Goal: Task Accomplishment & Management: Use online tool/utility

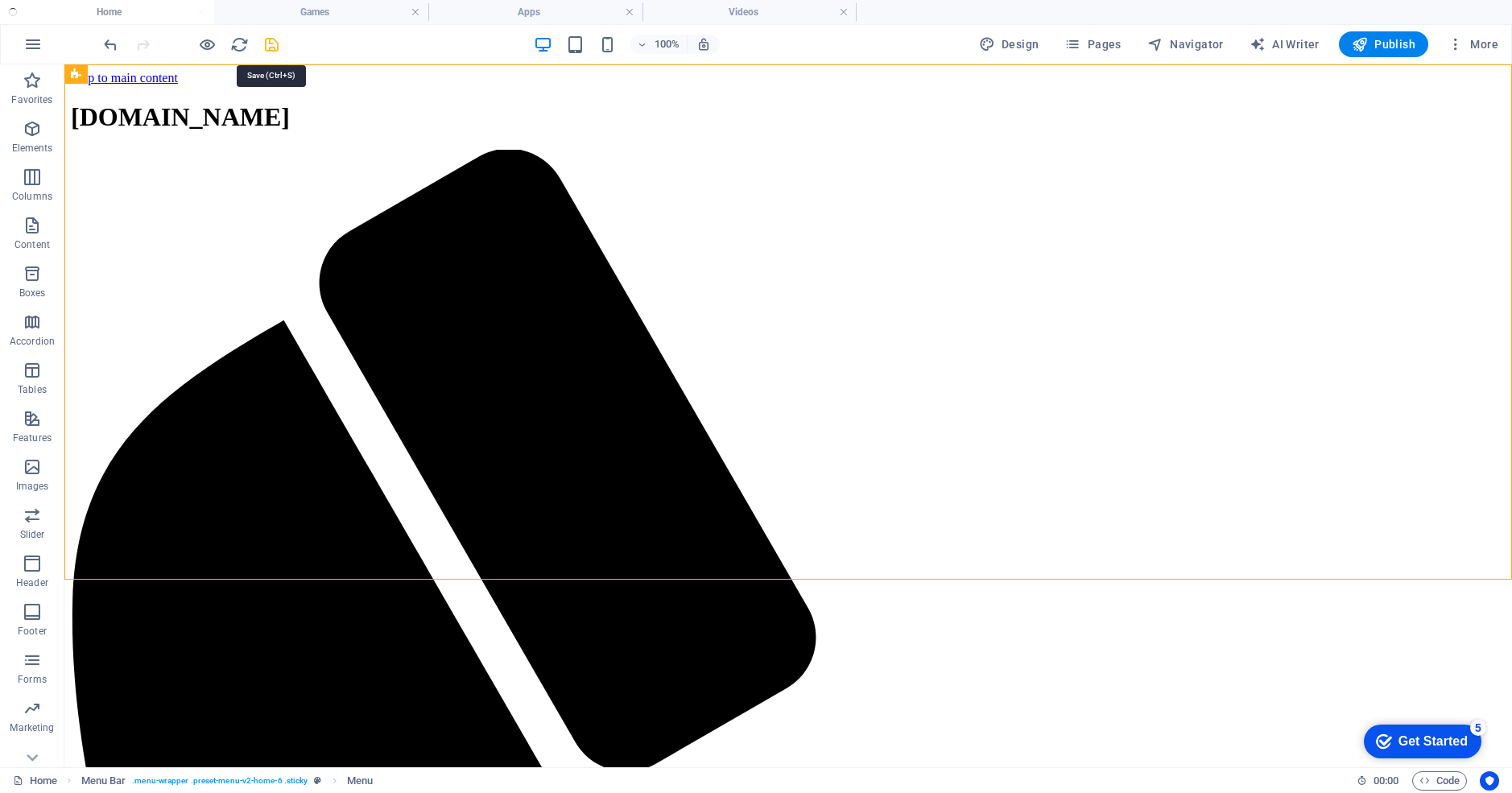
click at [273, 45] on icon "save" at bounding box center [272, 45] width 19 height 19
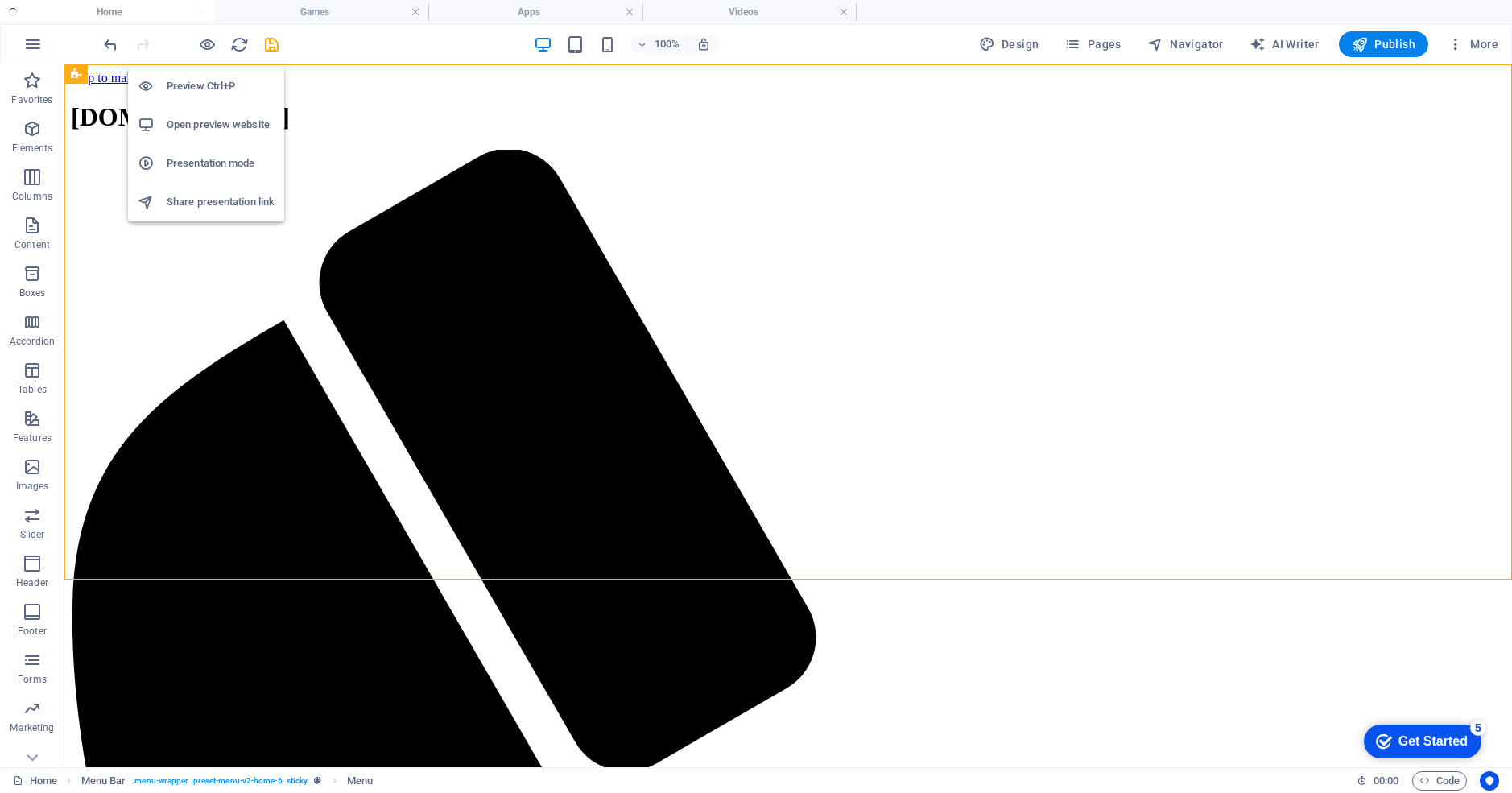
click at [202, 85] on h6 "Preview Ctrl+P" at bounding box center [220, 86] width 108 height 20
click at [206, 81] on h6 "Preview Ctrl+P" at bounding box center [220, 86] width 108 height 20
click at [220, 128] on h6 "Open preview website" at bounding box center [220, 125] width 108 height 20
click at [226, 162] on h6 "Presentation mode" at bounding box center [220, 164] width 108 height 20
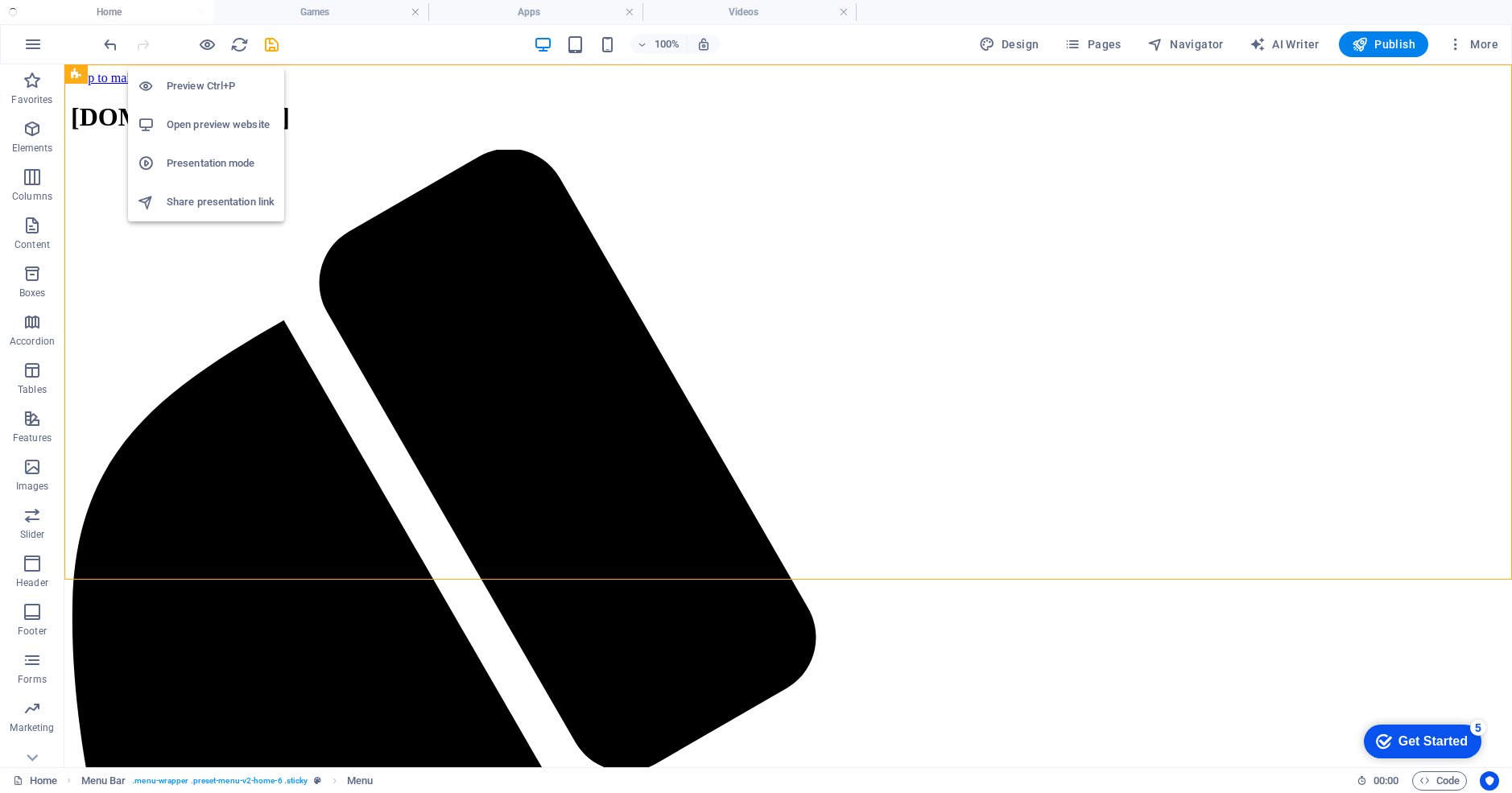
click at [208, 83] on h6 "Preview Ctrl+P" at bounding box center [220, 86] width 108 height 20
click at [101, 5] on ul "Home Games Apps Videos" at bounding box center [756, 12] width 1512 height 24
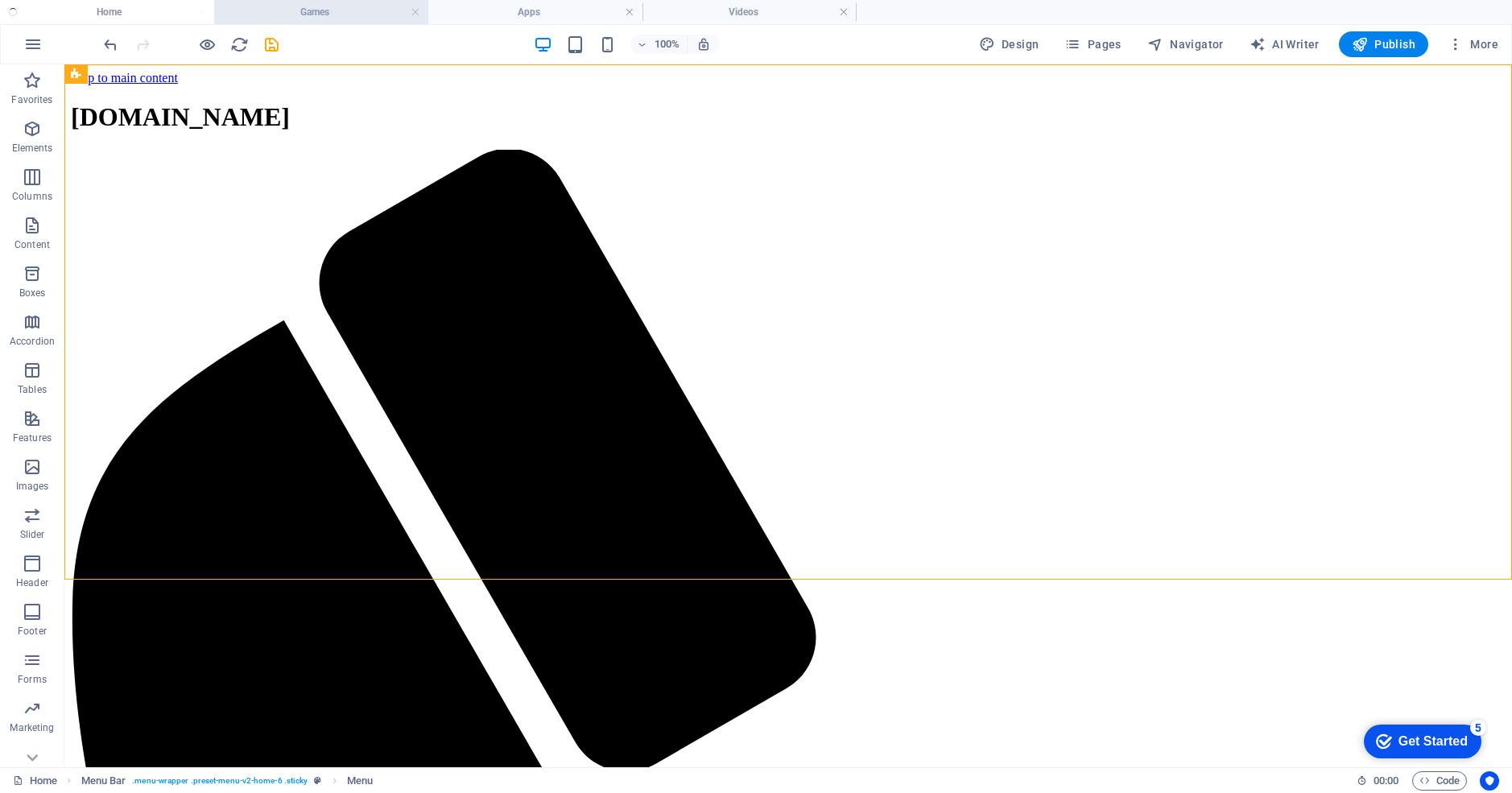
click at [315, 12] on h4 "Games" at bounding box center [321, 12] width 215 height 18
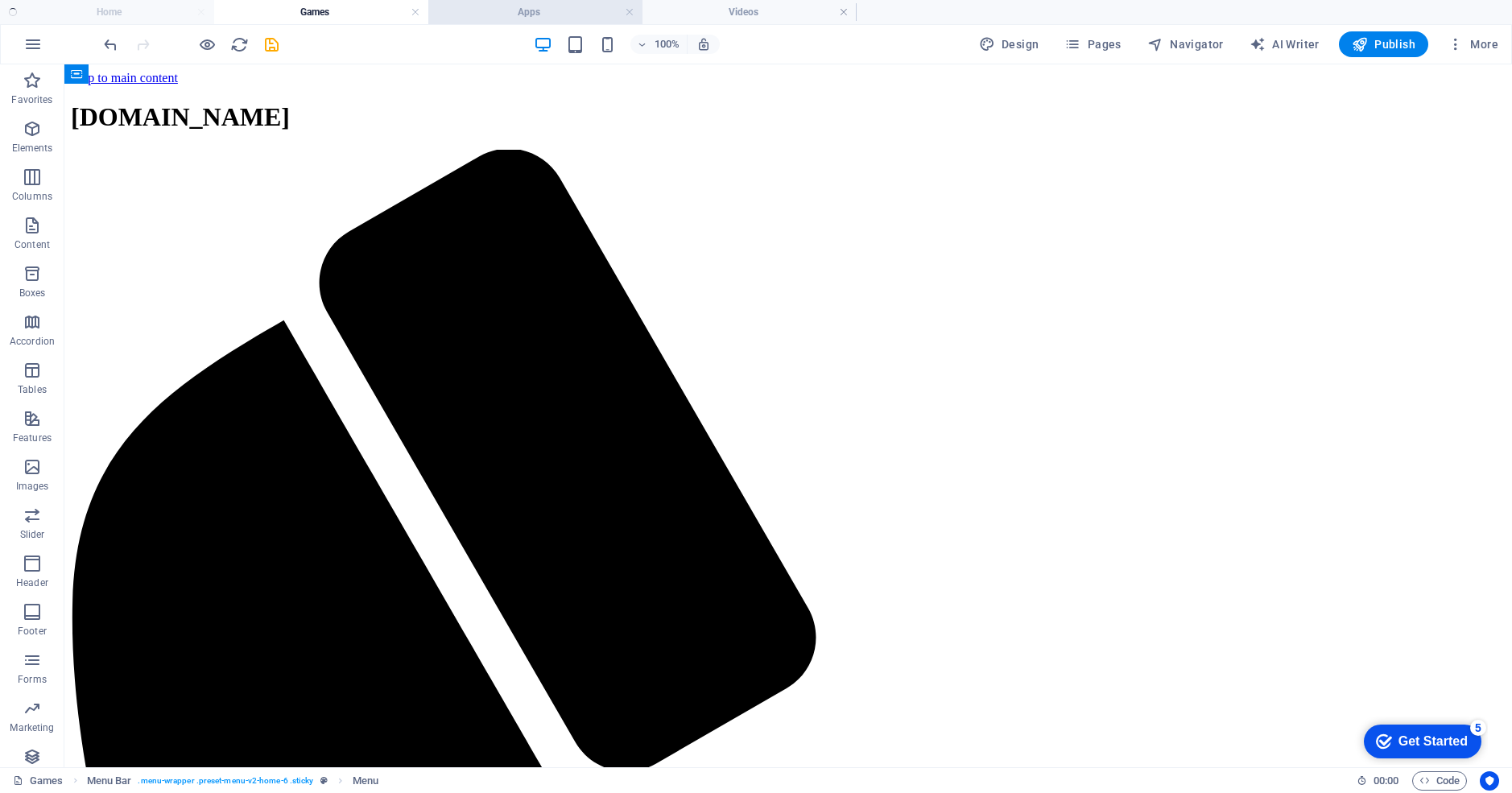
click at [483, 14] on h4 "Apps" at bounding box center [535, 12] width 215 height 18
click at [736, 15] on h4 "Videos" at bounding box center [750, 12] width 215 height 18
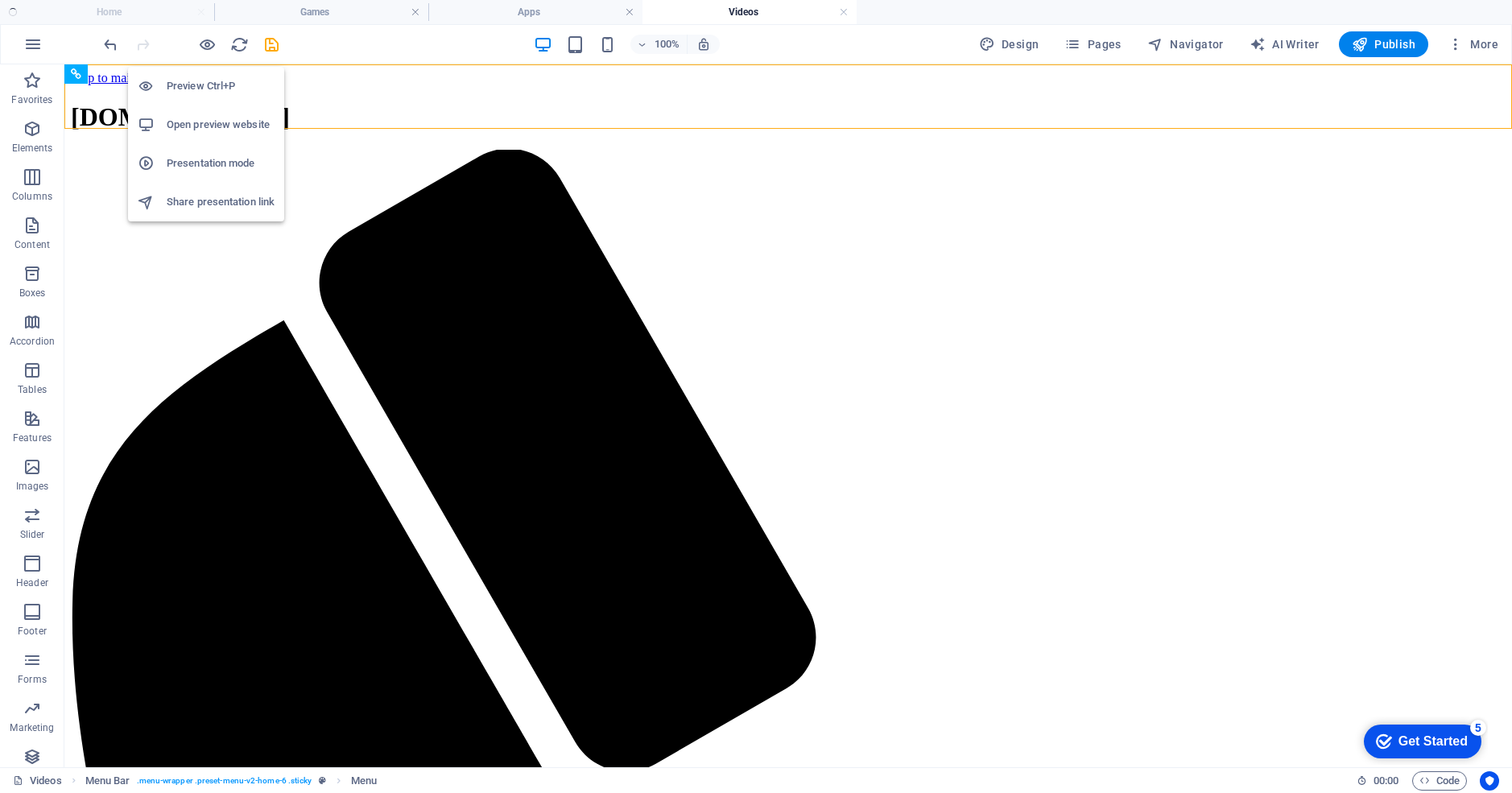
click at [208, 88] on h6 "Preview Ctrl+P" at bounding box center [220, 86] width 108 height 20
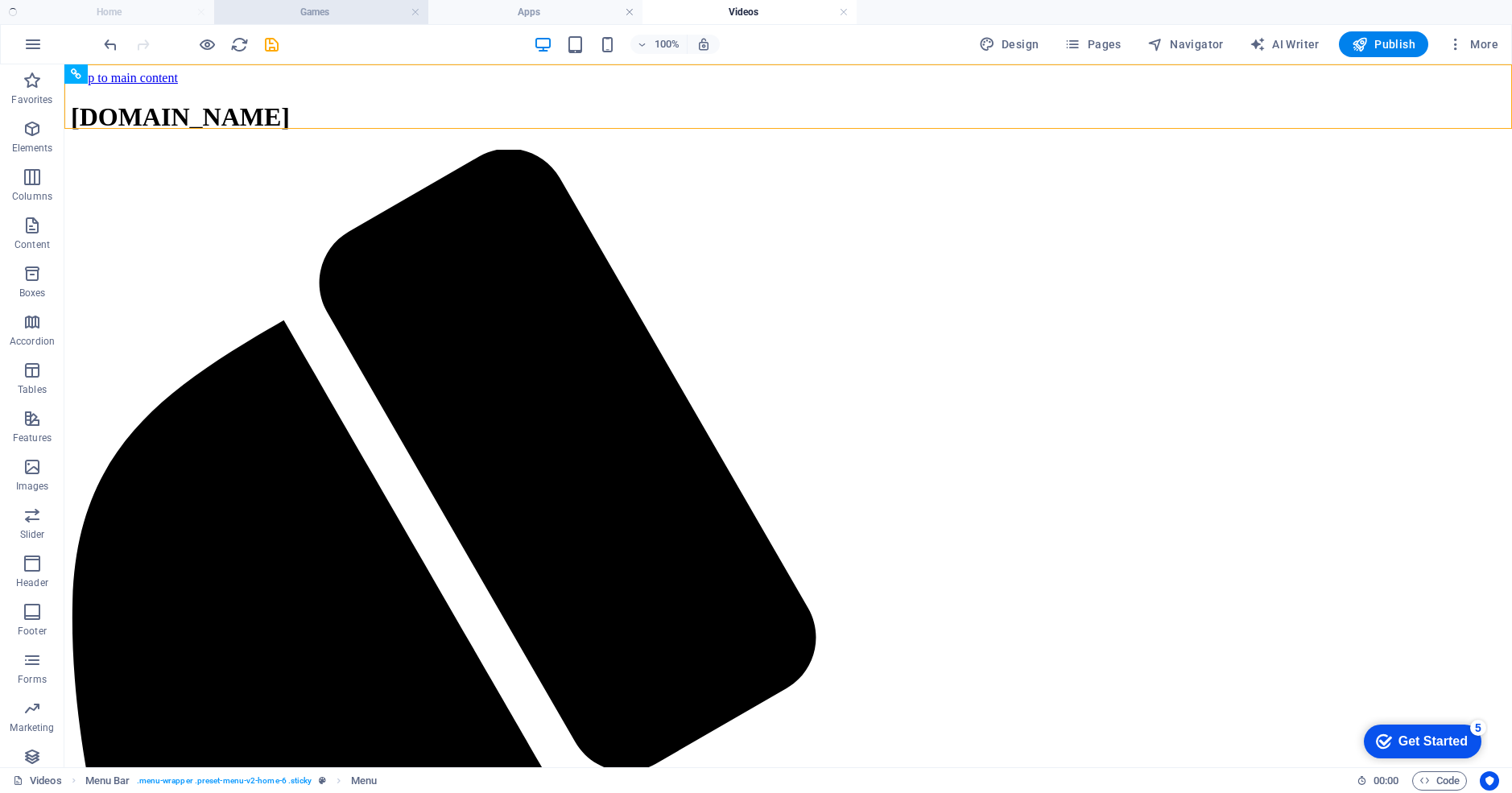
click at [305, 14] on h4 "Games" at bounding box center [321, 12] width 215 height 18
click at [159, 17] on ul "Home Games Apps Videos" at bounding box center [756, 12] width 1512 height 24
click at [108, 8] on ul "Home Games Apps Videos" at bounding box center [756, 12] width 1512 height 24
click at [110, 12] on ul "Home Games Apps Videos" at bounding box center [756, 12] width 1512 height 24
click at [1114, 43] on span "Pages" at bounding box center [1092, 45] width 56 height 16
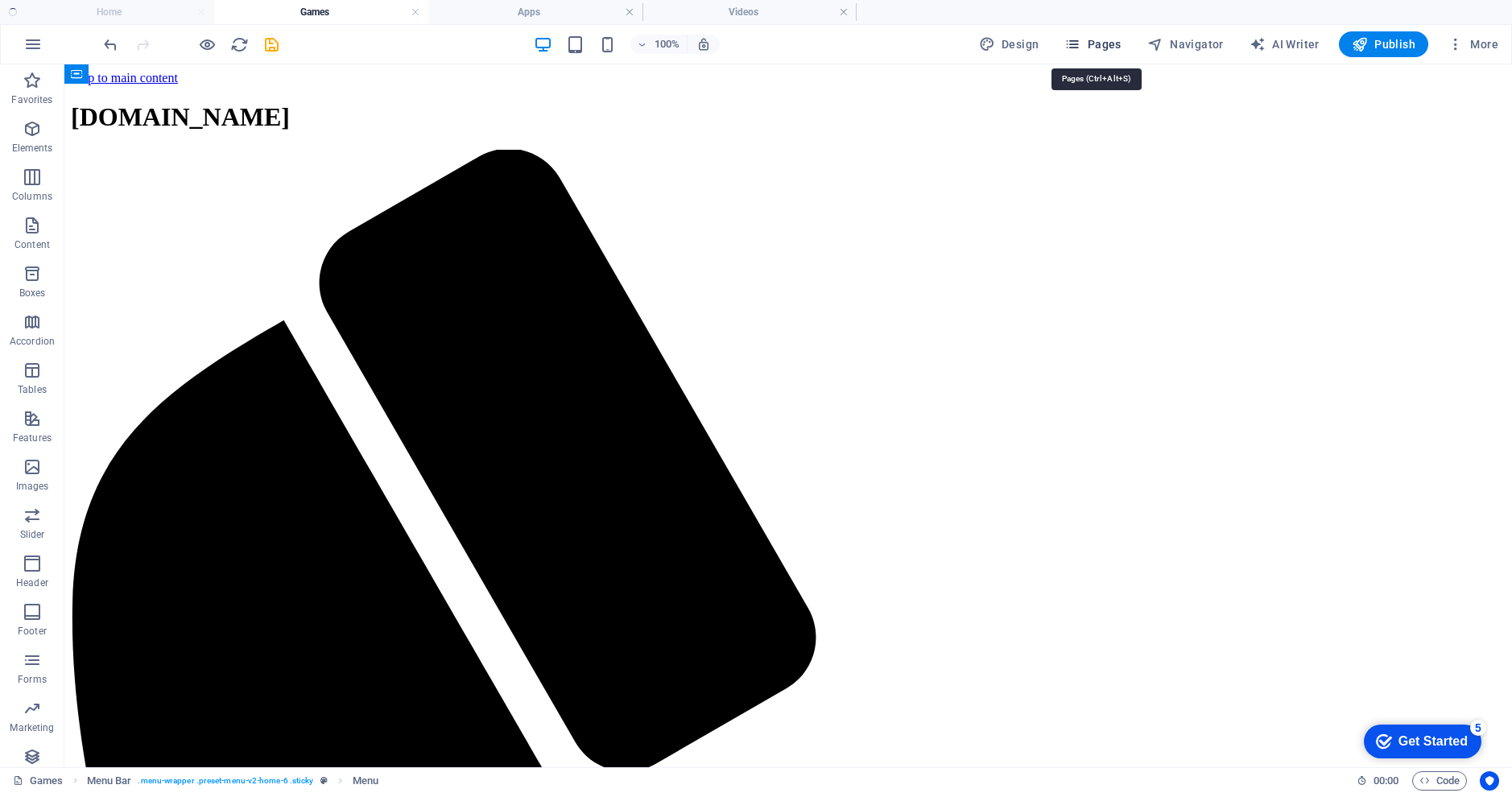
click at [1106, 42] on span "Pages" at bounding box center [1092, 45] width 56 height 16
click at [1100, 42] on span "Pages" at bounding box center [1092, 45] width 56 height 16
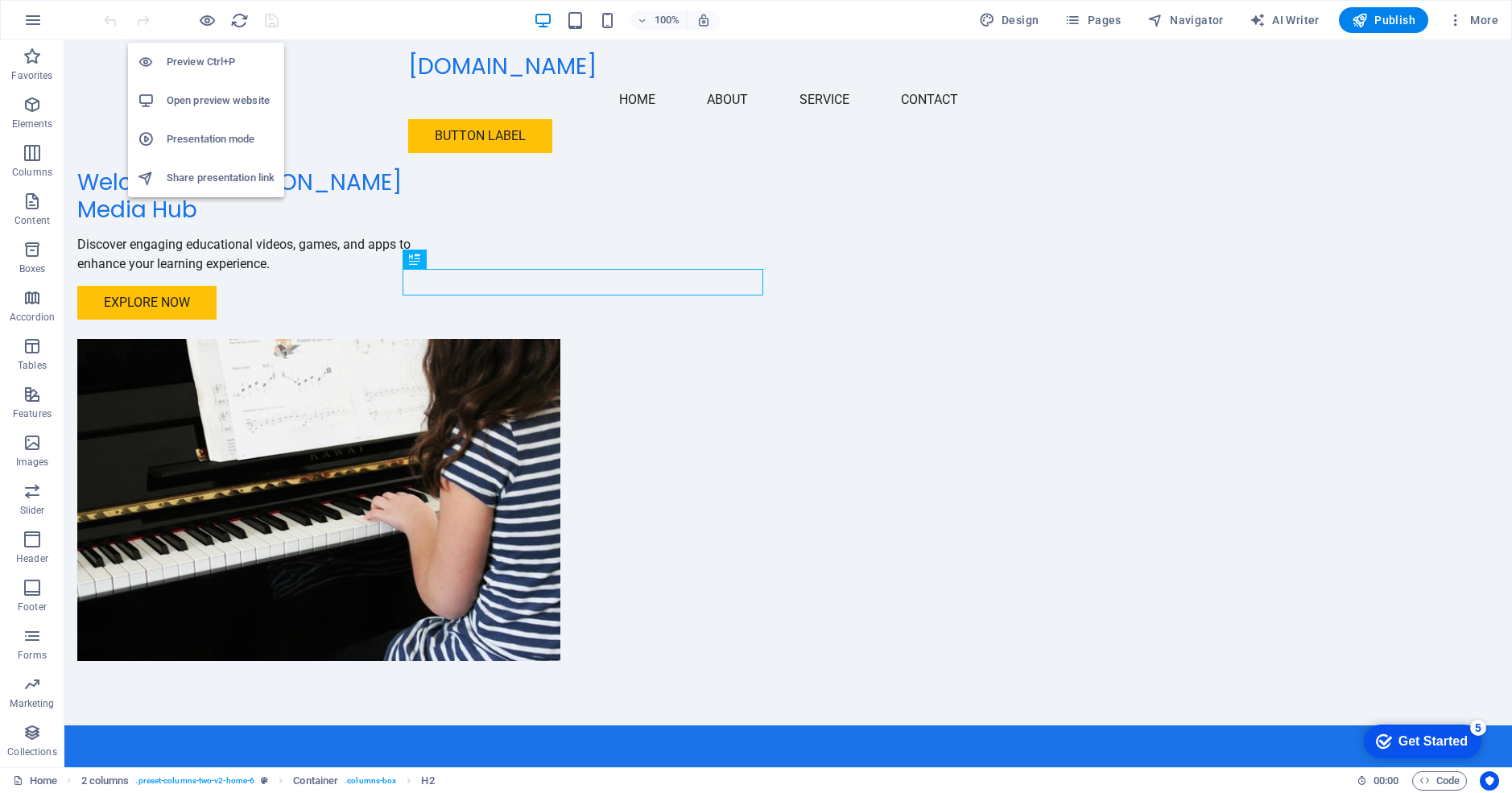
click at [203, 61] on h6 "Preview Ctrl+P" at bounding box center [220, 62] width 108 height 20
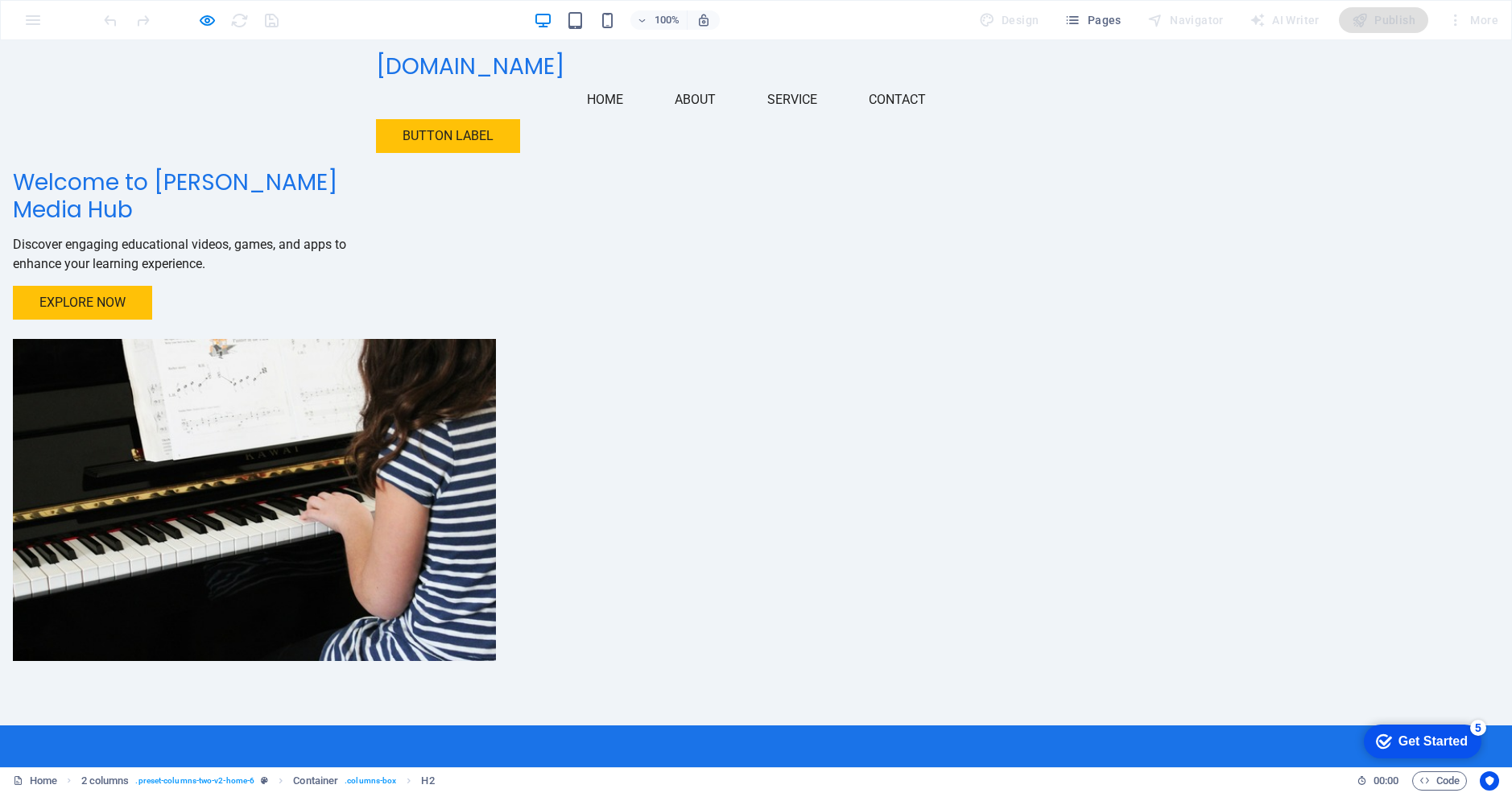
click at [619, 80] on link "Home" at bounding box center [606, 99] width 62 height 38
click at [715, 80] on link "About" at bounding box center [695, 99] width 67 height 38
click at [783, 80] on link "Service" at bounding box center [792, 99] width 76 height 38
click at [923, 80] on link "Contact" at bounding box center [897, 99] width 83 height 38
click at [508, 82] on span "[DOMAIN_NAME]" at bounding box center [470, 66] width 189 height 32
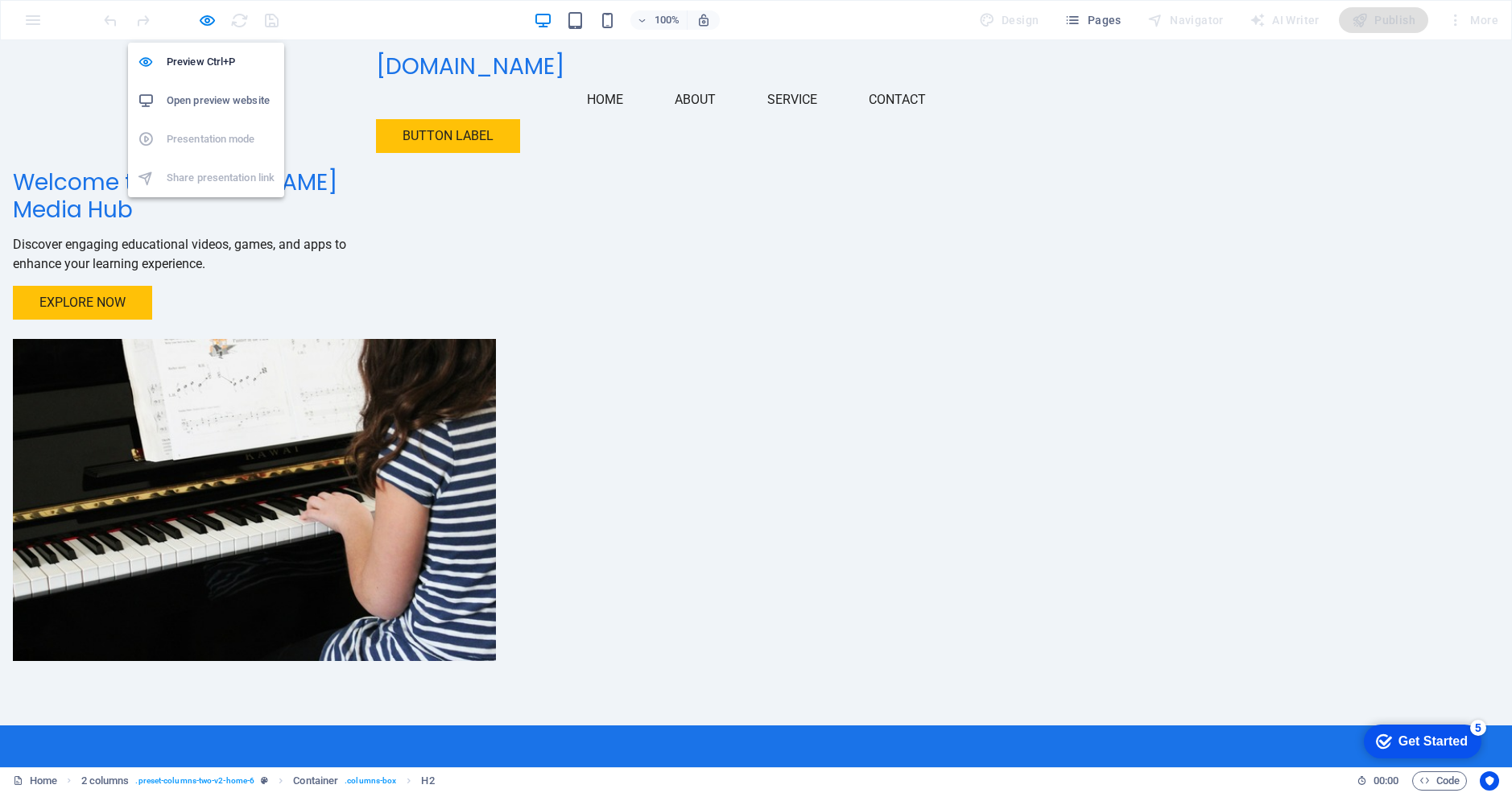
click at [220, 96] on h6 "Open preview website" at bounding box center [220, 101] width 108 height 20
click at [374, 185] on div "Welcome to [PERSON_NAME] Media Hub Discover engaging educational videos, games,…" at bounding box center [192, 244] width 361 height 150
click at [211, 60] on h6 "Preview Ctrl+P" at bounding box center [220, 62] width 108 height 20
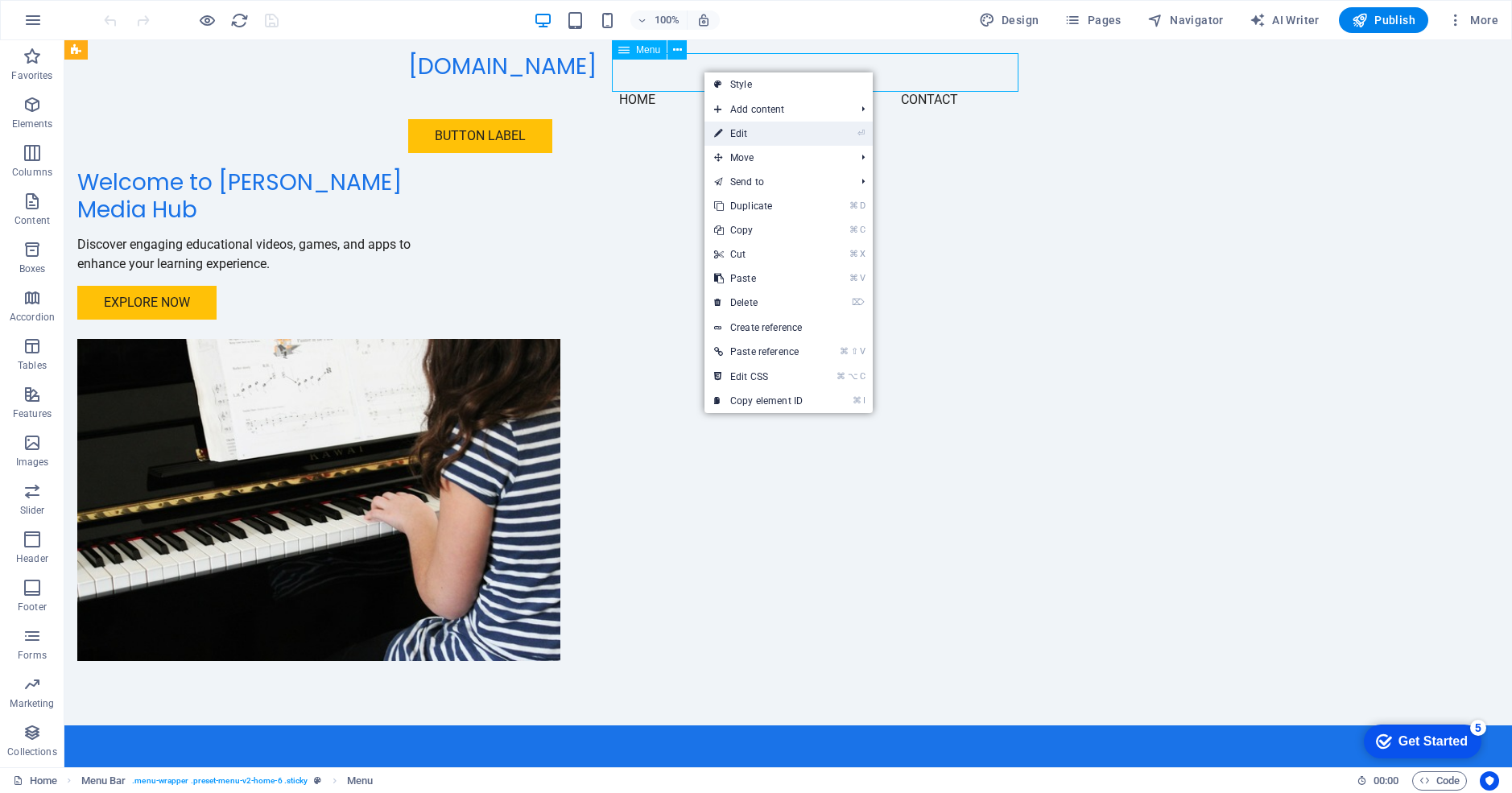
click at [748, 130] on link "⏎ Edit" at bounding box center [758, 134] width 108 height 24
select select
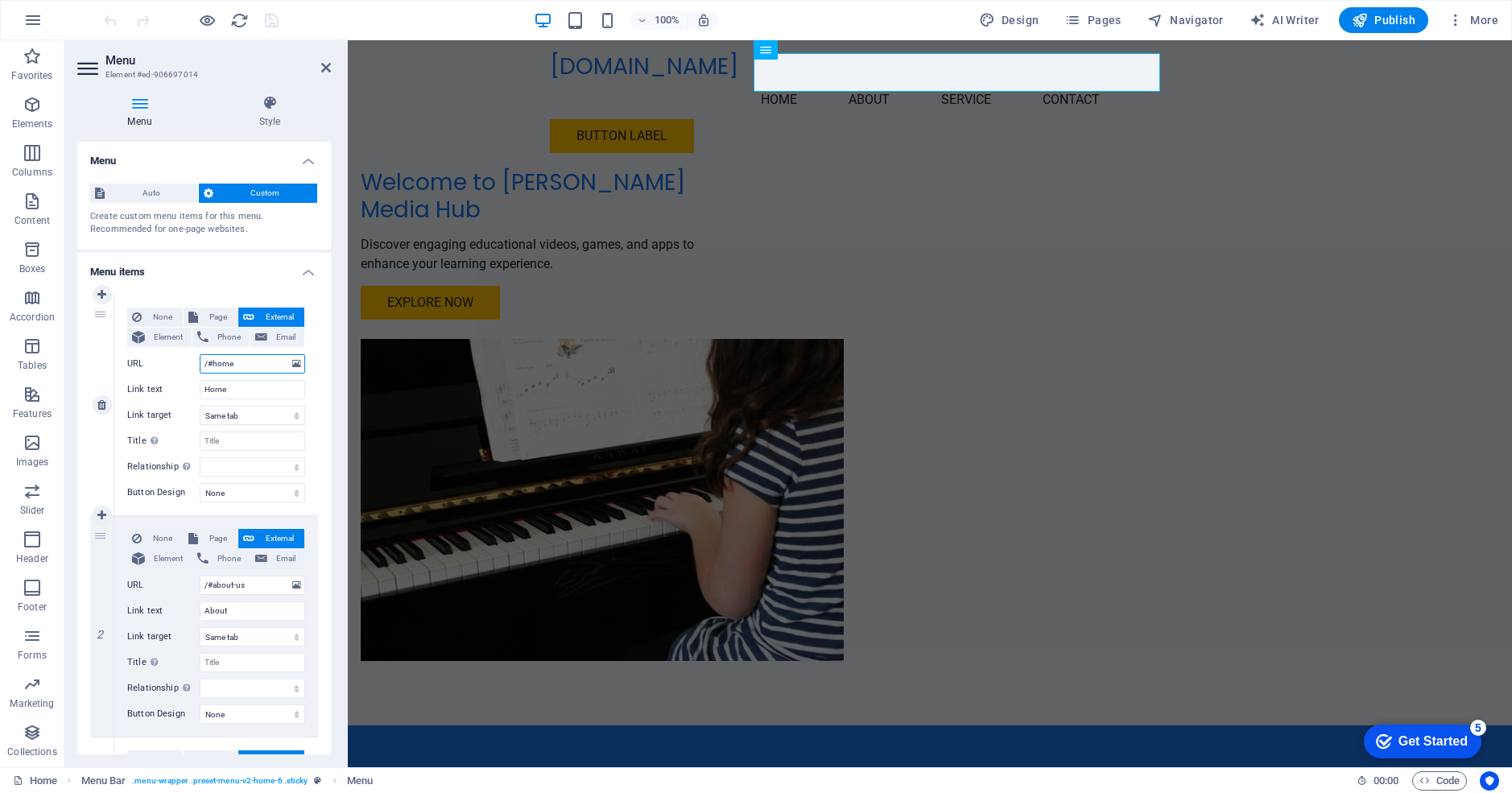
click at [215, 360] on input "/#home" at bounding box center [252, 364] width 105 height 20
type input "/home"
select select
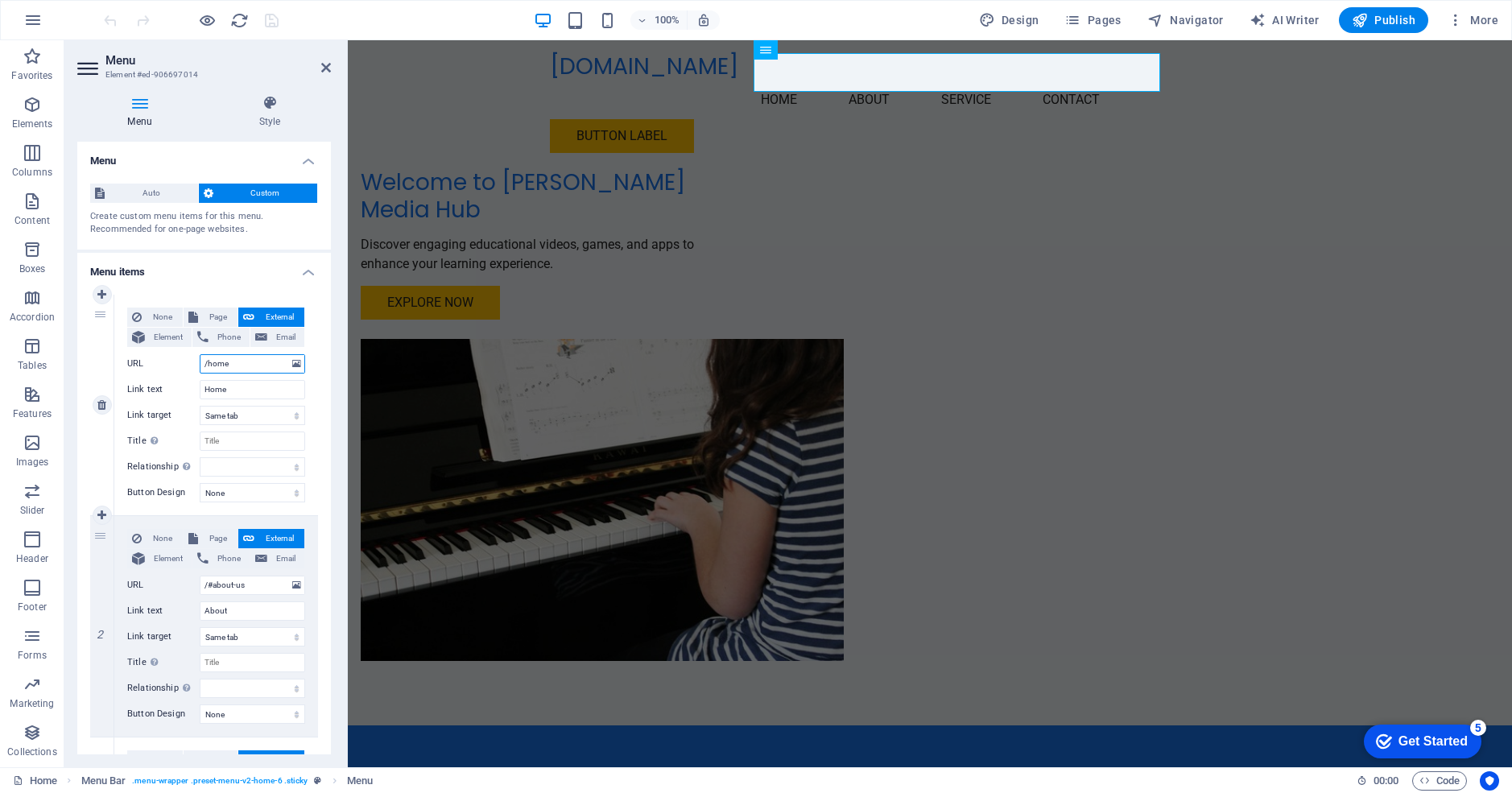
select select
type input "/home"
click at [206, 315] on span "Page" at bounding box center [217, 317] width 29 height 20
select select
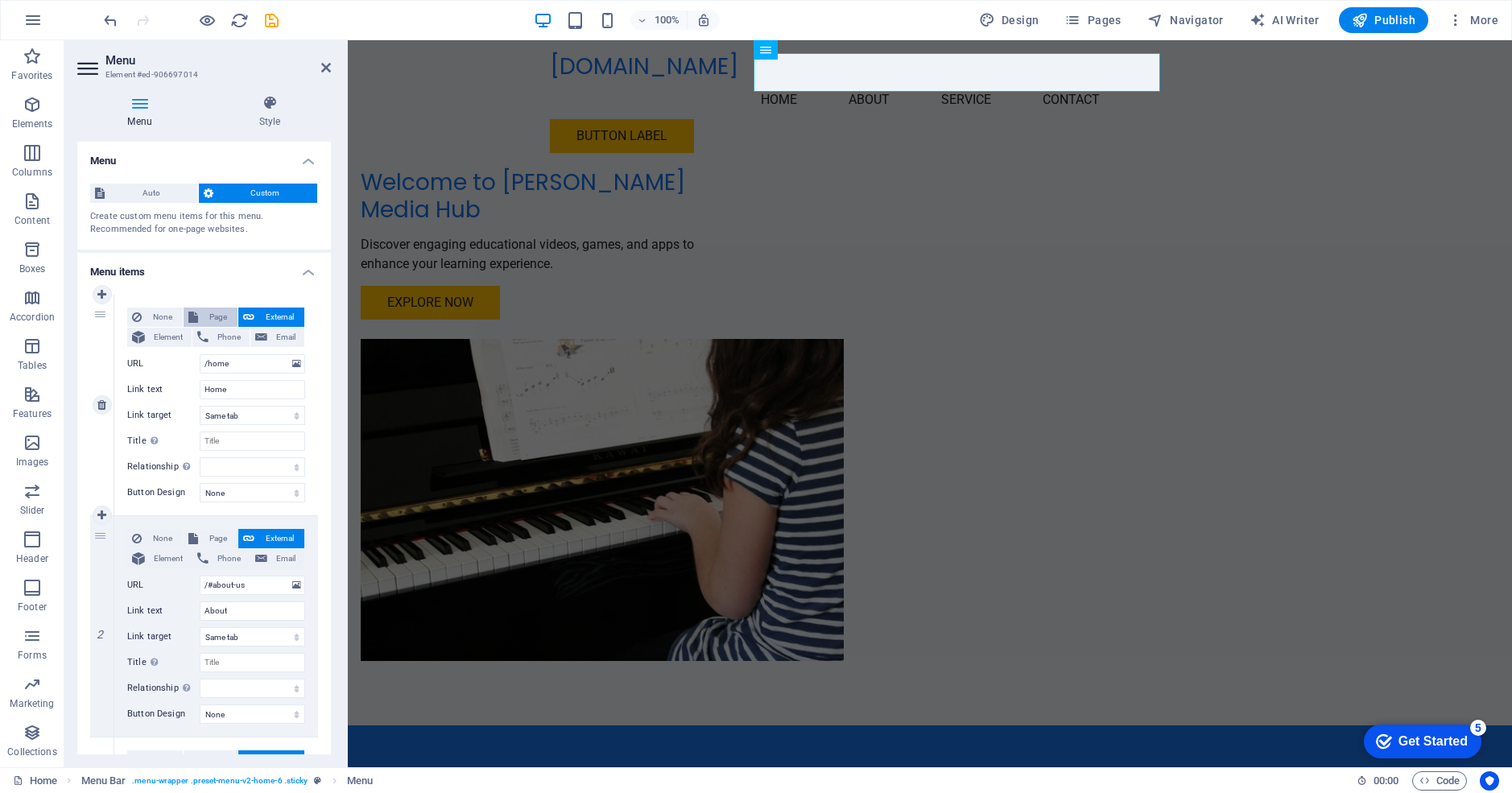
select select
select select "0"
select select
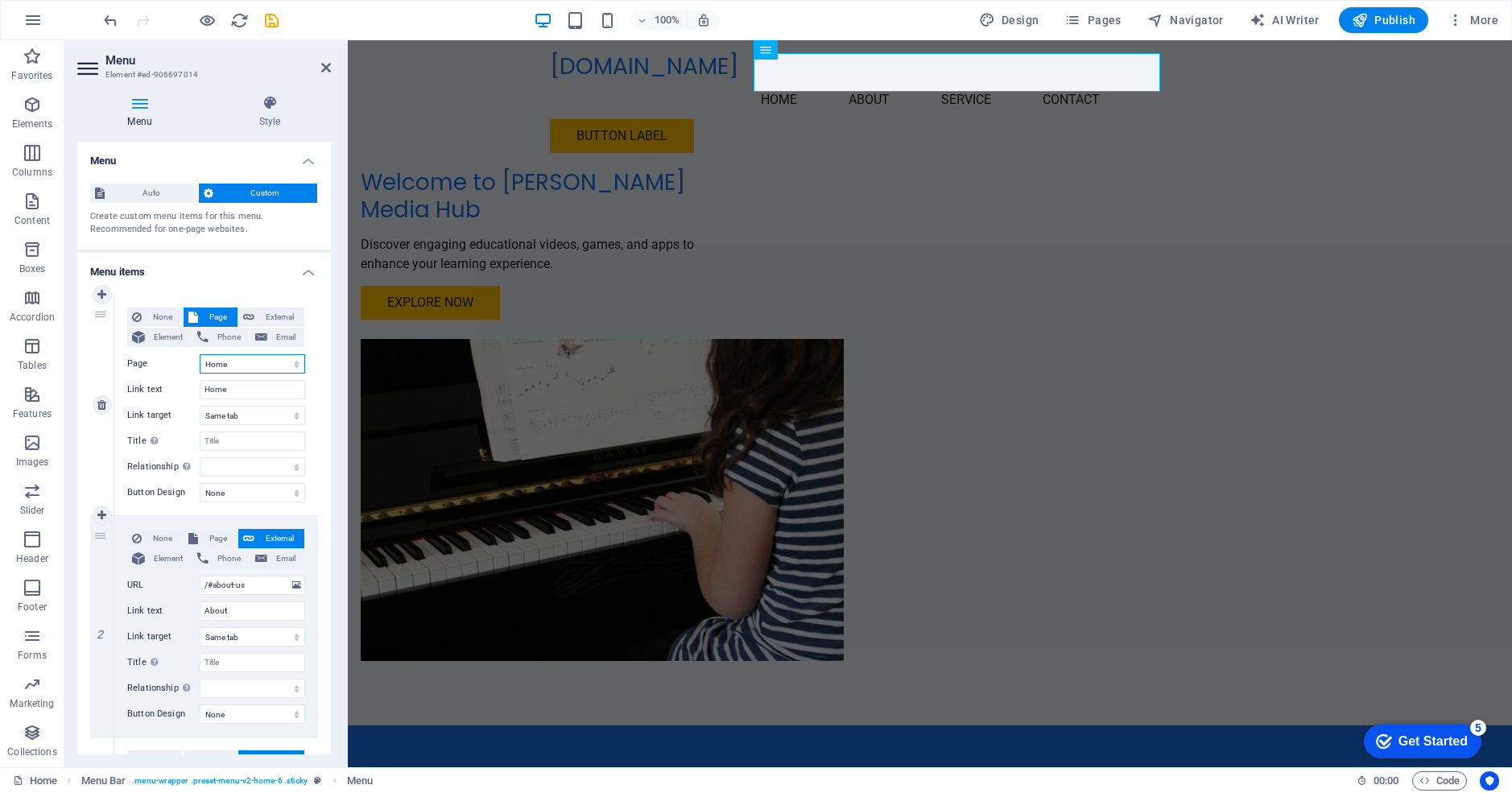
select select
click at [248, 585] on input "/#about-us" at bounding box center [252, 586] width 105 height 20
type input "/"
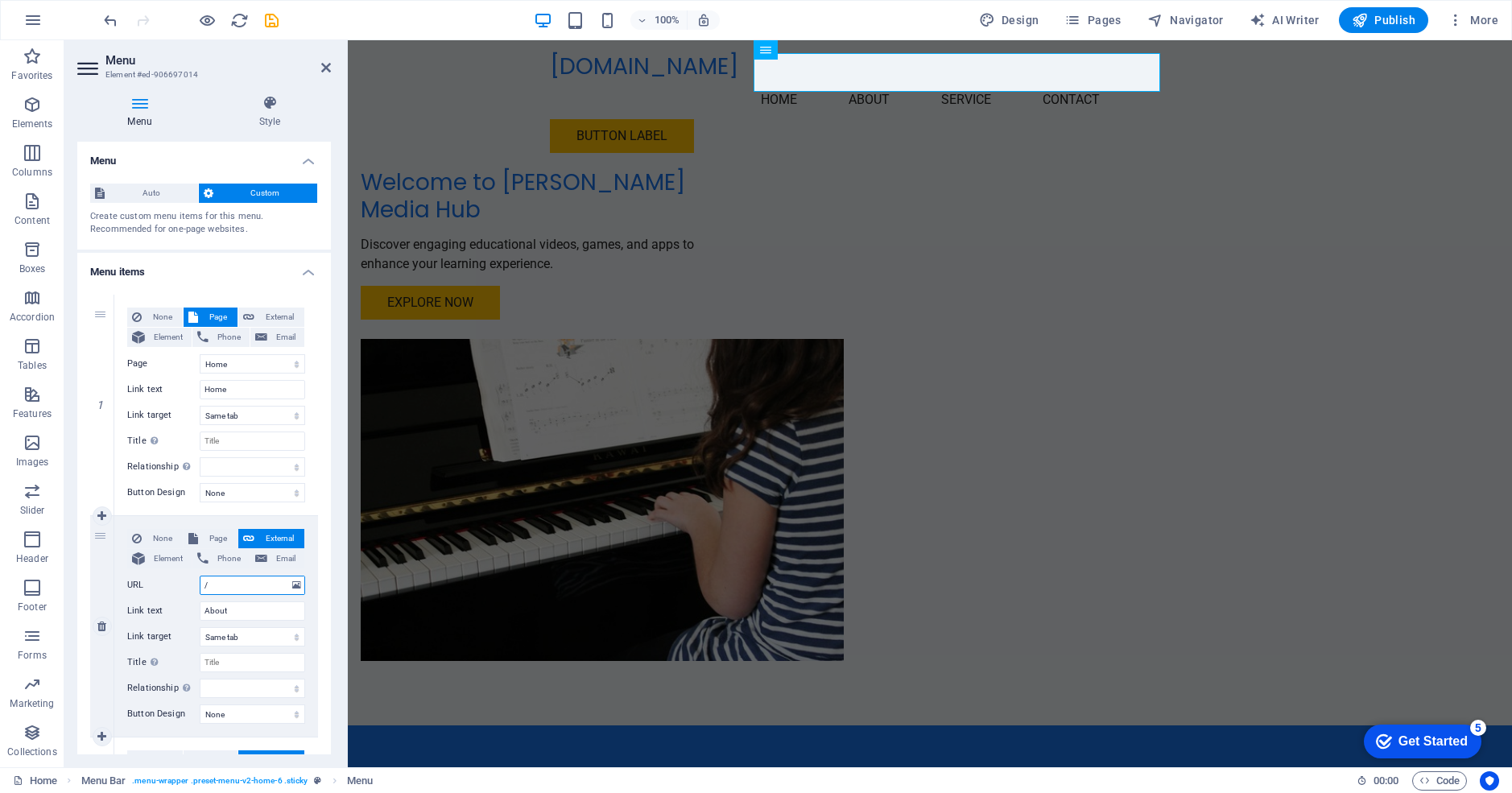
select select
type input "/ga"
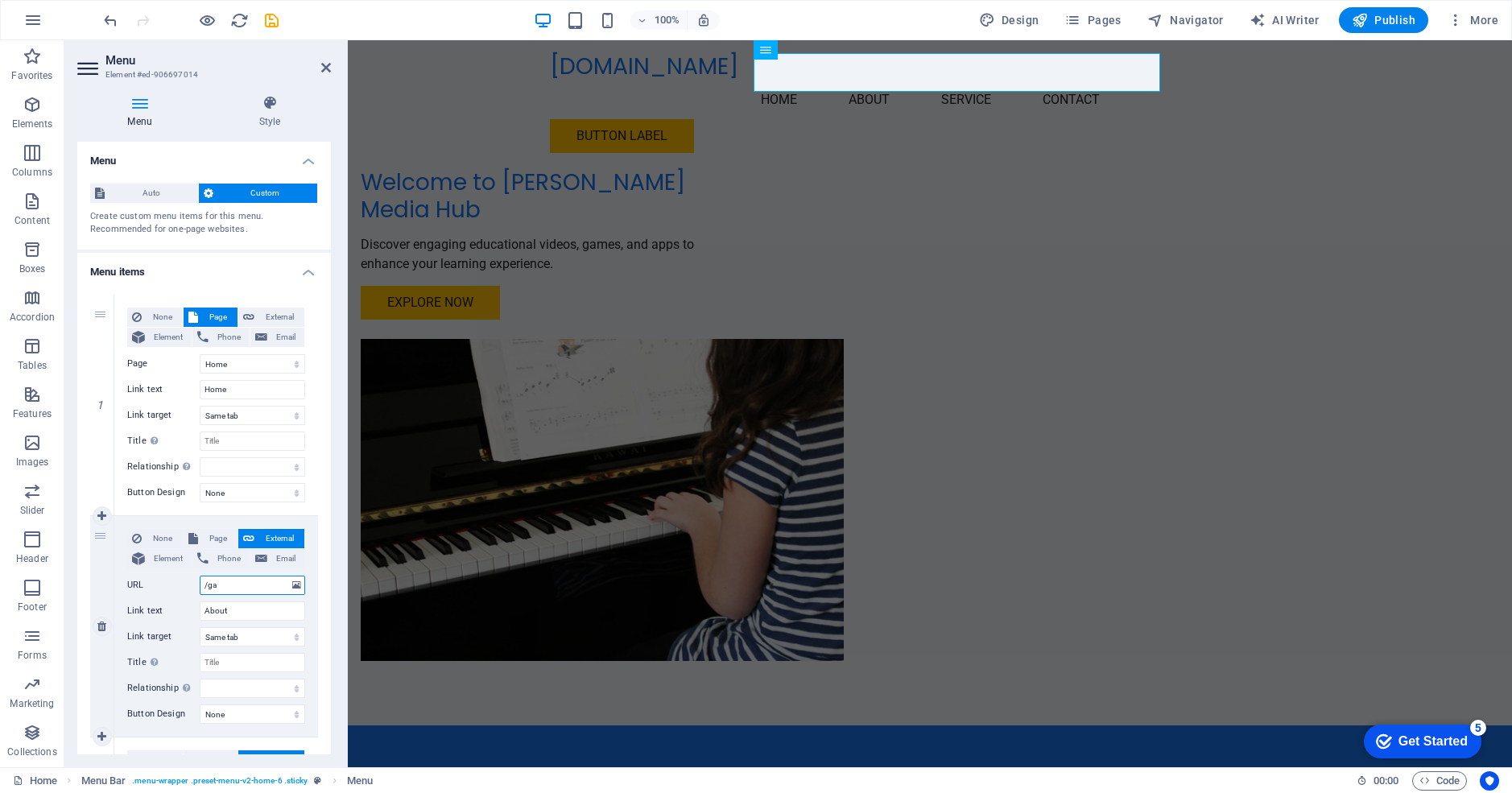
select select
type input "/games"
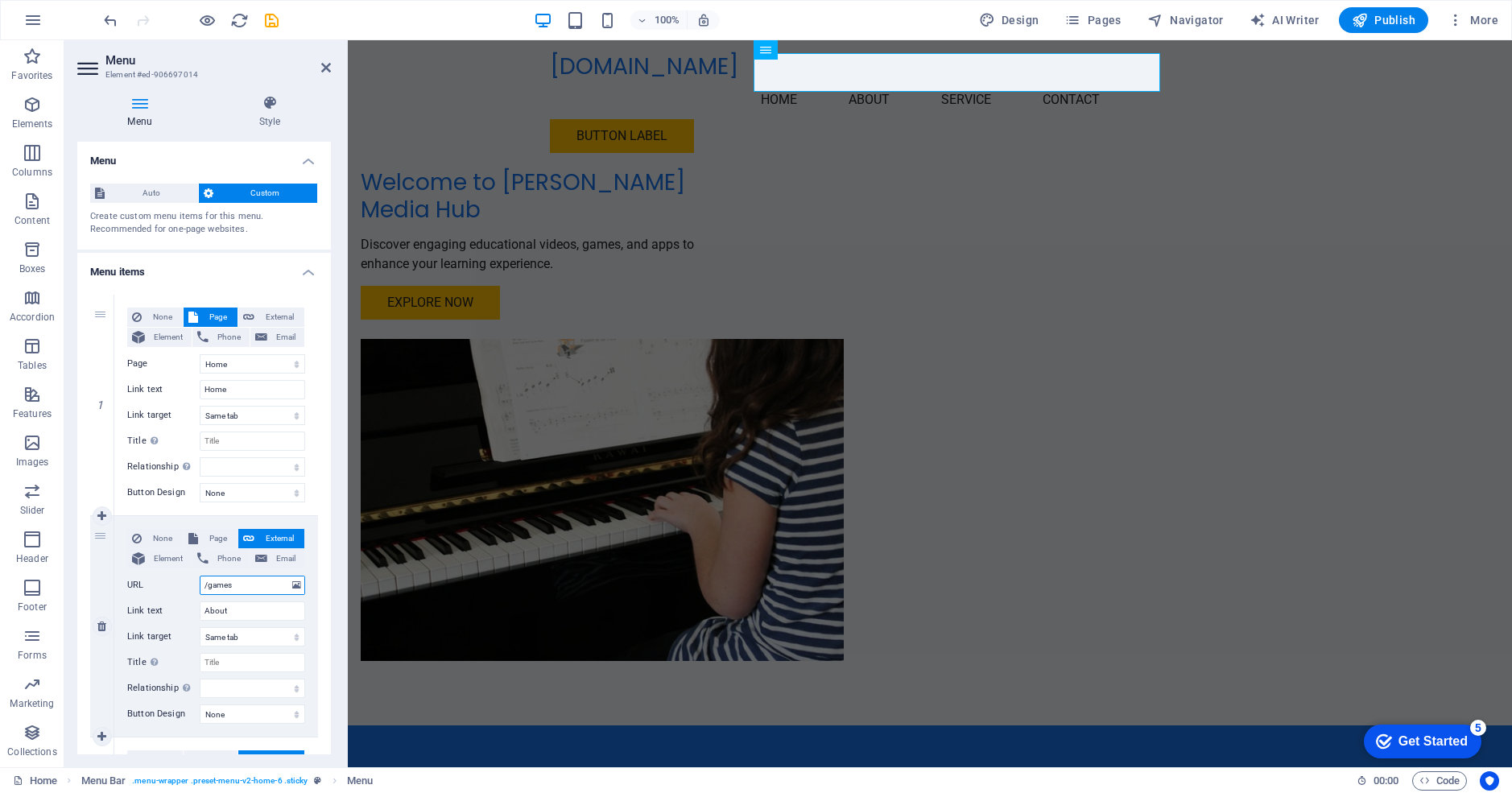
select select
type input "/games"
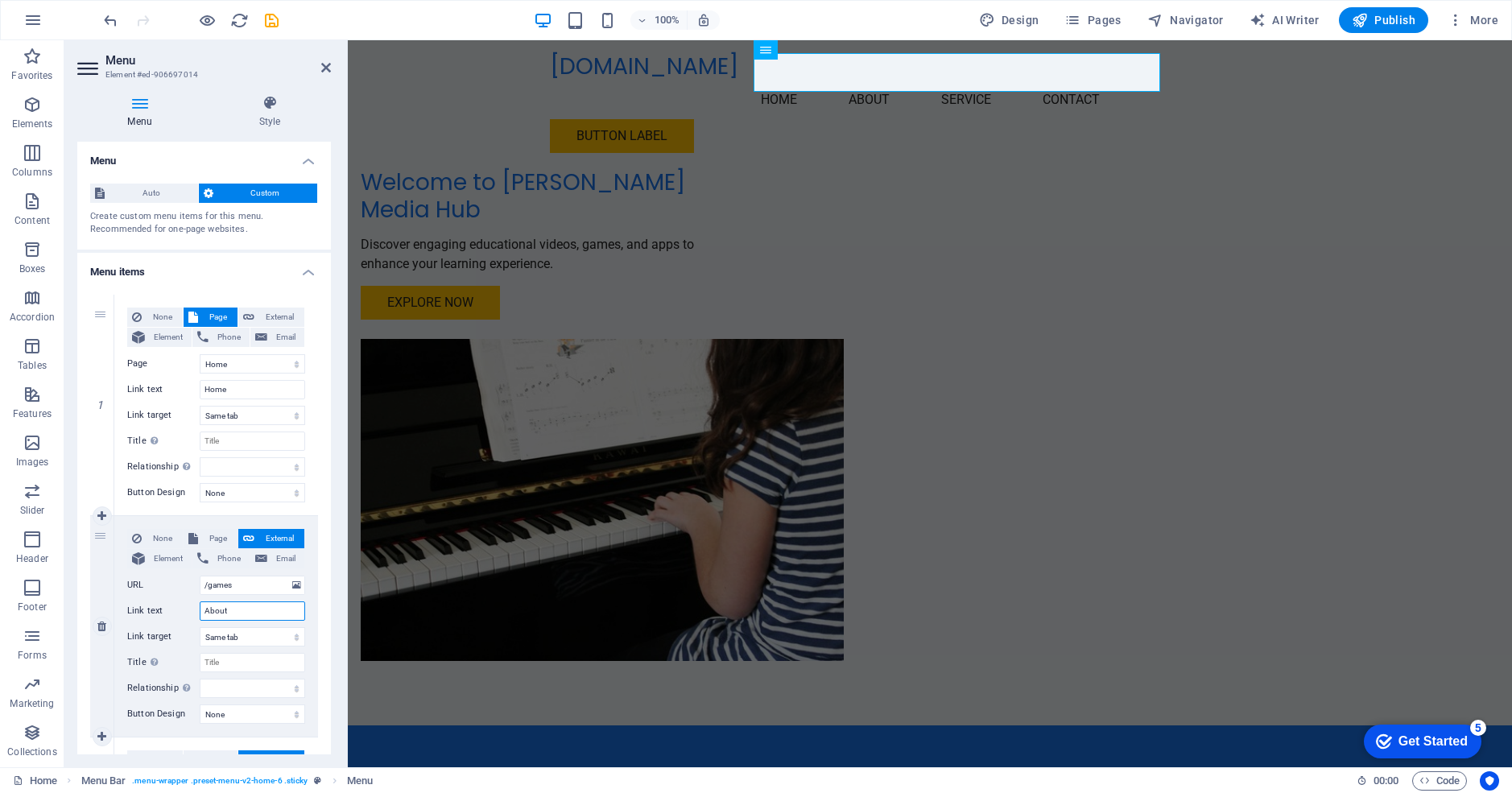
drag, startPoint x: 233, startPoint y: 611, endPoint x: 143, endPoint y: 603, distance: 90.4
click at [143, 603] on div "Link text About" at bounding box center [216, 611] width 178 height 20
type input "Games"
select select
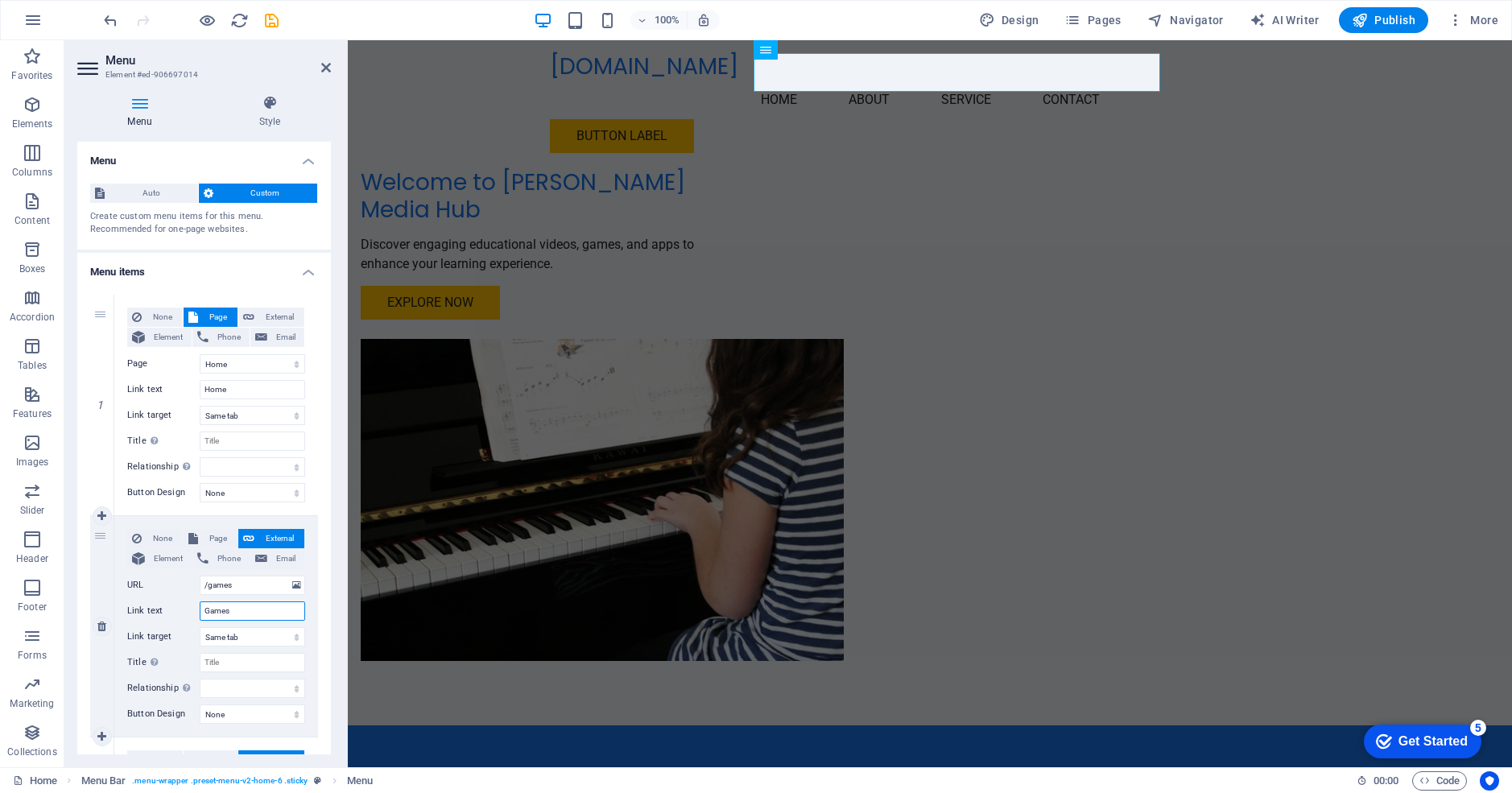
select select
type input "Games"
click at [215, 530] on span "Page" at bounding box center [217, 538] width 29 height 20
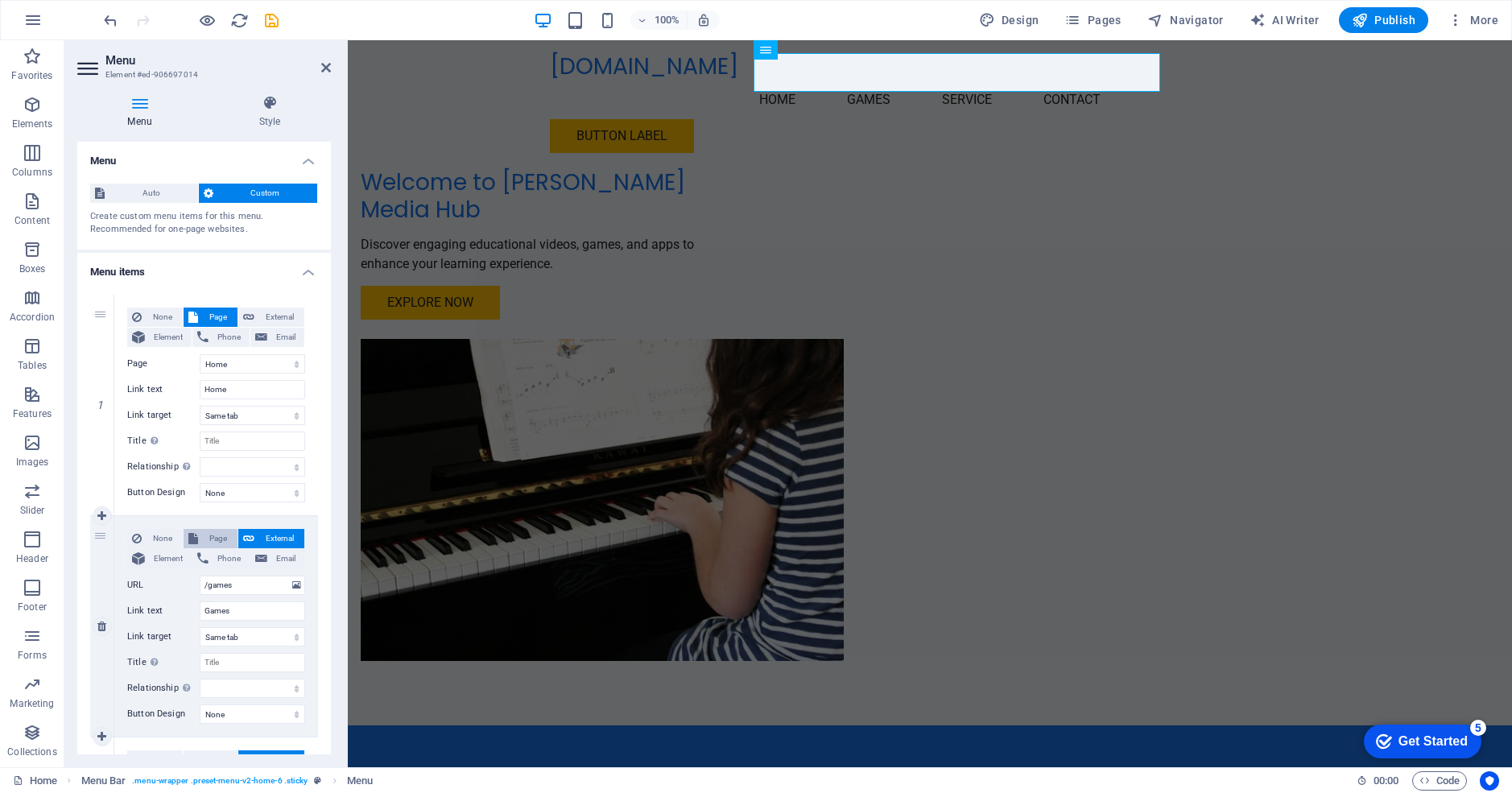
select select
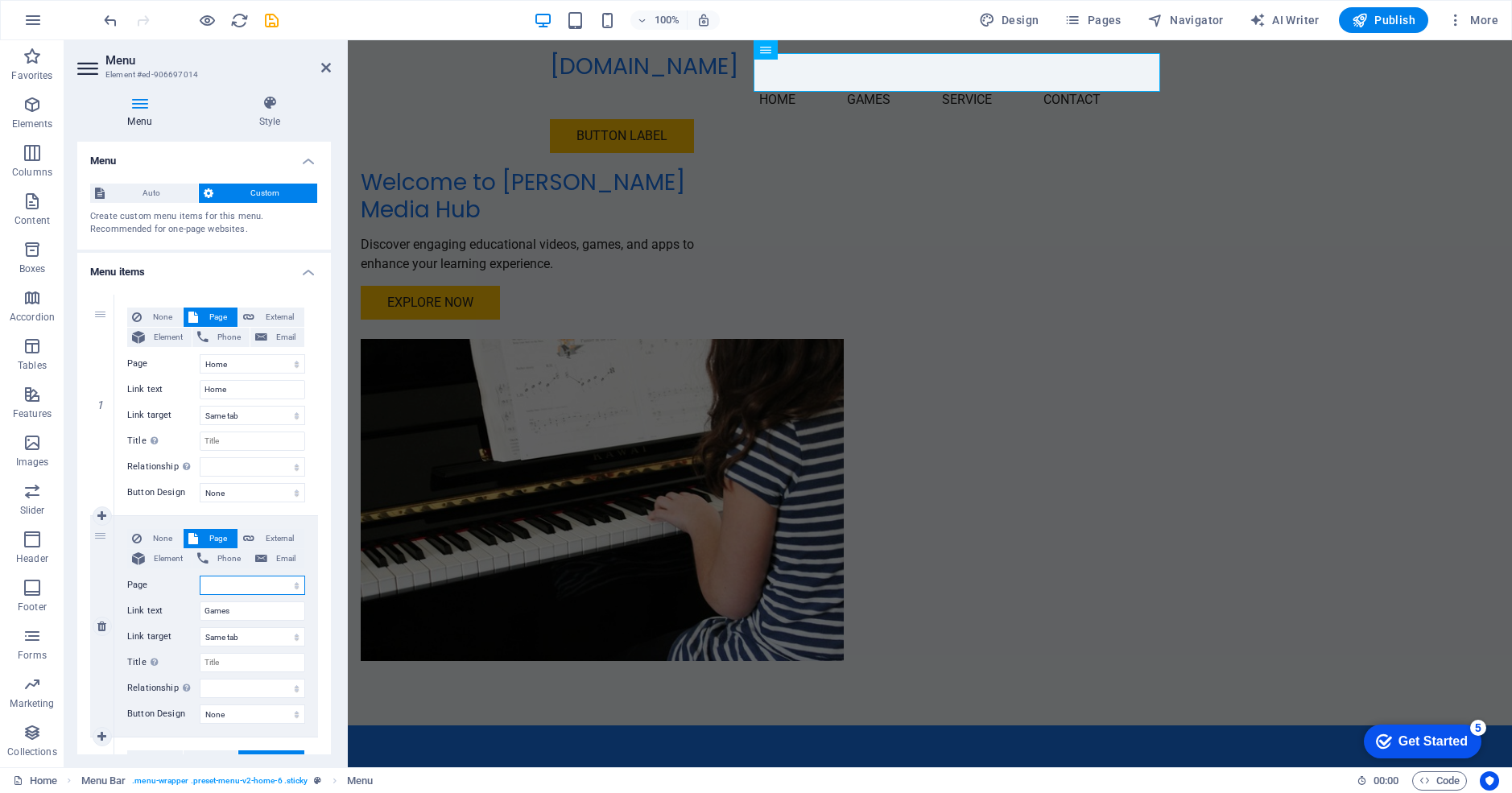
select select "4"
select select
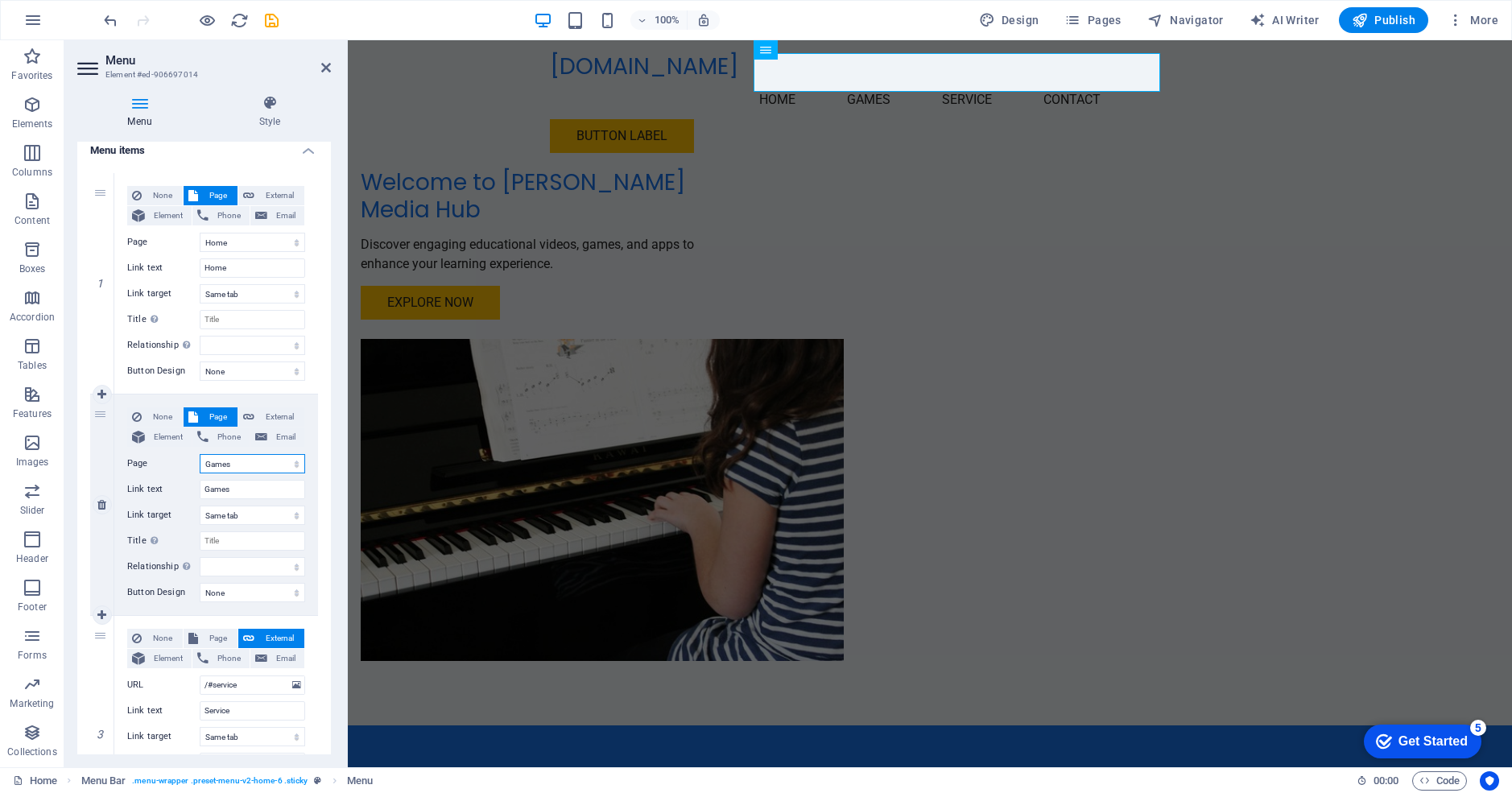
scroll to position [192, 0]
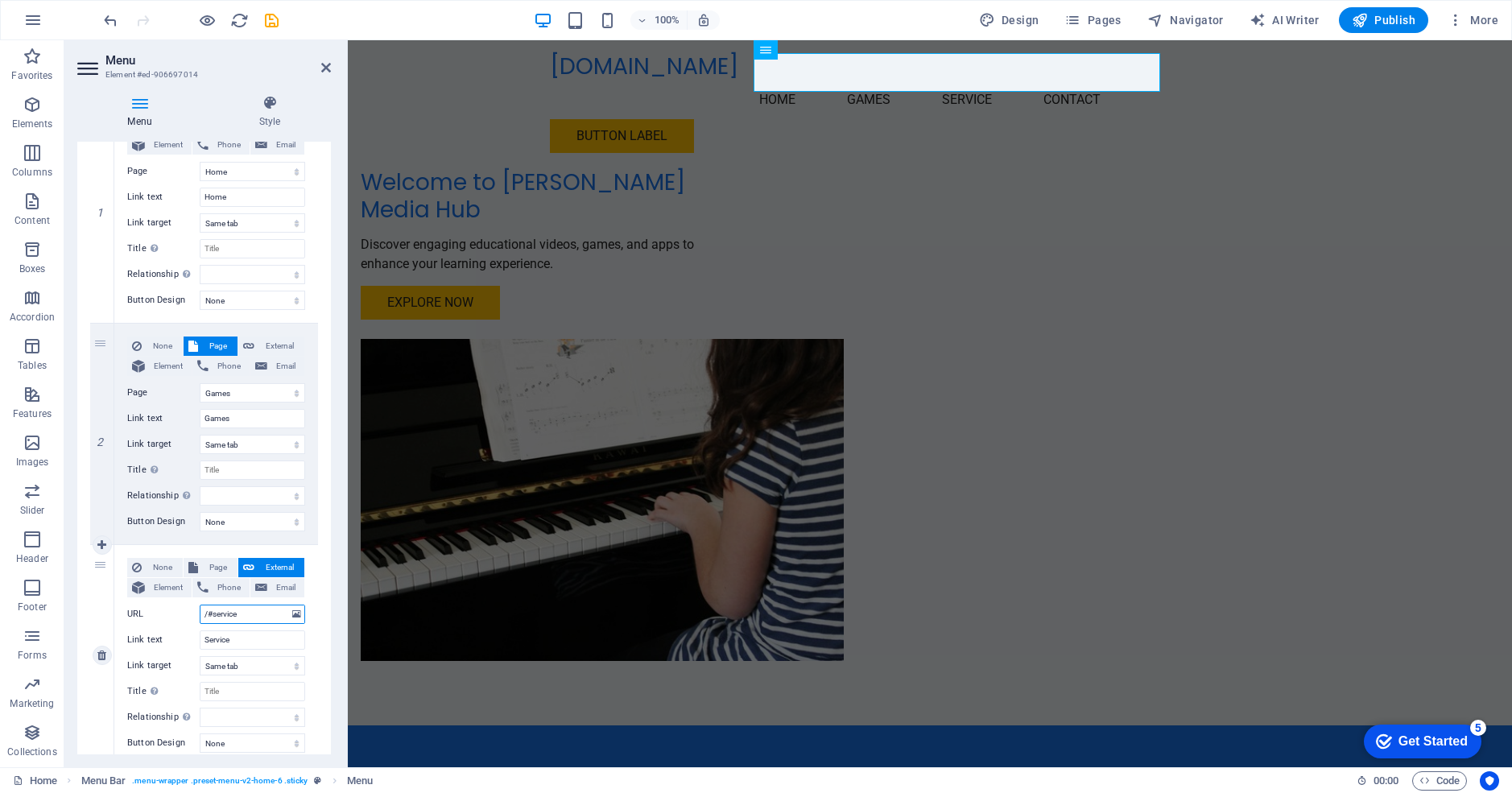
click at [245, 612] on input "/#service" at bounding box center [252, 614] width 105 height 20
type input "/#"
select select
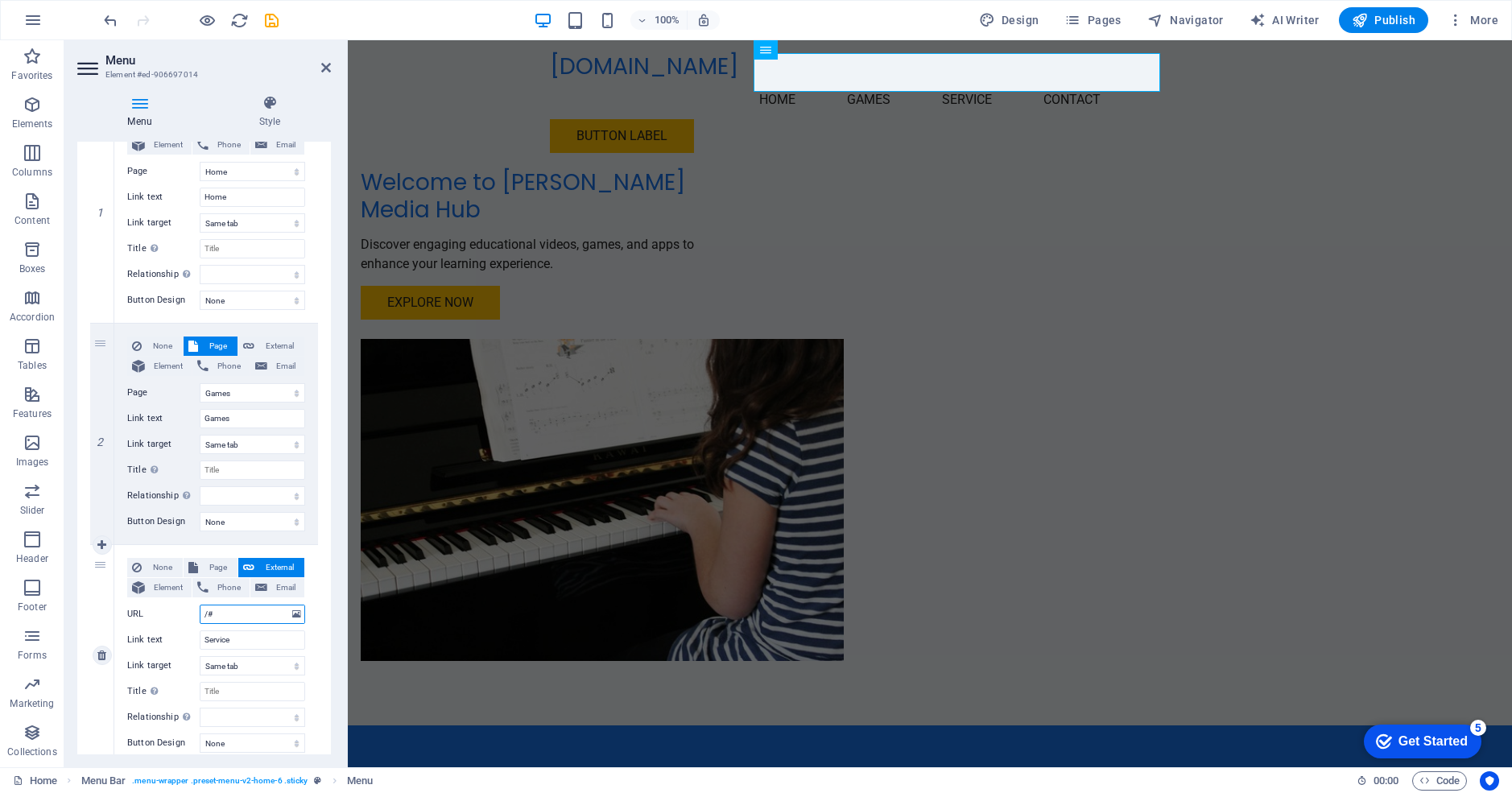
select select
type input "/#apps"
select select
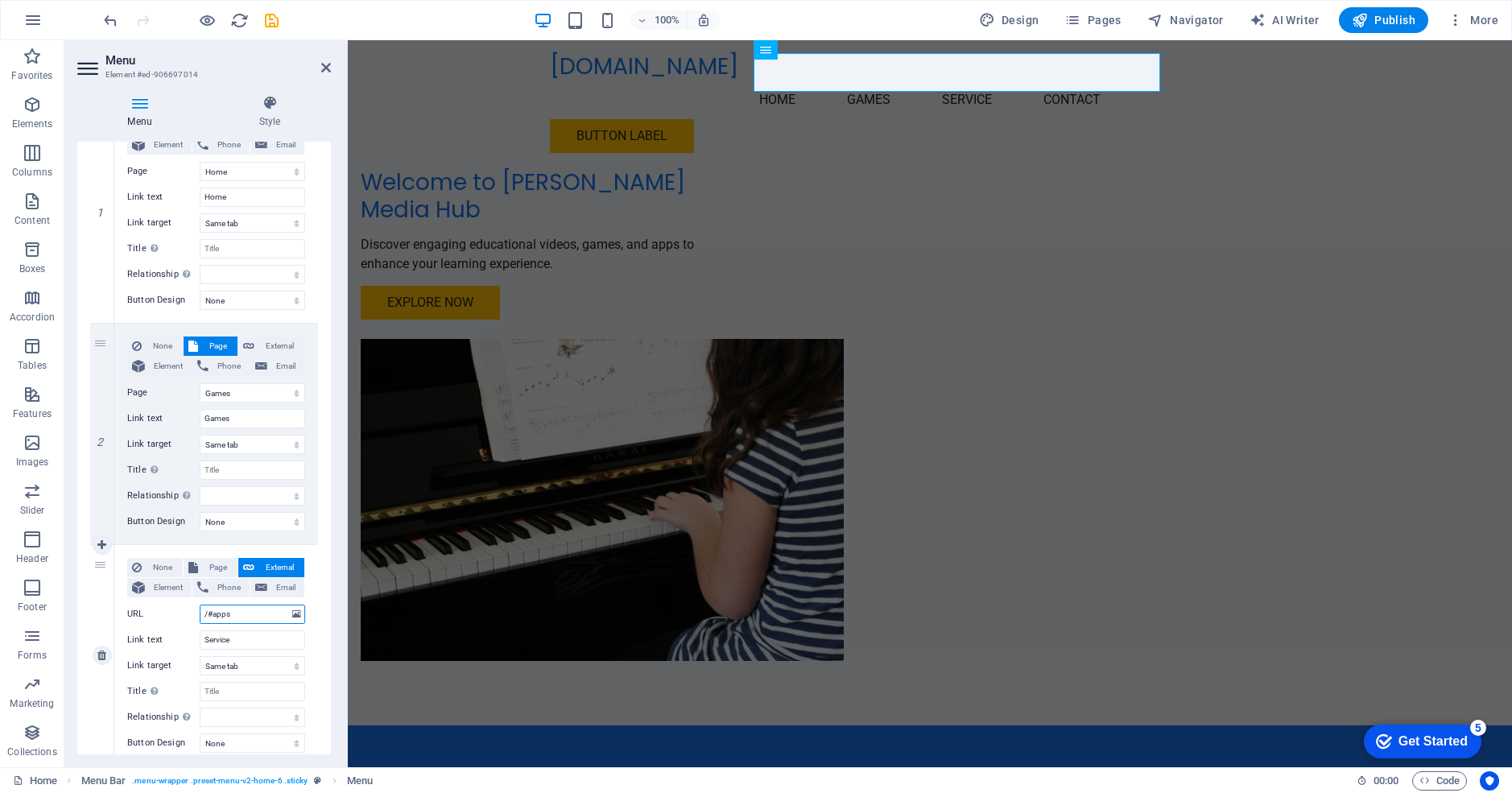
select select
type input "/#apps"
drag, startPoint x: 238, startPoint y: 639, endPoint x: 176, endPoint y: 637, distance: 62.0
click at [176, 637] on div "Link text Service" at bounding box center [216, 640] width 178 height 20
type input "Apps"
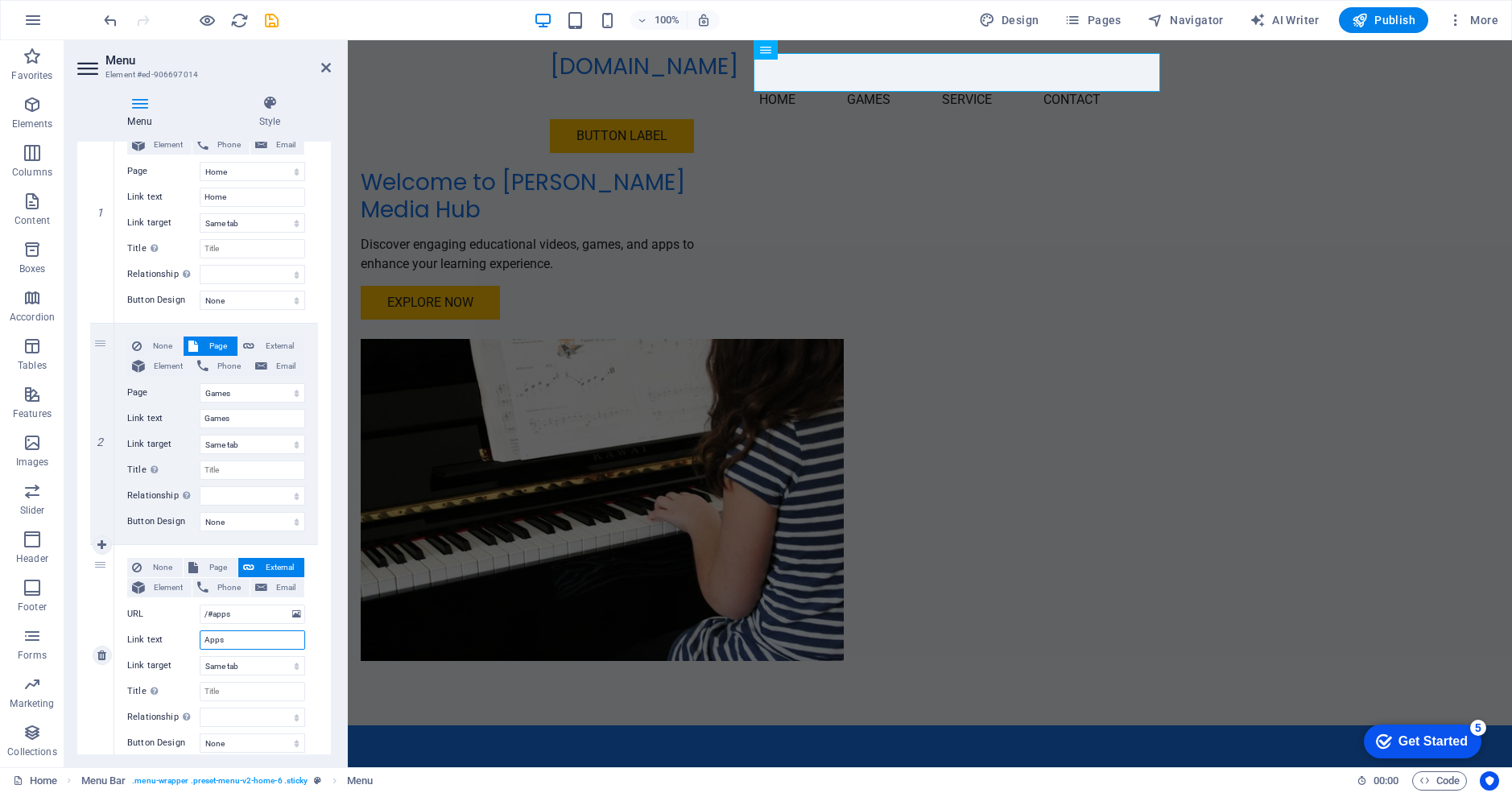
select select
type input "Apps"
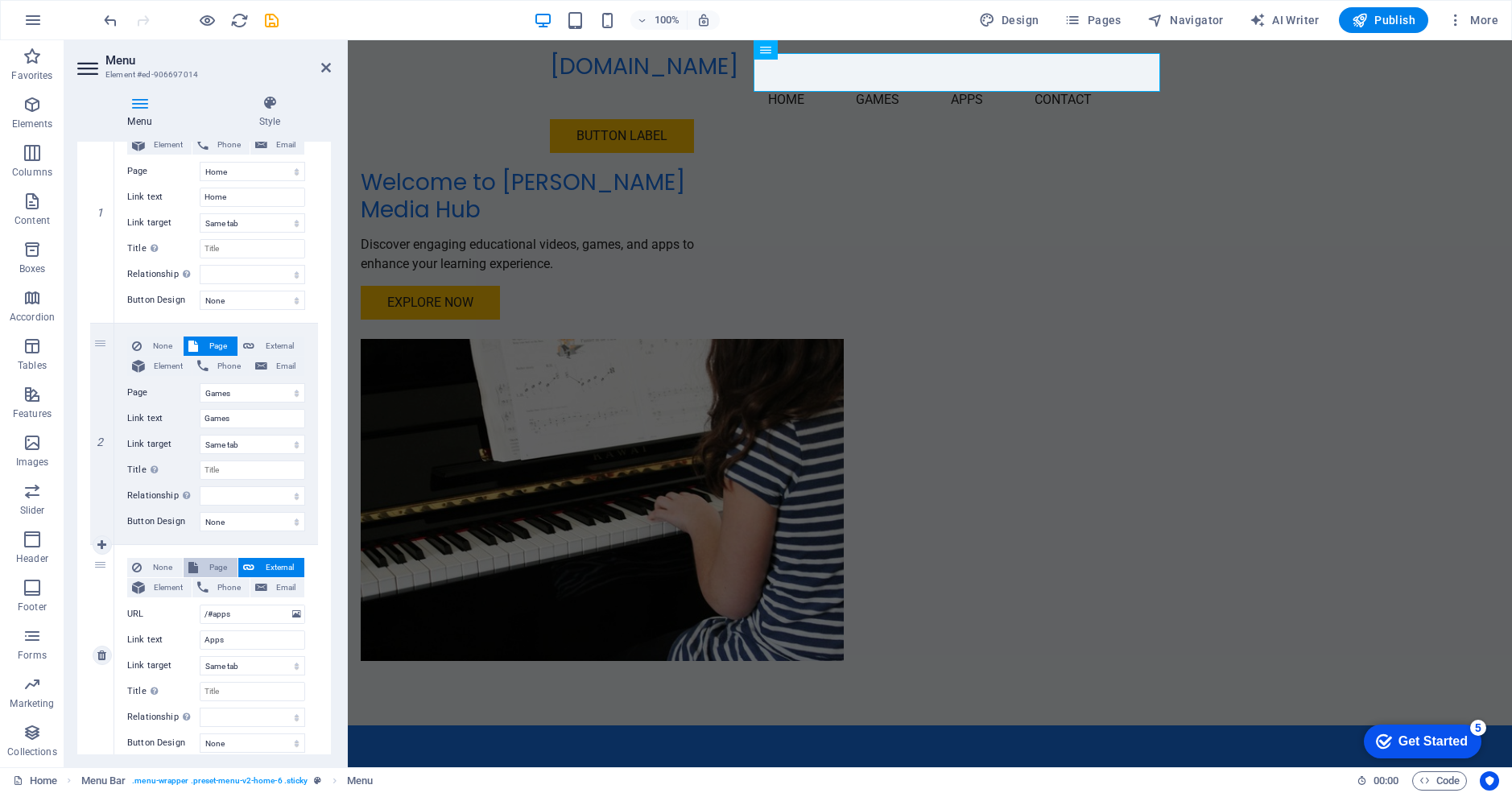
click at [217, 564] on span "Page" at bounding box center [217, 568] width 29 height 20
select select
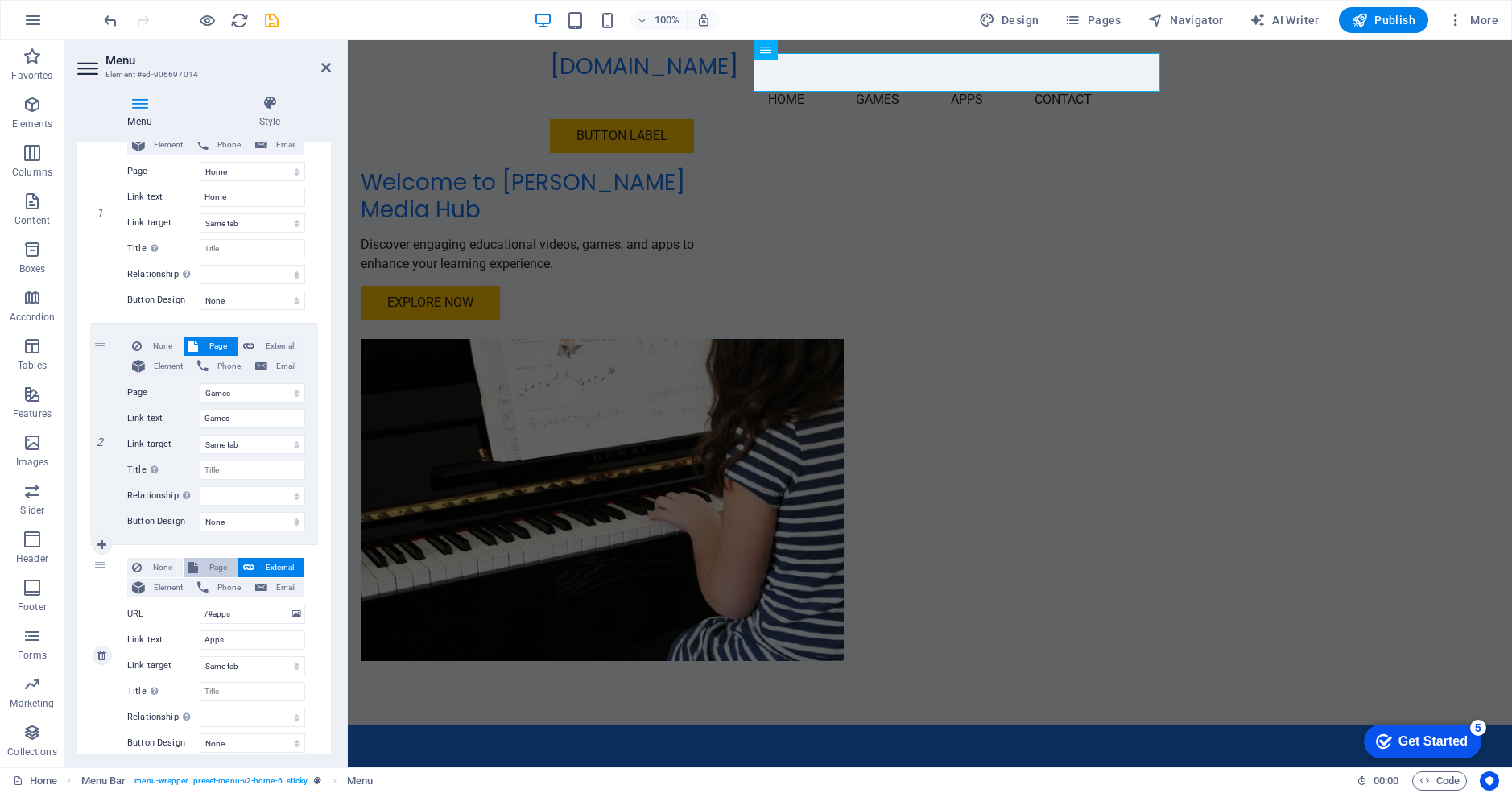
select select
select select "5"
select select
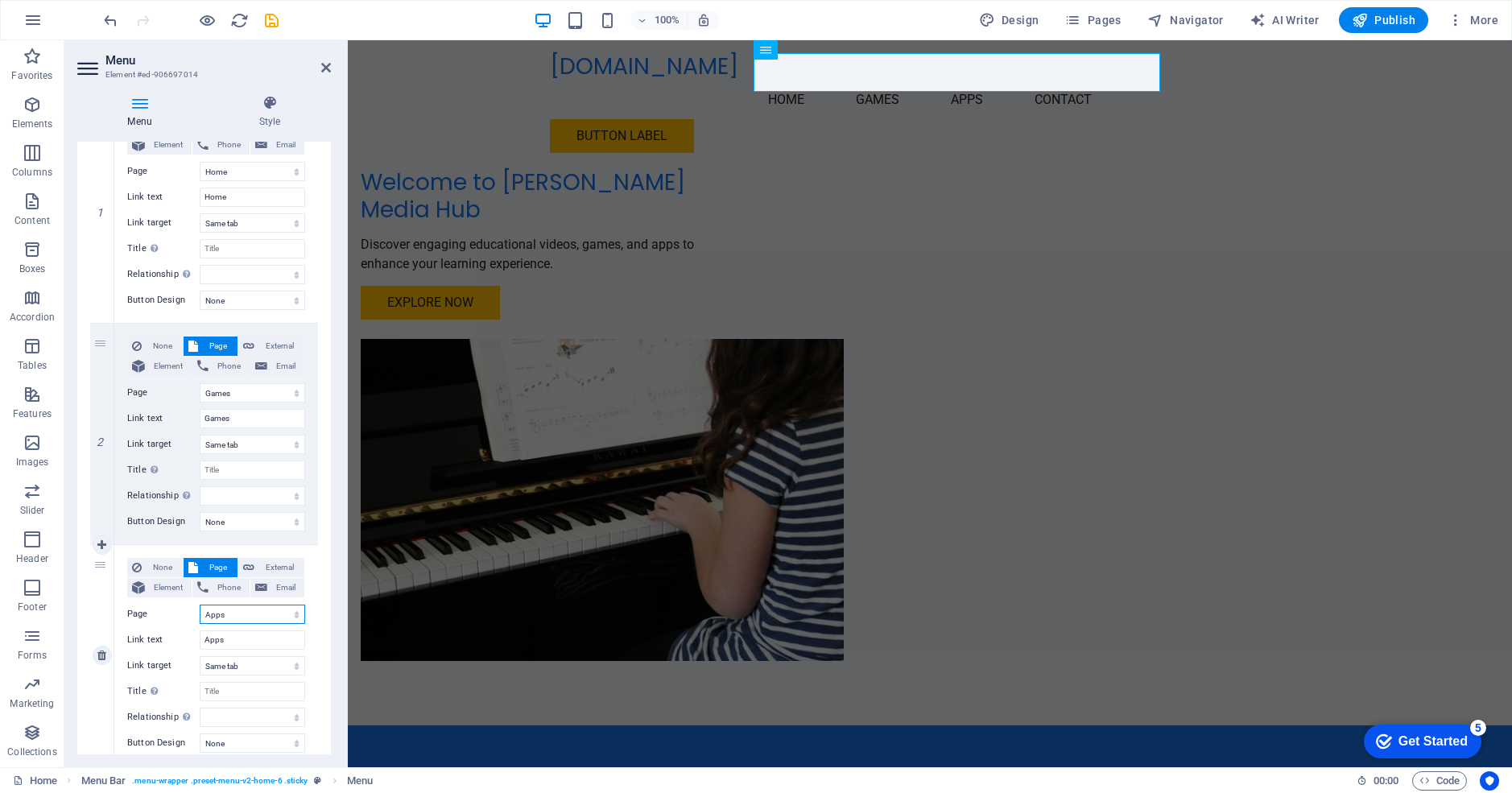
select select
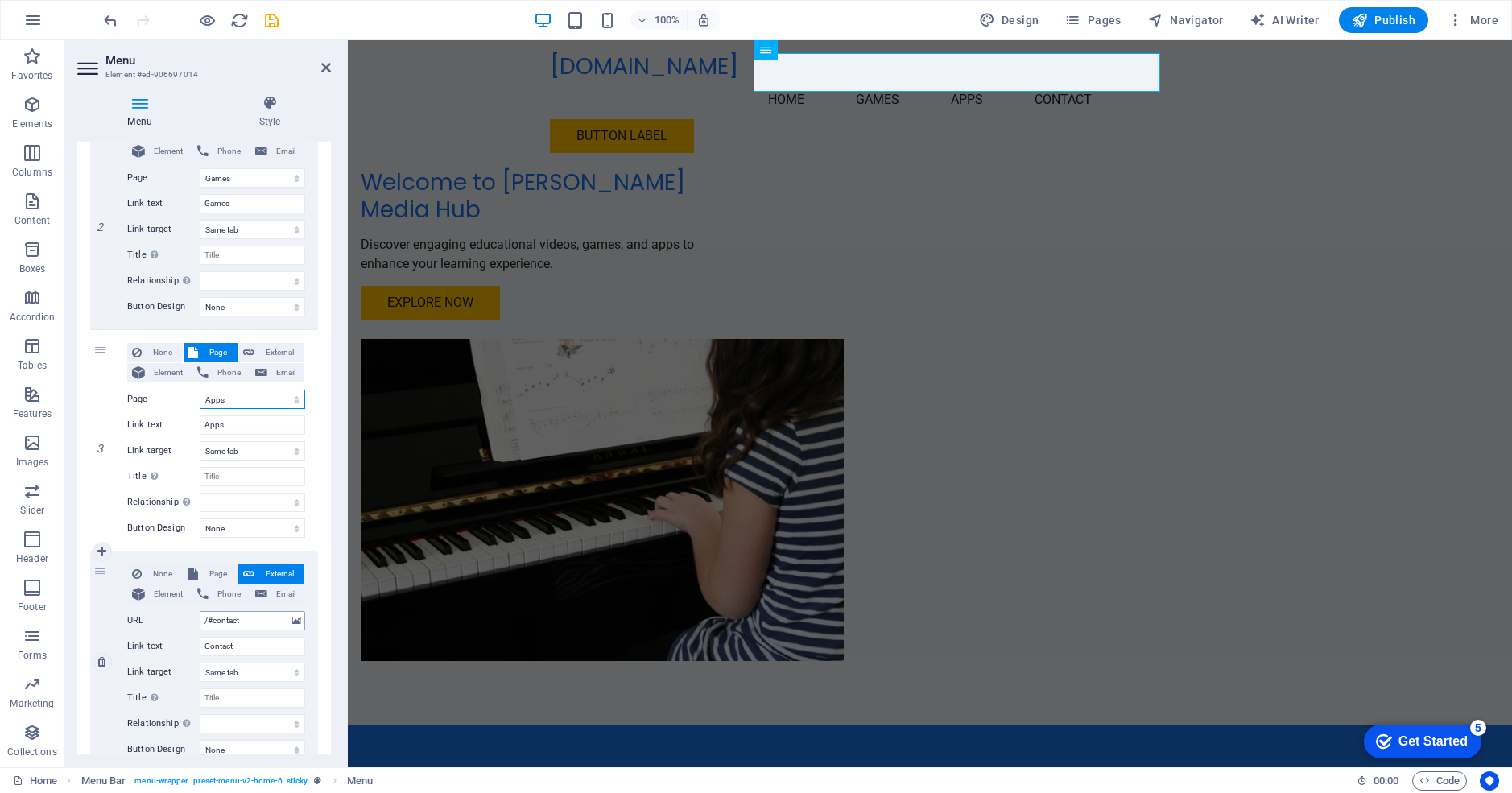
scroll to position [410, 0]
click at [255, 618] on input "/#contact" at bounding box center [252, 618] width 105 height 20
type input "/"
select select
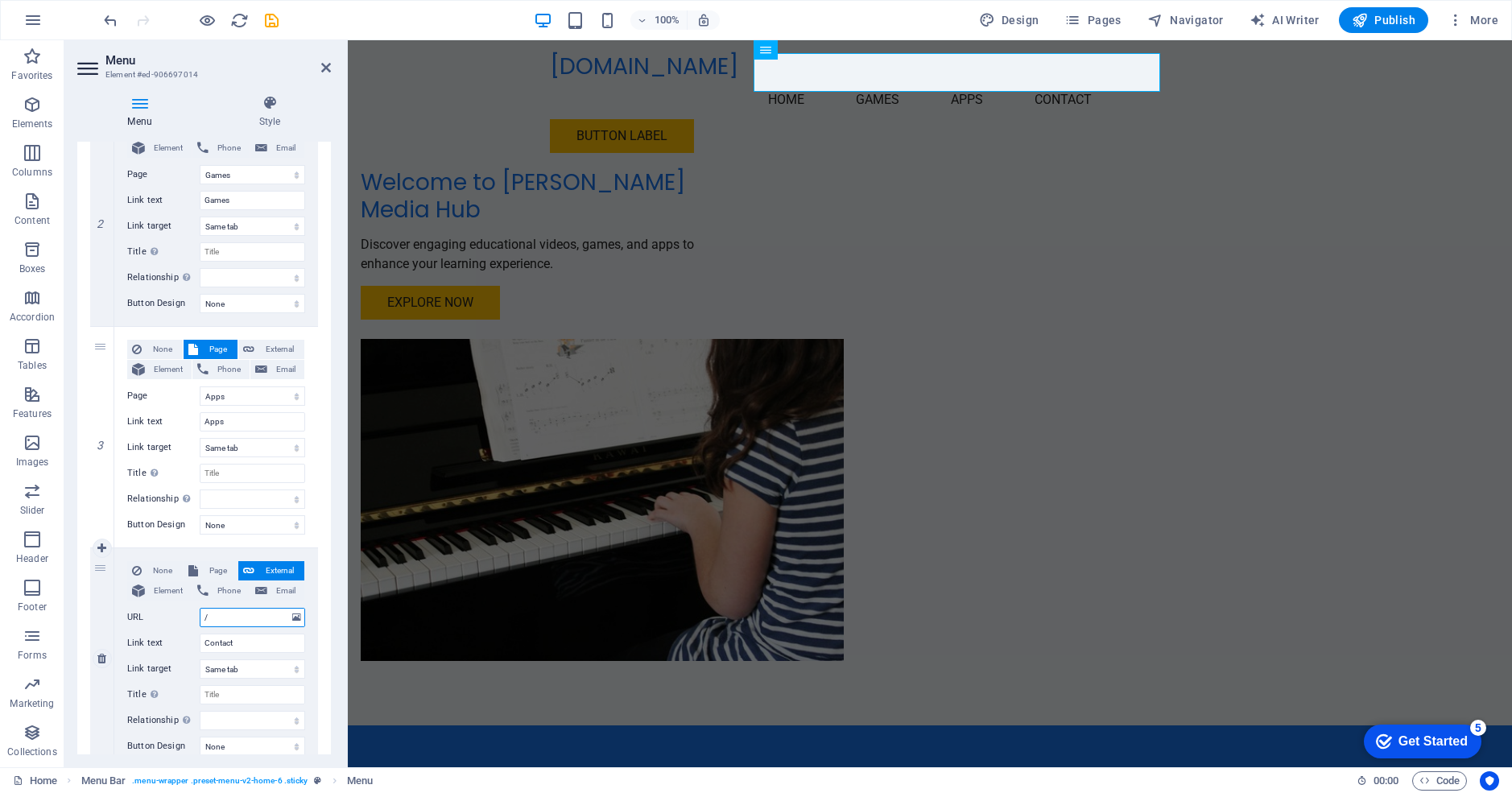
select select
type input "/viswo"
select select
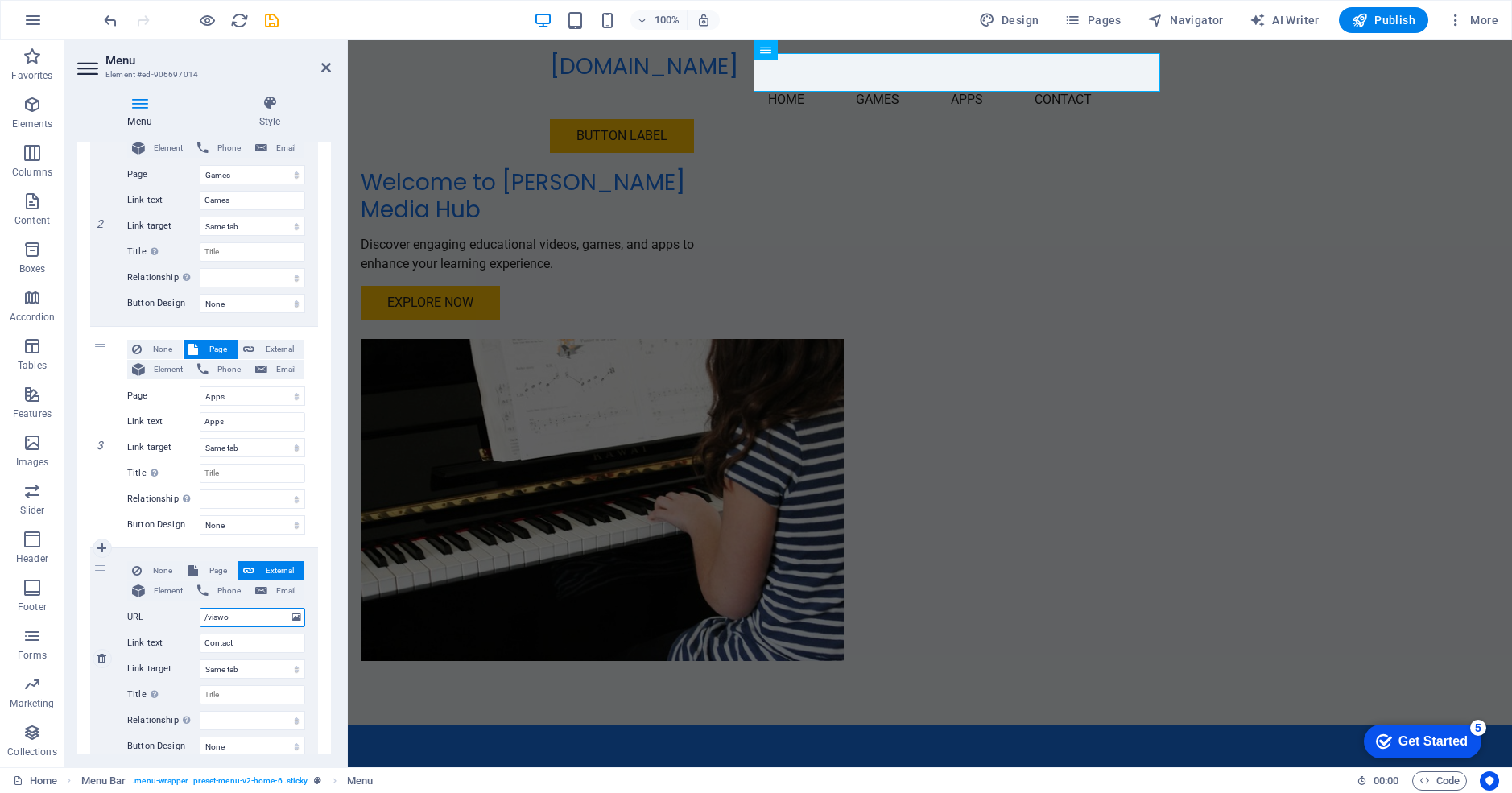
select select
type input "/visw"
select select
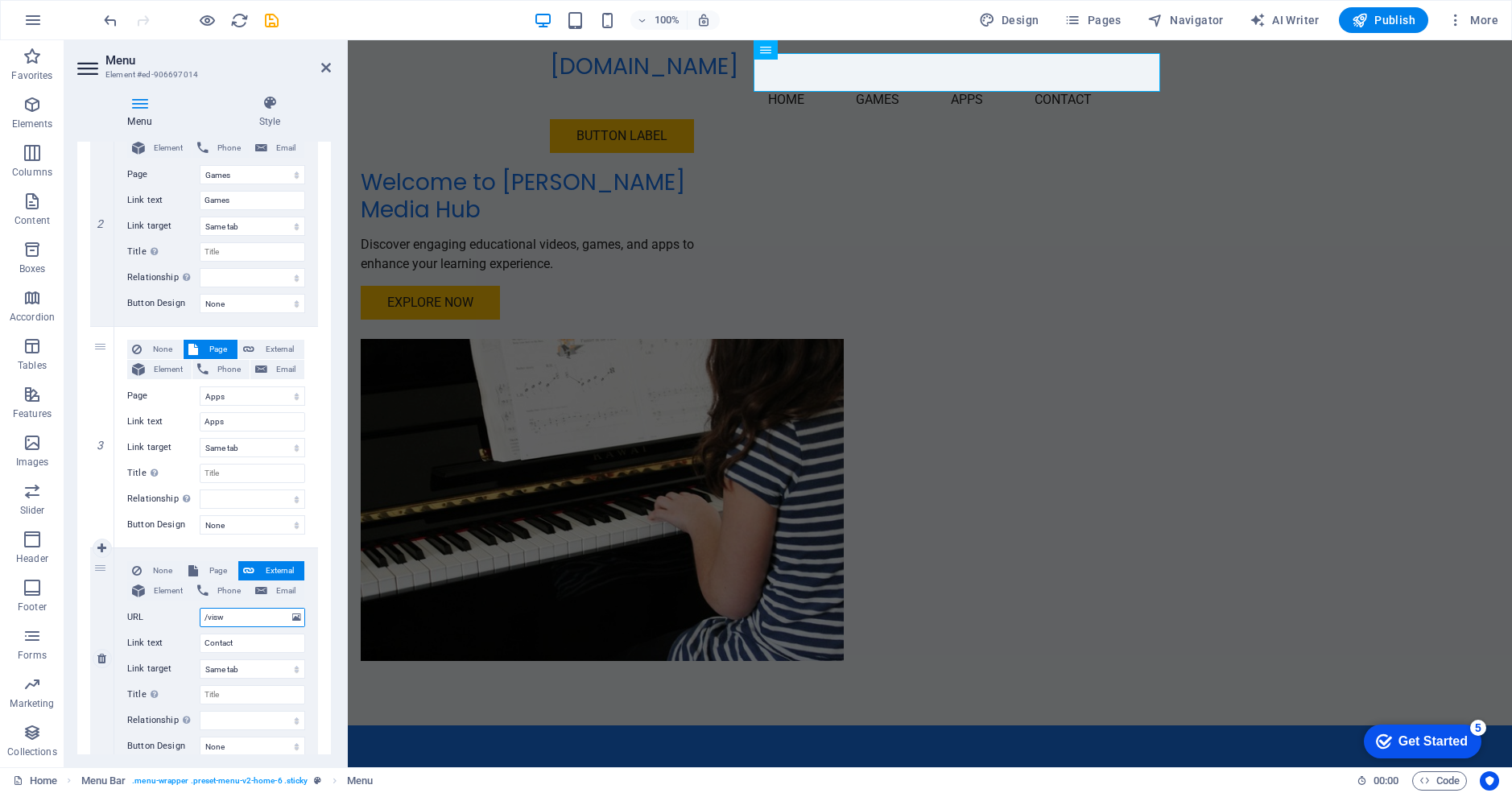
select select
type input "/v"
select select
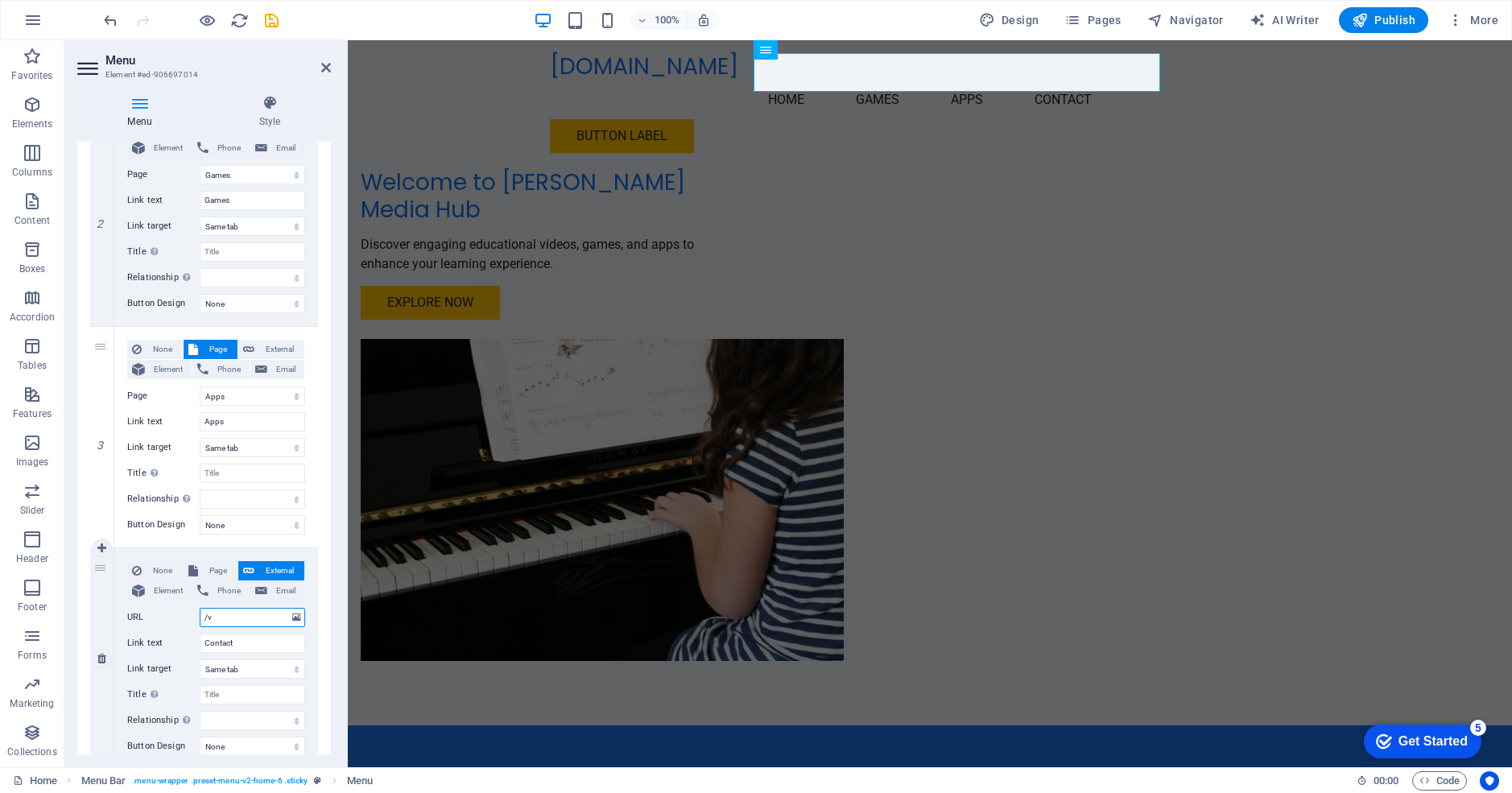
select select
type input "/visw"
select select
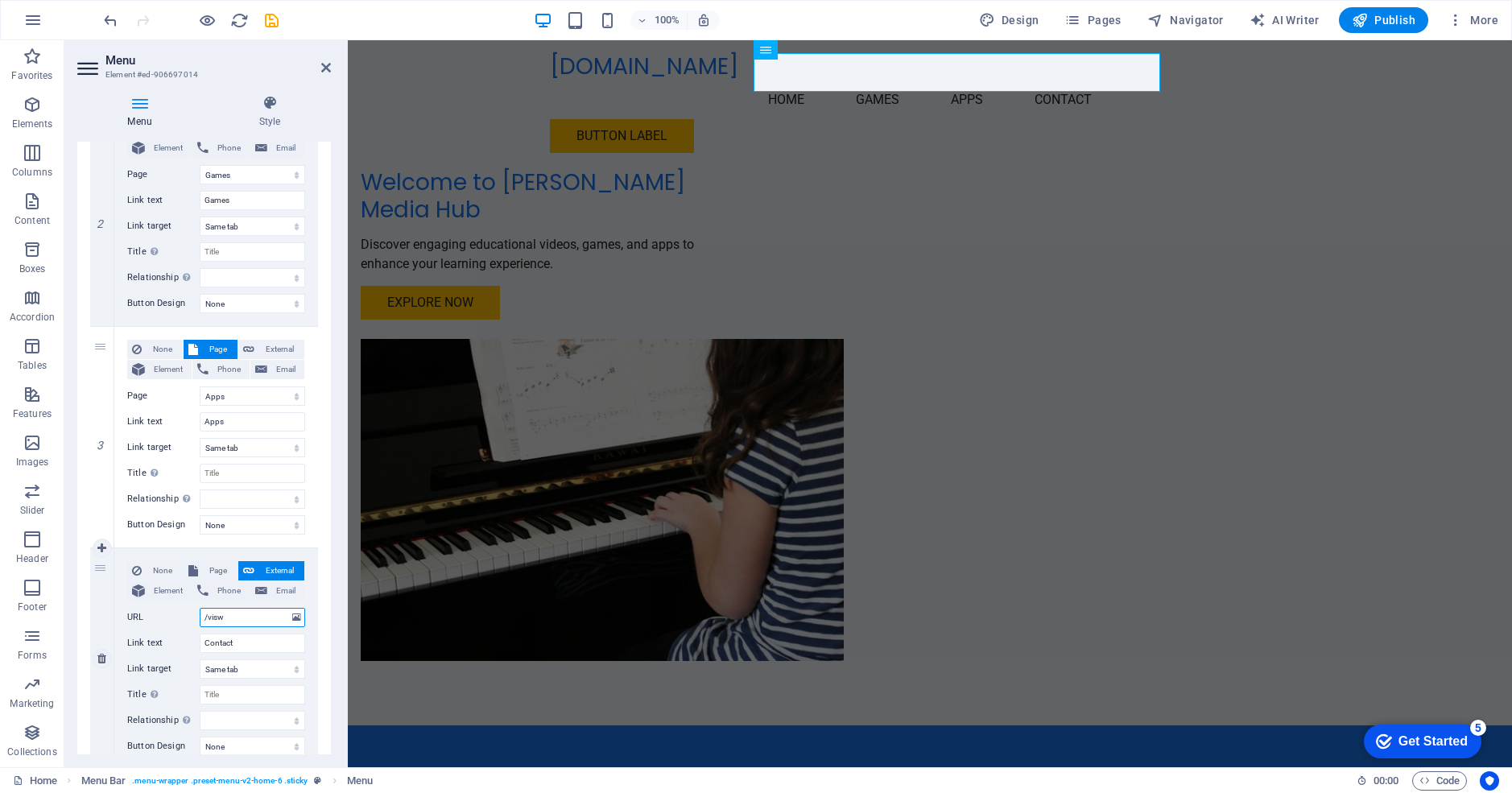
select select
type input "/vi"
select select
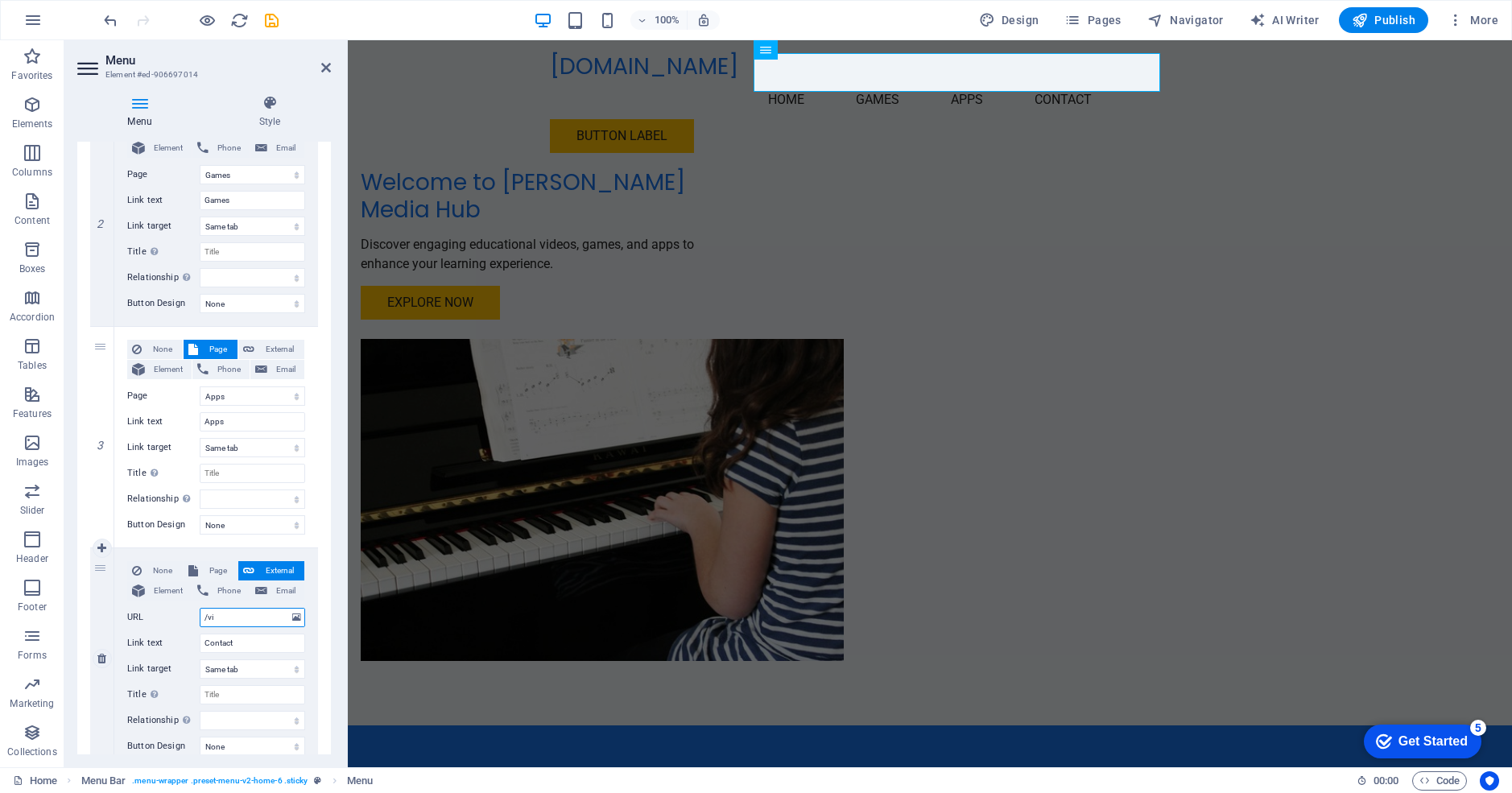
select select
type input "/videos"
select select
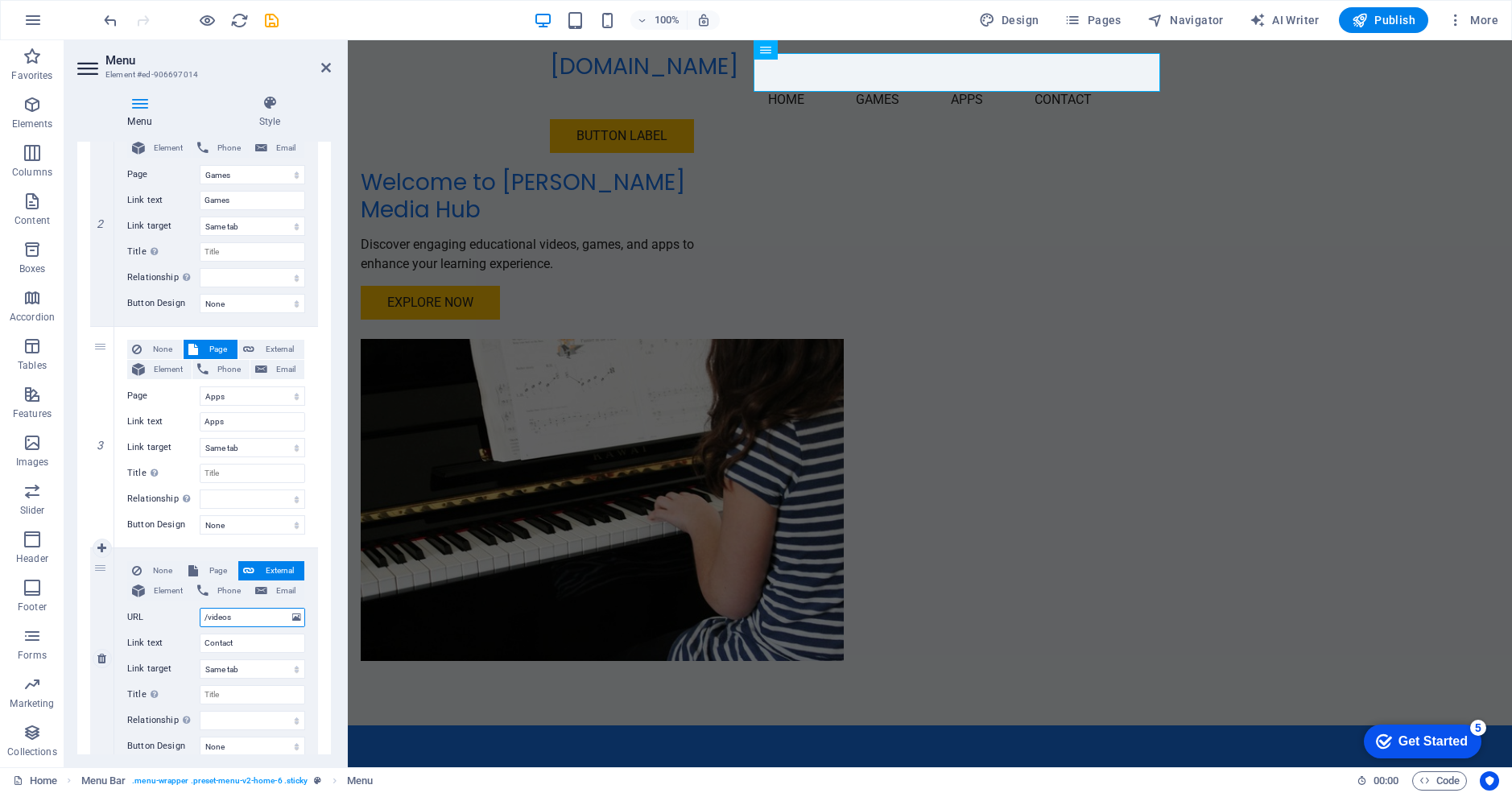
select select
type input "/videos"
drag, startPoint x: 240, startPoint y: 640, endPoint x: 146, endPoint y: 641, distance: 94.0
click at [146, 641] on div "Link text Contact" at bounding box center [216, 643] width 178 height 20
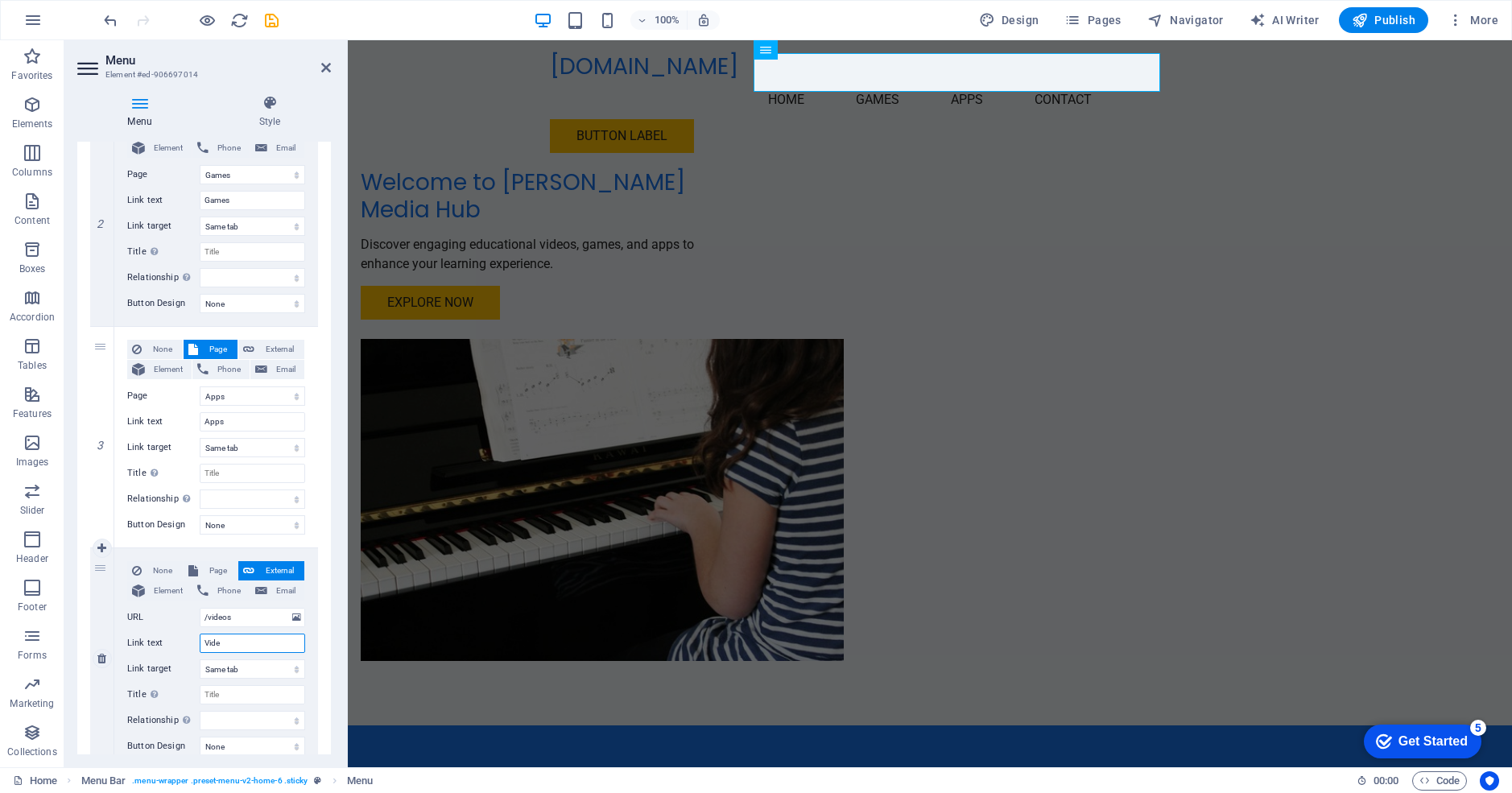
type input "Video"
select select
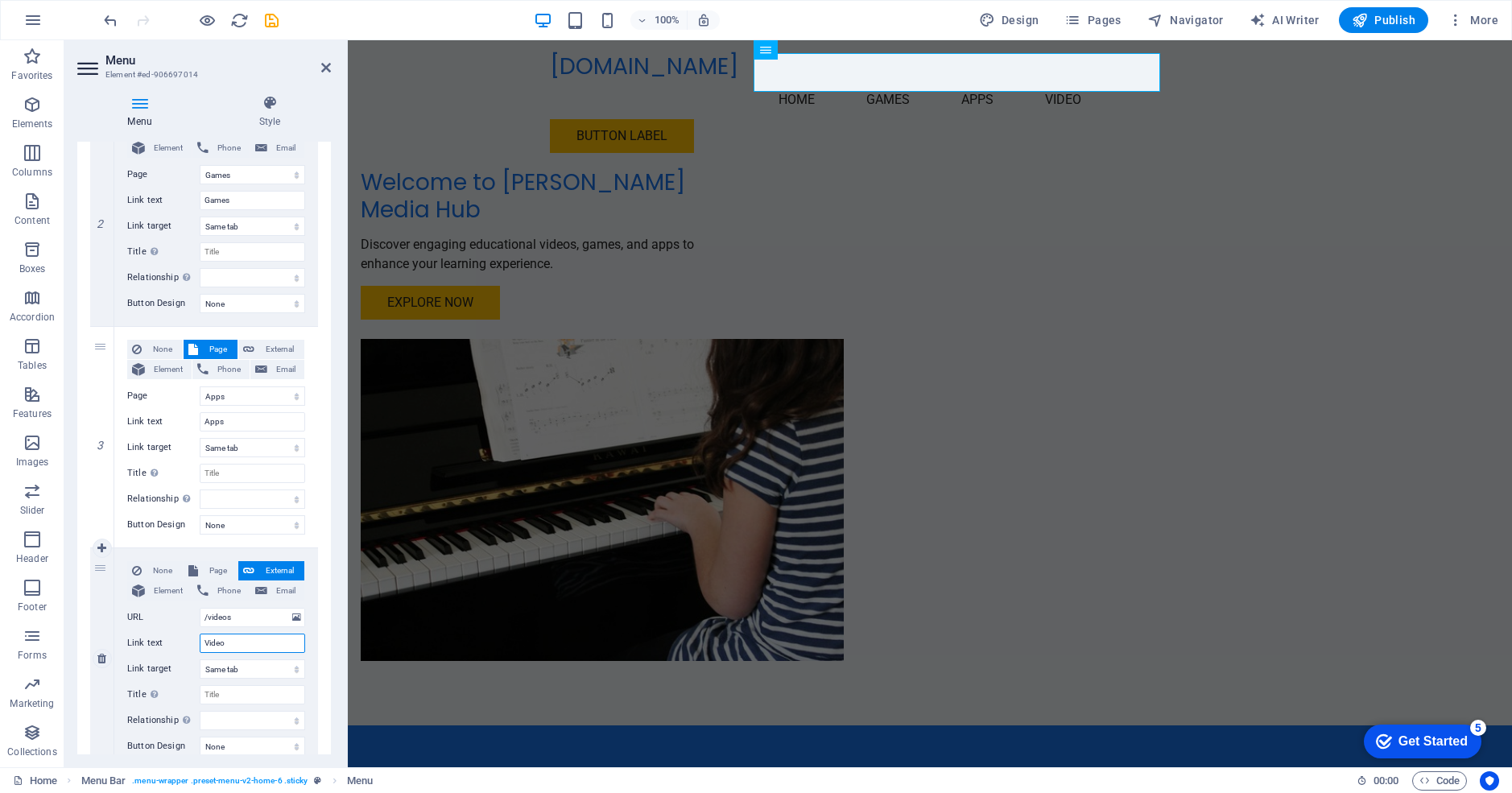
type input "Videos"
select select
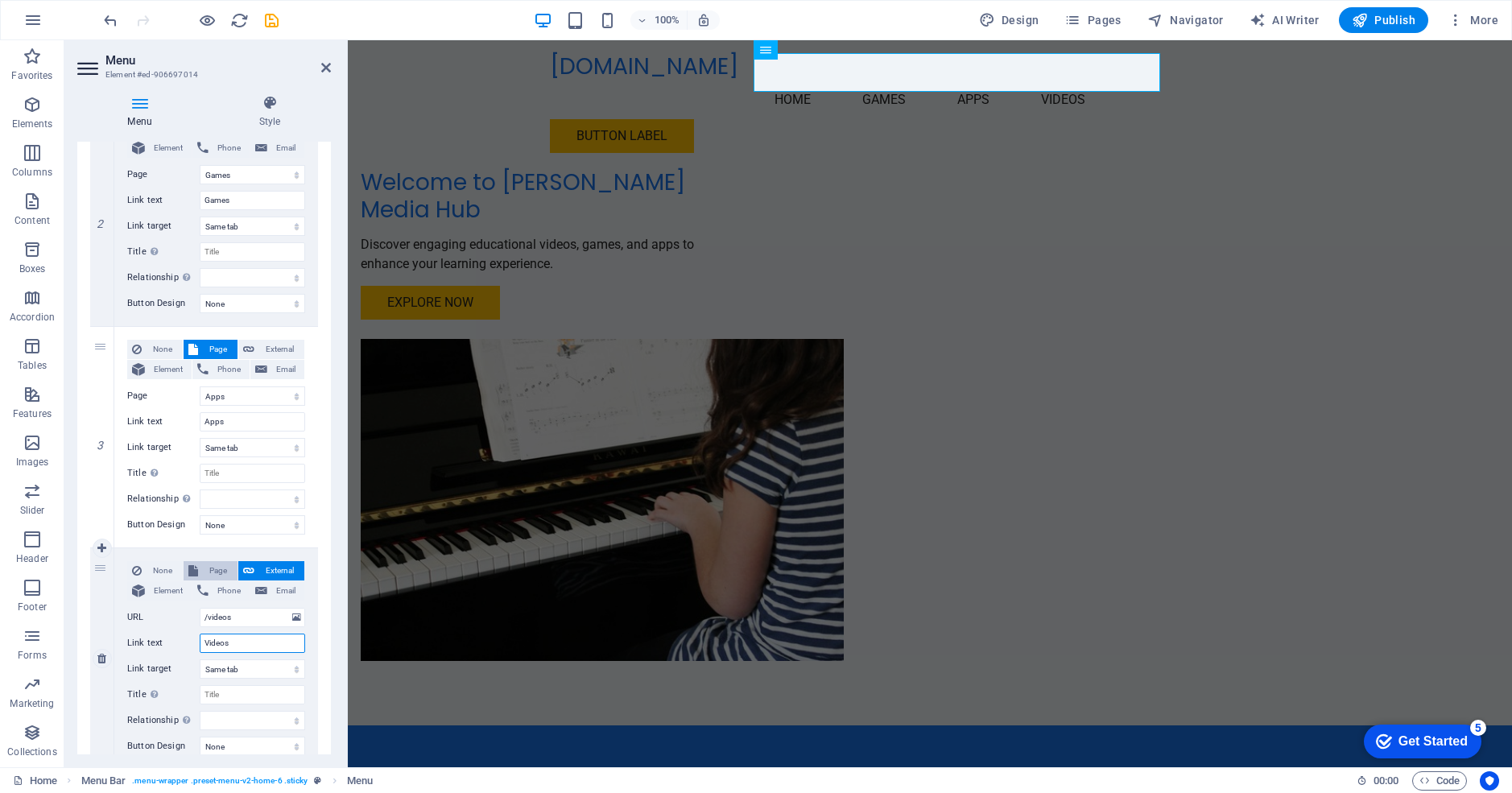
type input "Videos"
click at [210, 570] on span "Page" at bounding box center [217, 570] width 29 height 20
select select
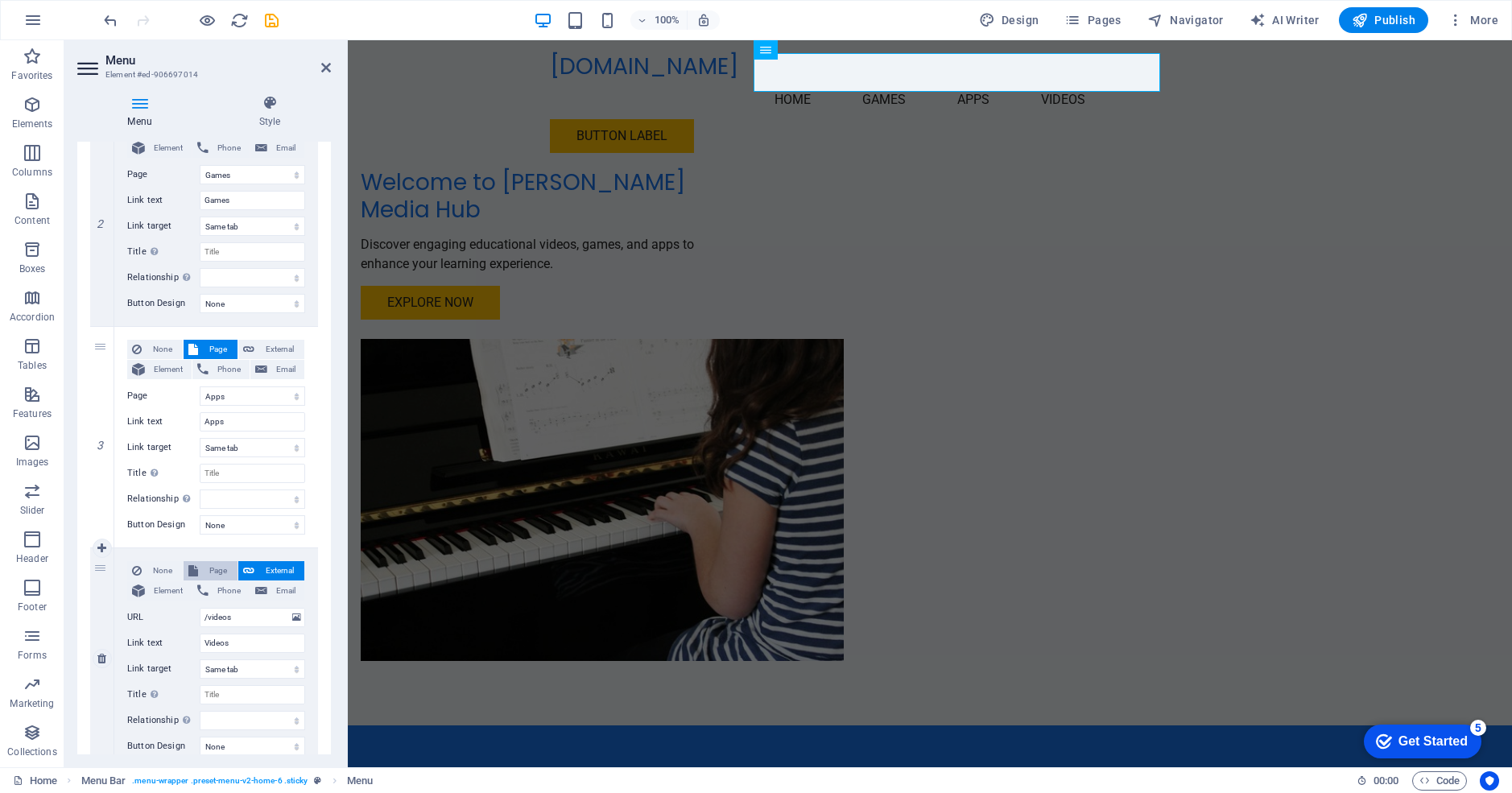
select select
select select "6"
select select
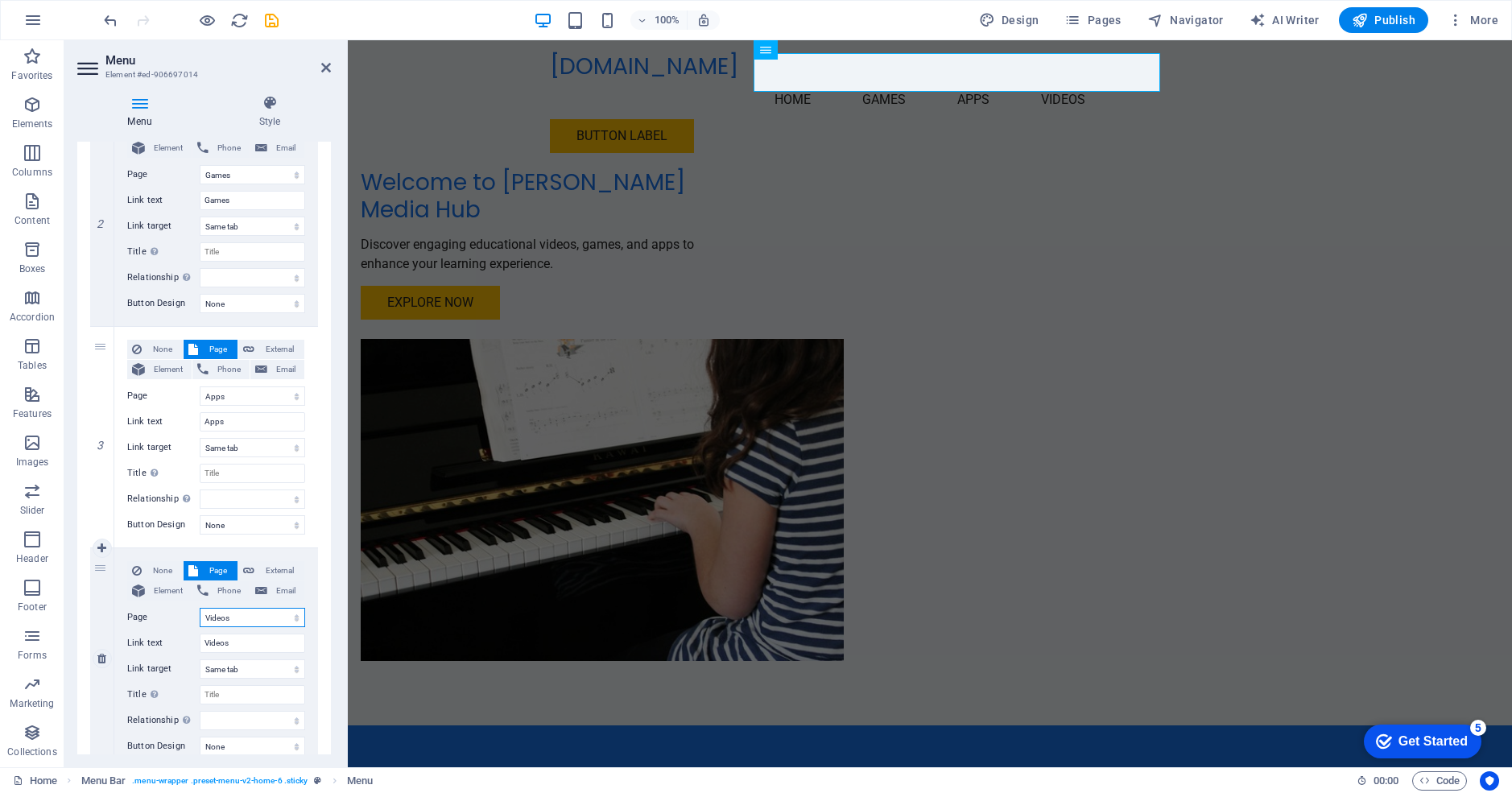
select select
click at [273, 22] on icon "save" at bounding box center [272, 20] width 19 height 19
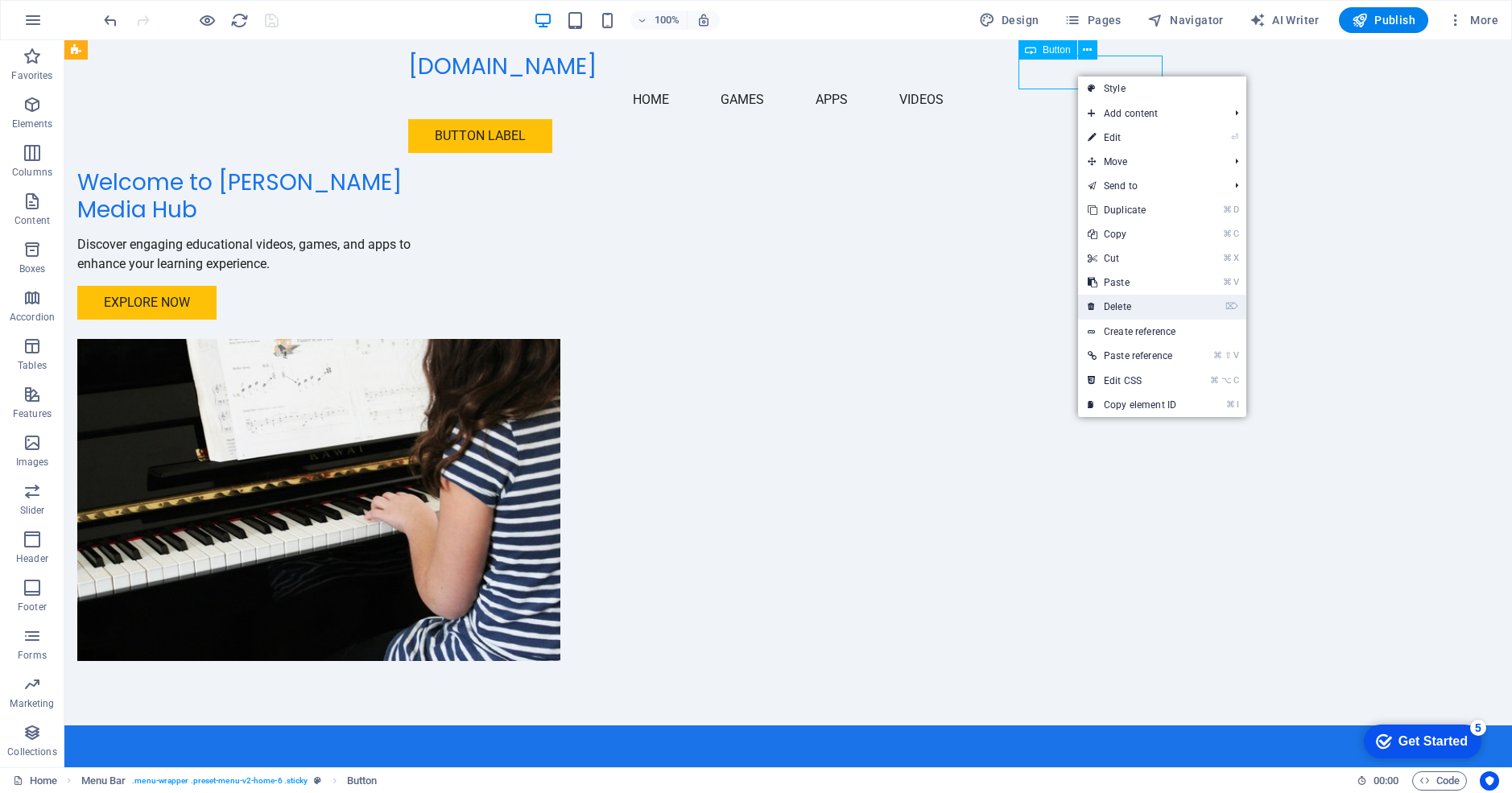
click at [1140, 303] on link "⌦ Delete" at bounding box center [1132, 306] width 108 height 24
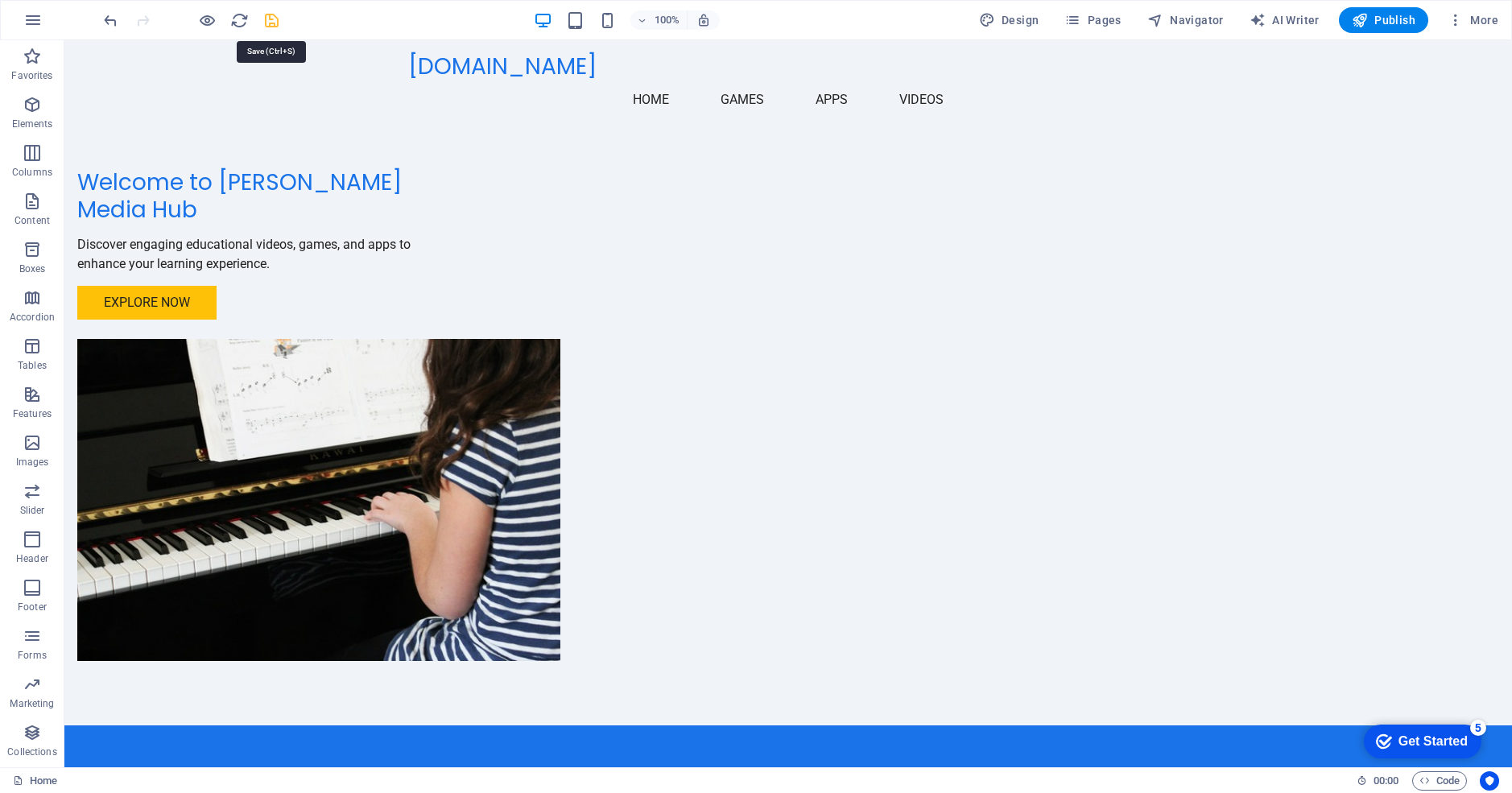
click at [268, 21] on icon "save" at bounding box center [272, 20] width 19 height 19
click at [845, 80] on nav "Home Games Apps Videos" at bounding box center [788, 99] width 760 height 38
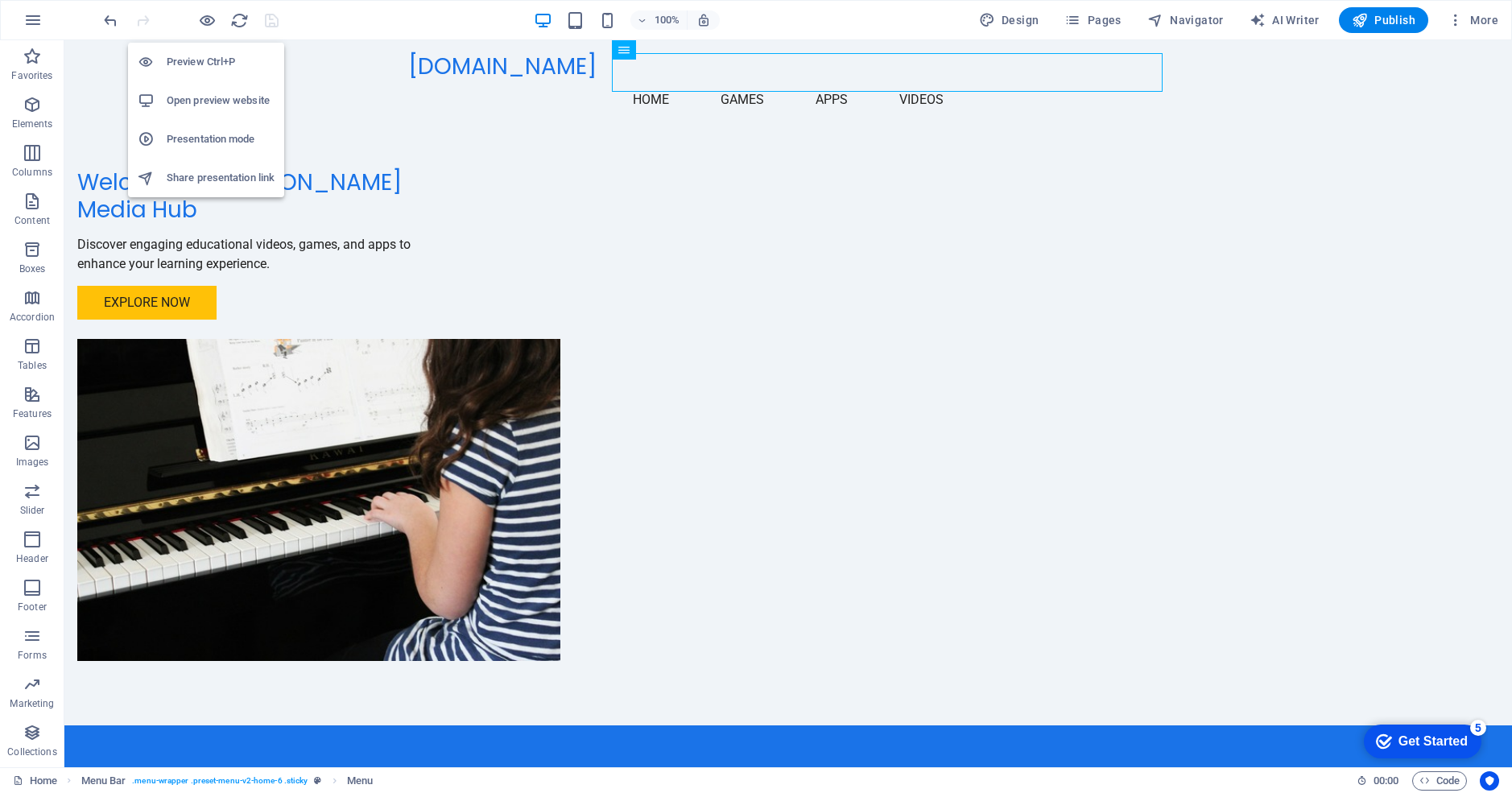
click at [205, 61] on h6 "Preview Ctrl+P" at bounding box center [220, 62] width 108 height 20
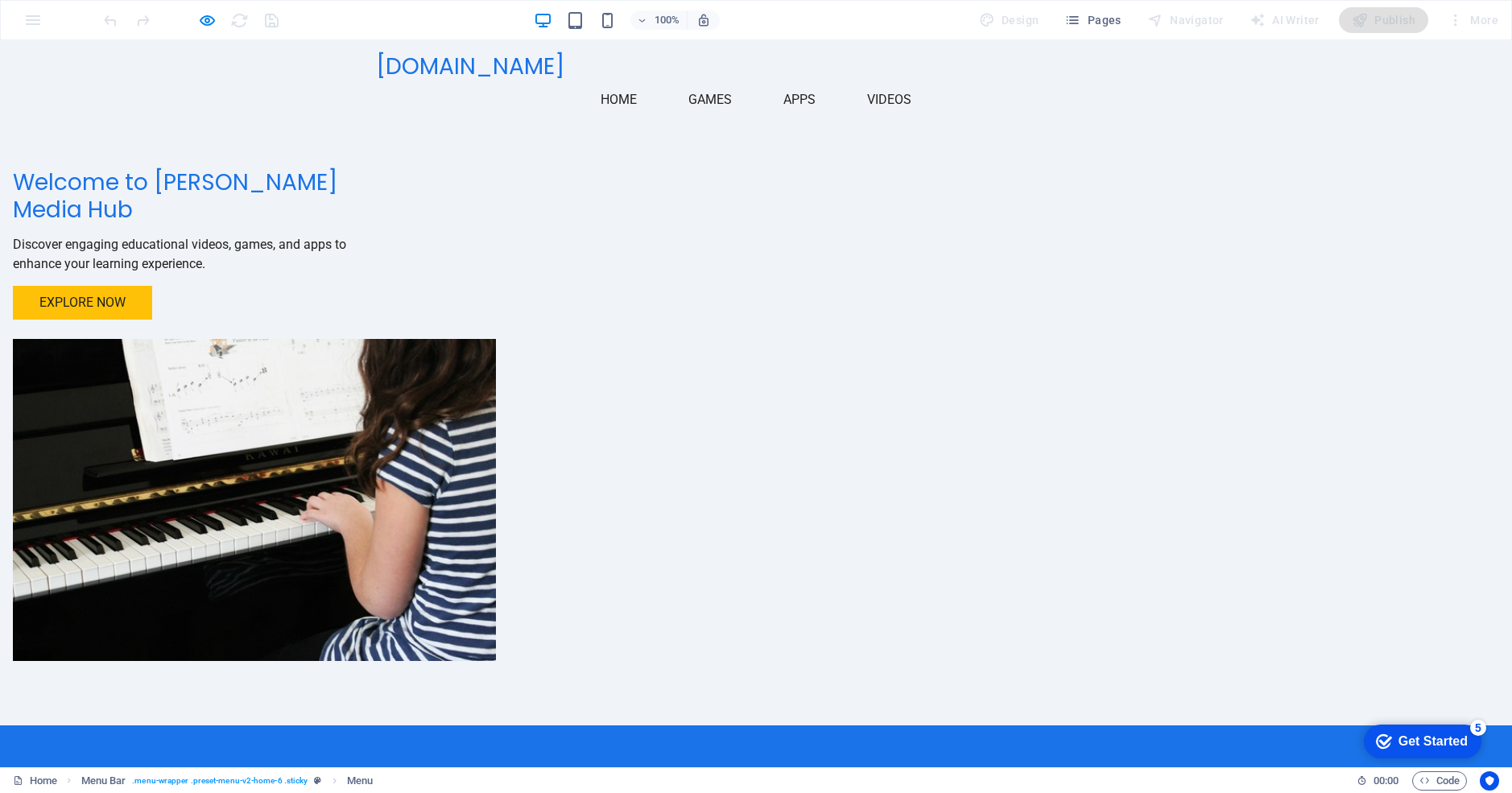
click at [744, 80] on link "Games" at bounding box center [711, 99] width 69 height 38
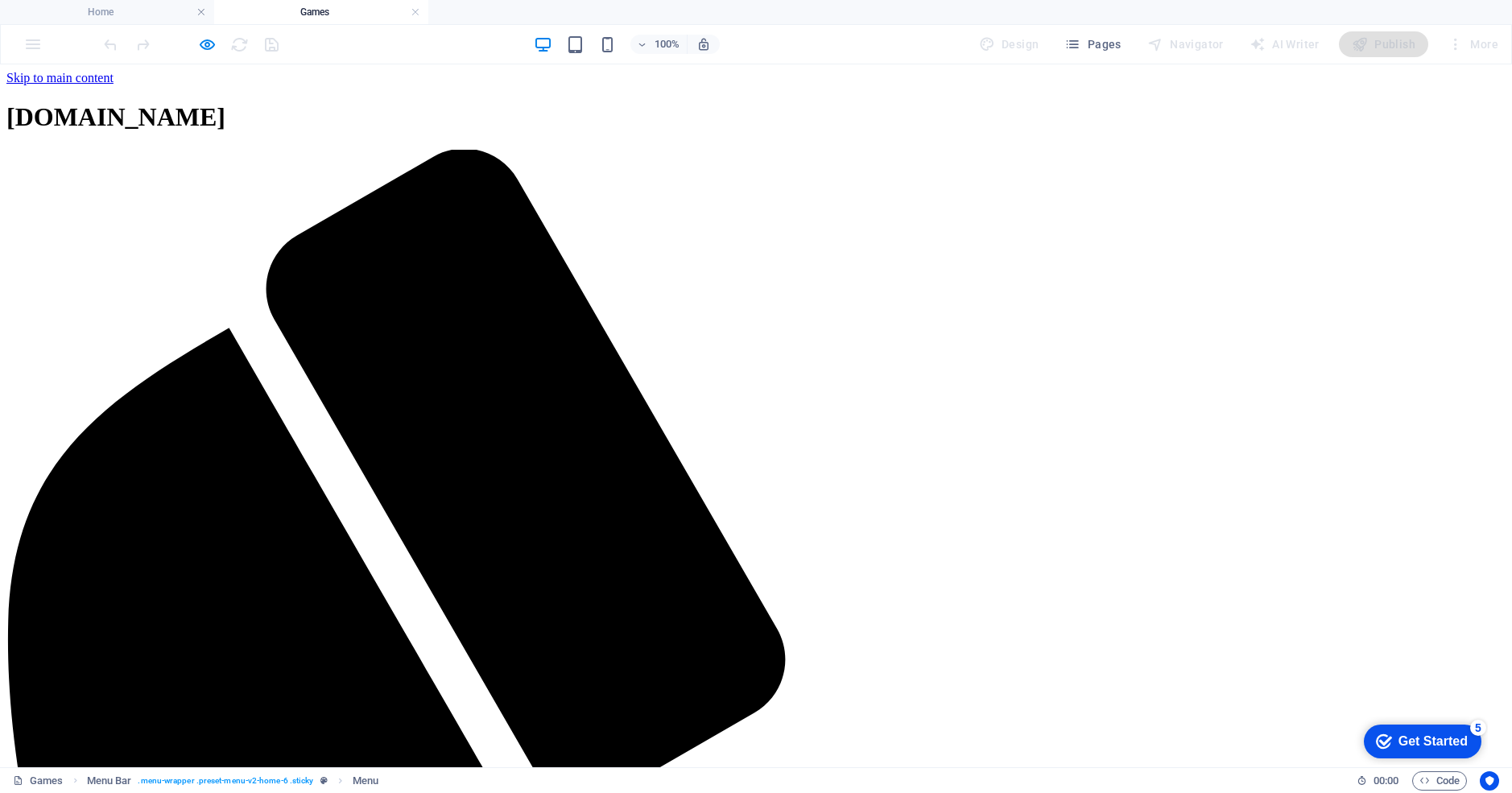
scroll to position [0, 0]
click at [118, 14] on h4 "Home" at bounding box center [107, 12] width 215 height 18
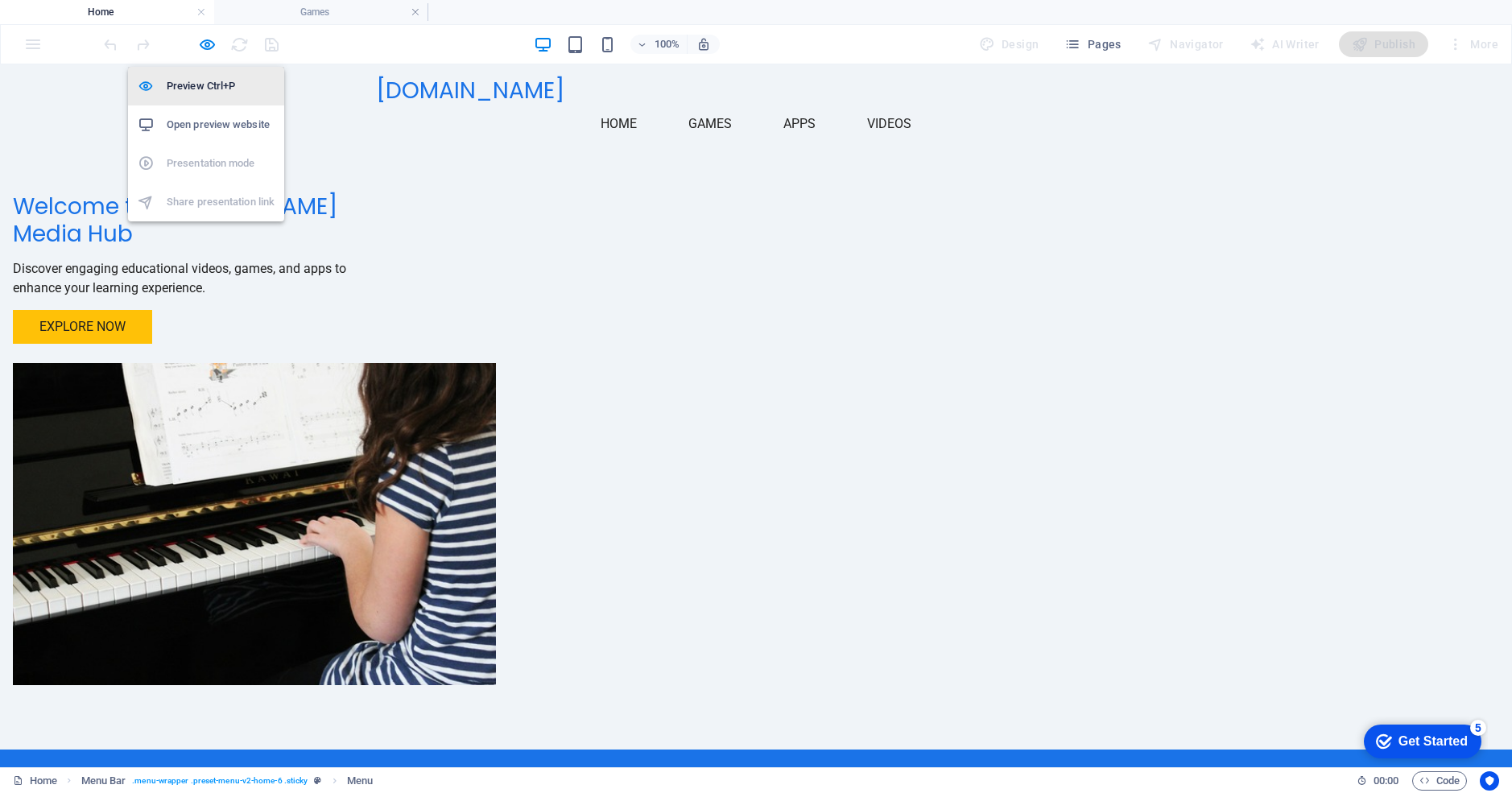
click at [214, 82] on h6 "Preview Ctrl+P" at bounding box center [220, 86] width 108 height 20
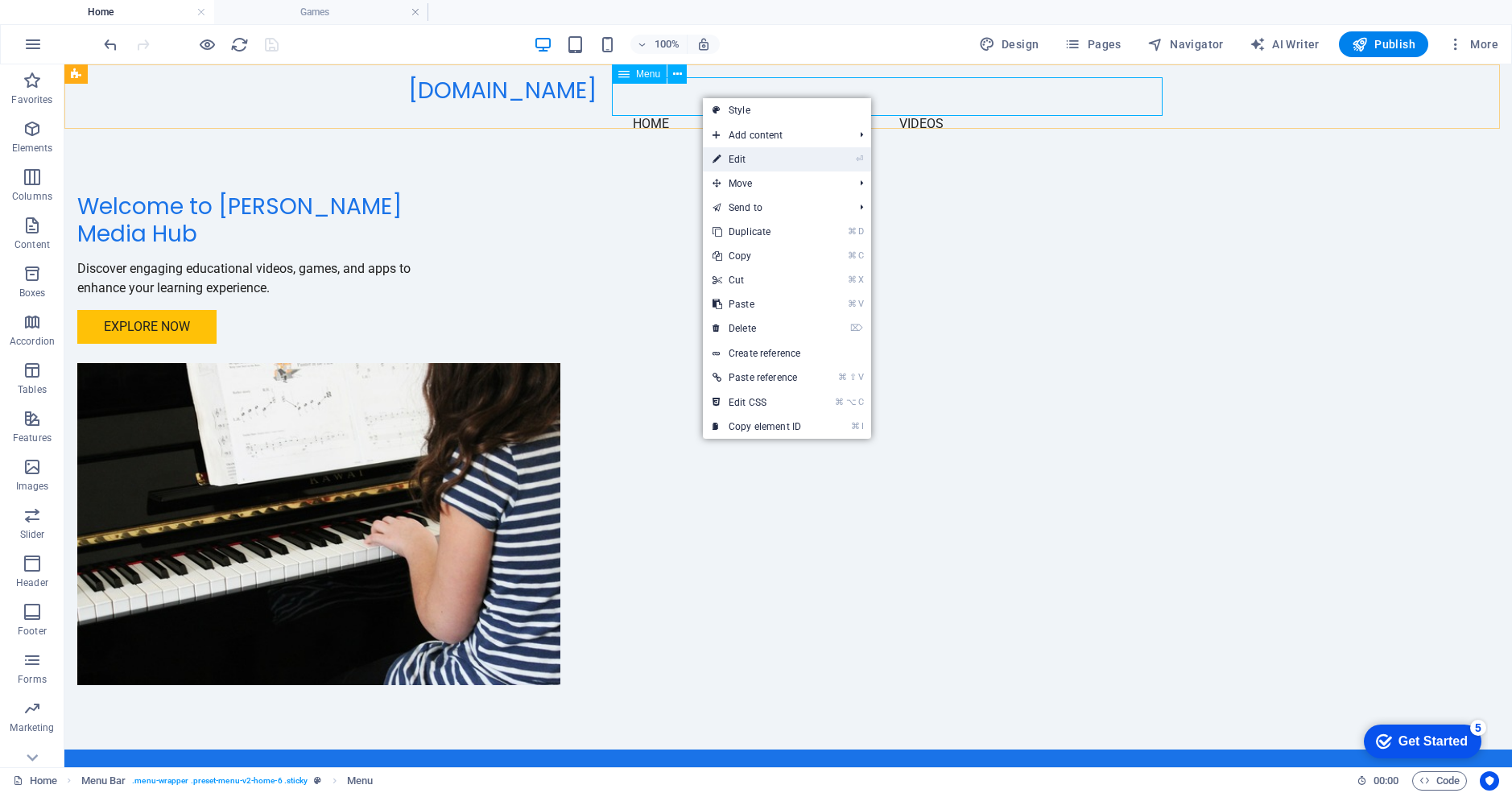
click at [728, 156] on link "⏎ Edit" at bounding box center [756, 158] width 108 height 24
select select
select select "4"
select select
select select "5"
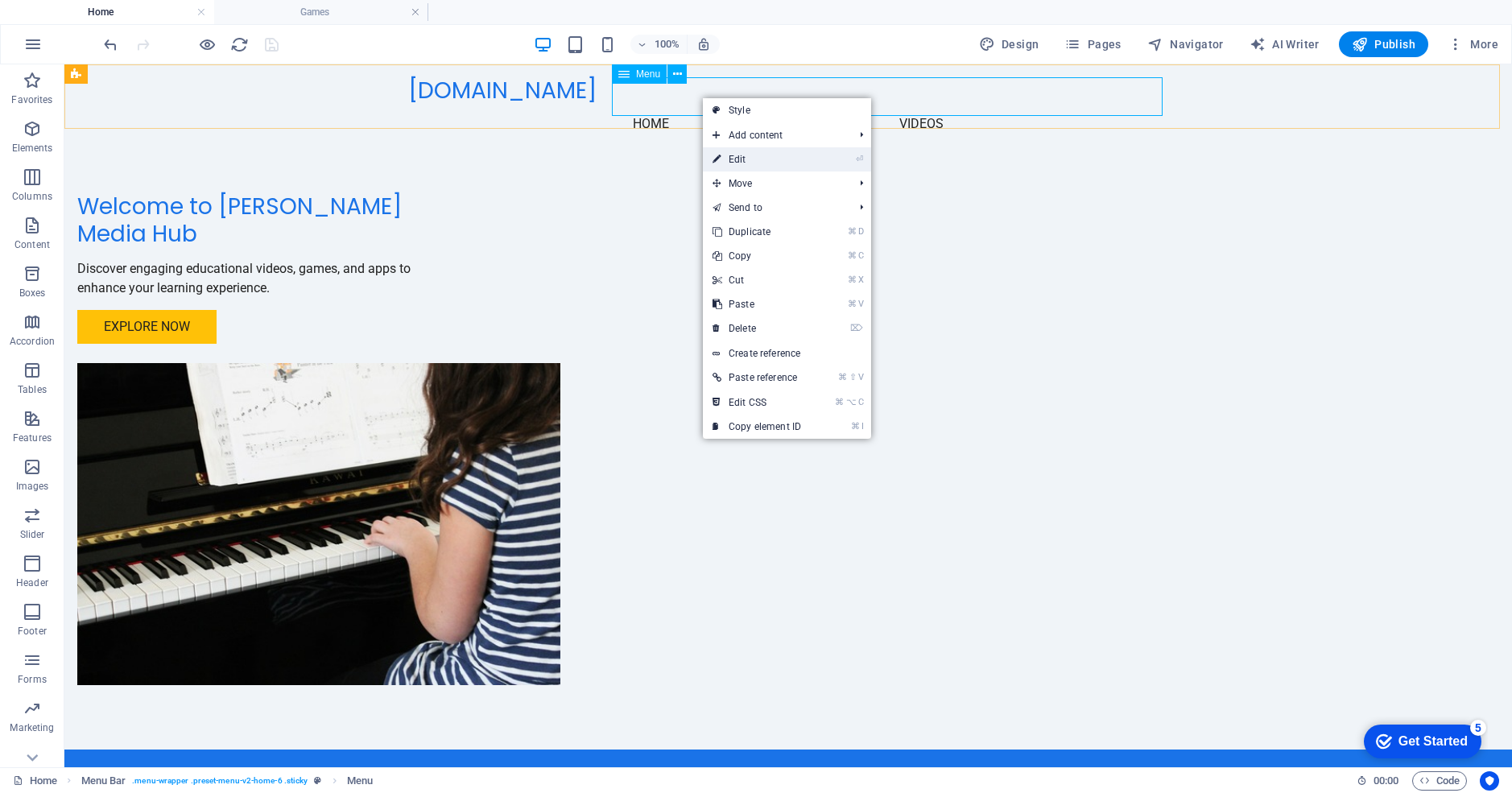
select select
select select "6"
select select
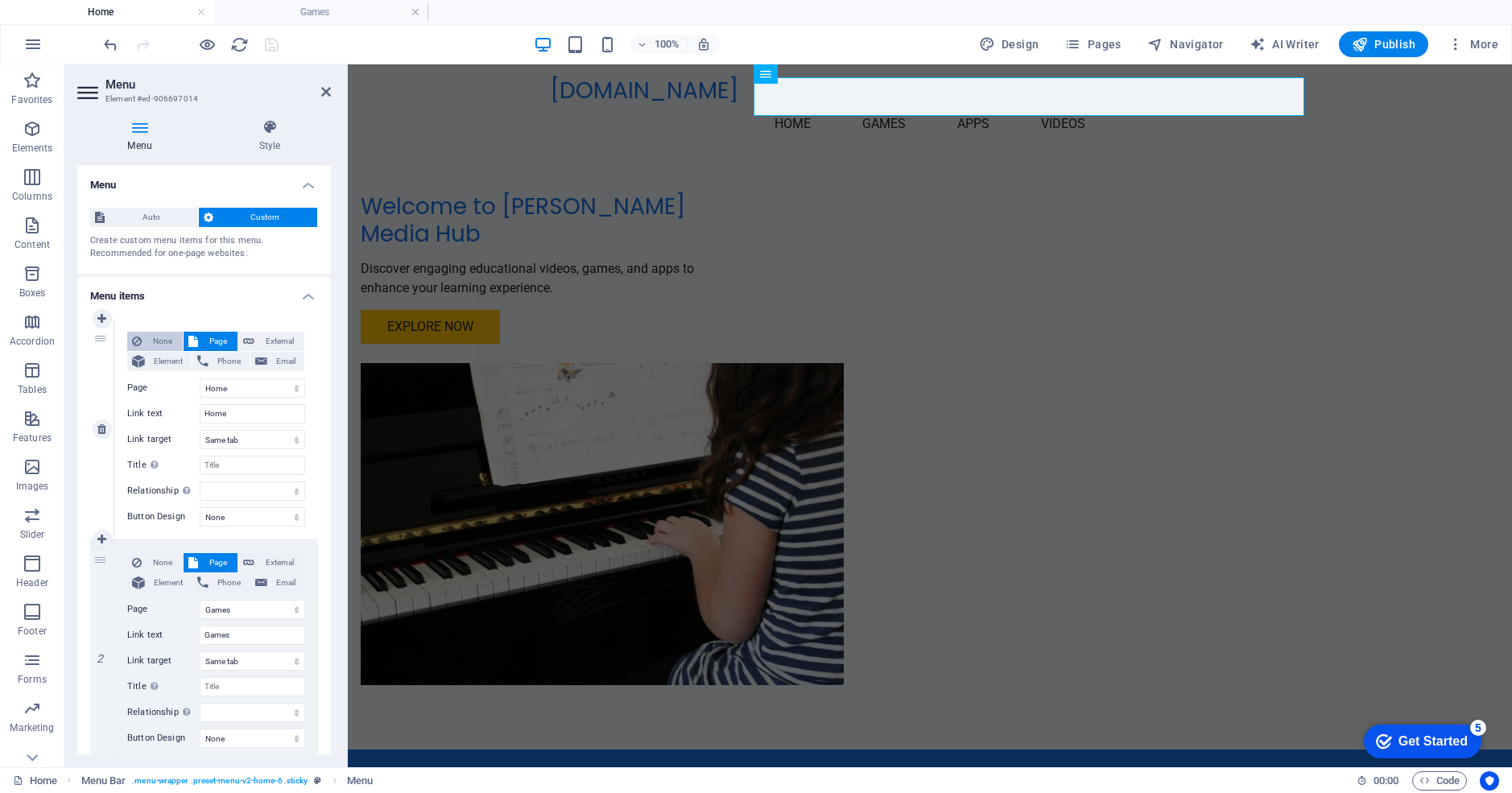
click at [161, 335] on span "None" at bounding box center [162, 342] width 31 height 20
select select
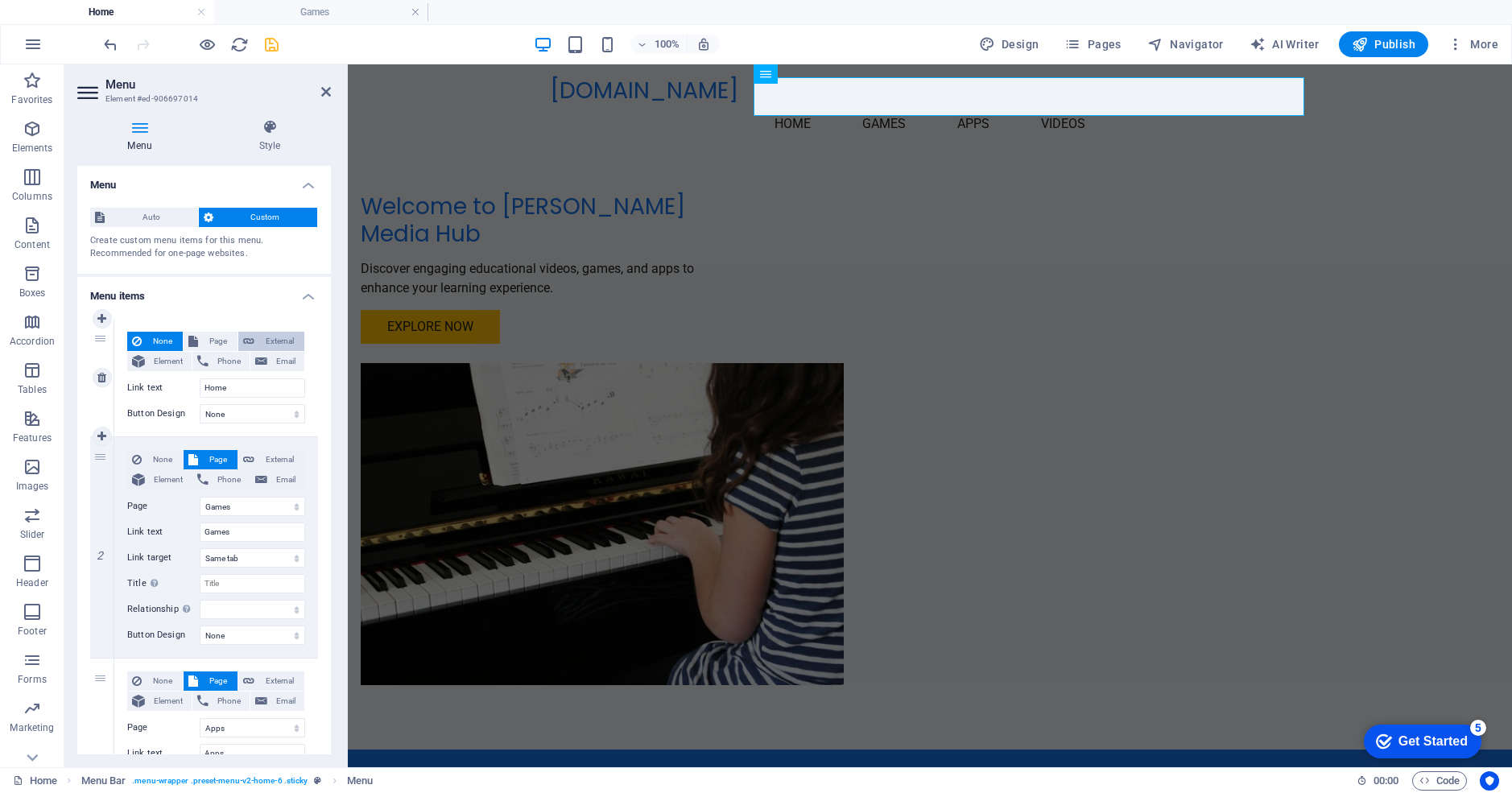
click at [264, 339] on span "External" at bounding box center [279, 342] width 40 height 20
select select "blank"
select select
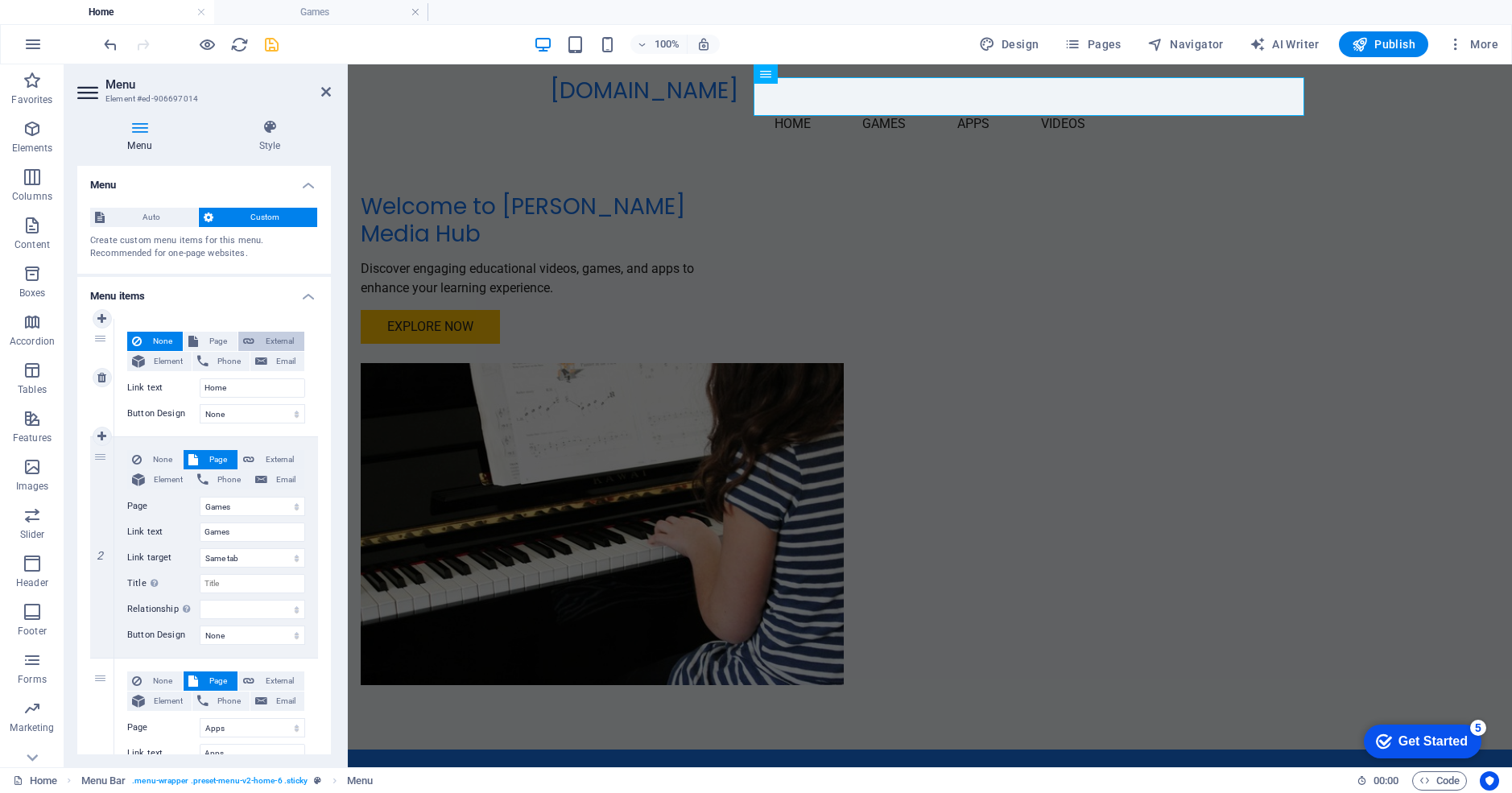
select select
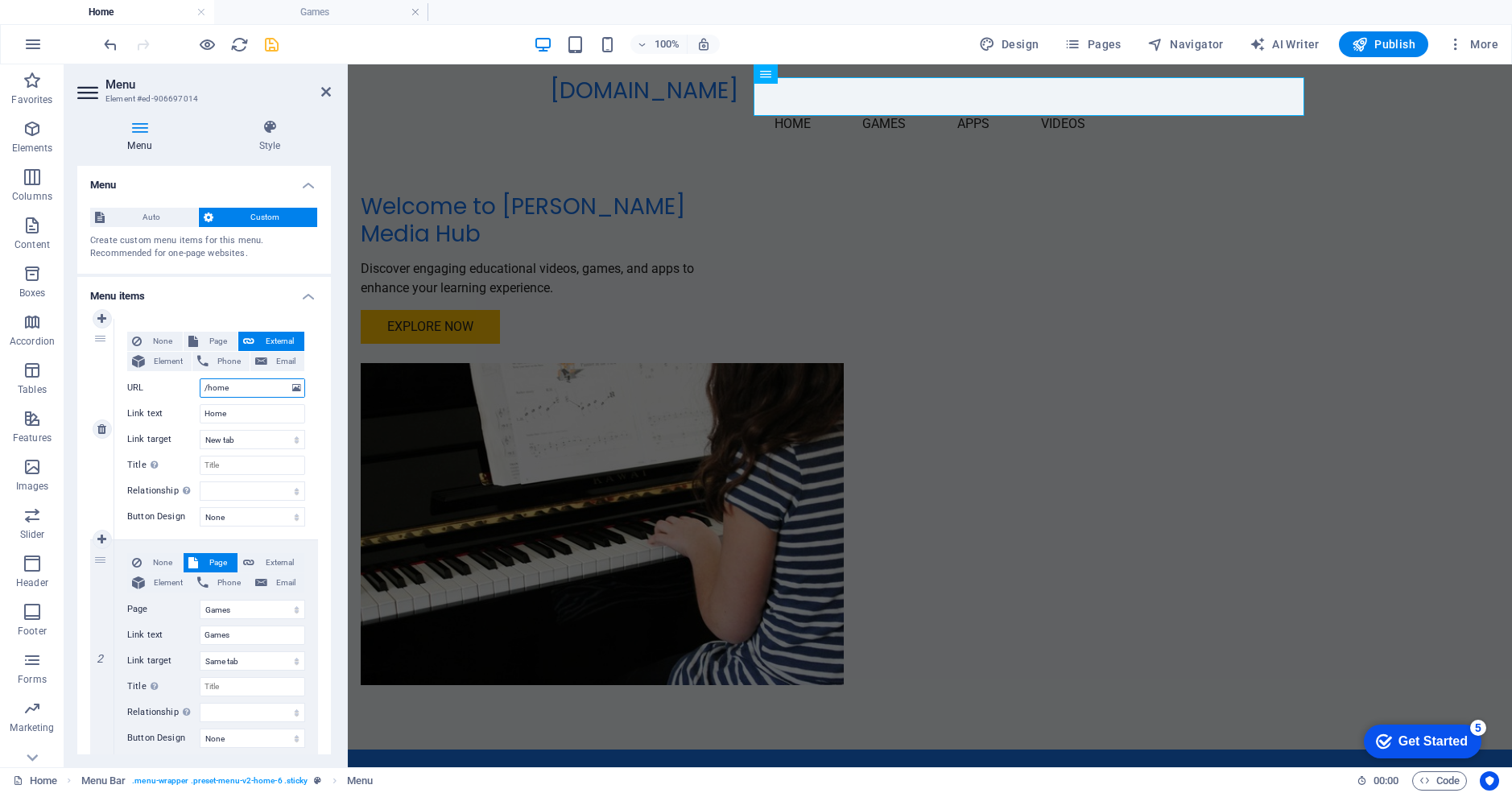
type input "/#home"
select select
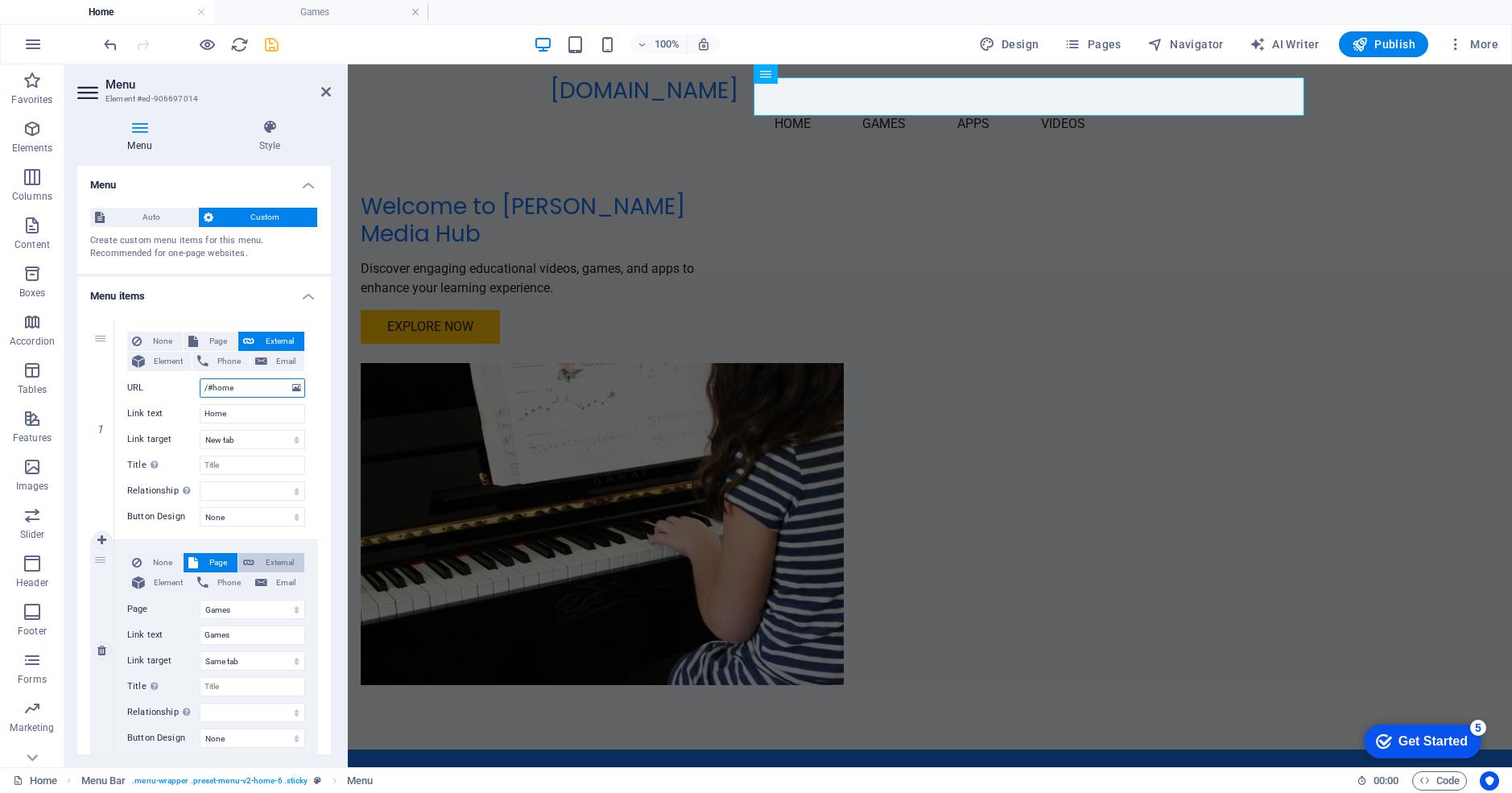
type input "/#home"
click at [275, 561] on span "External" at bounding box center [279, 562] width 40 height 20
select select
select select "blank"
select select
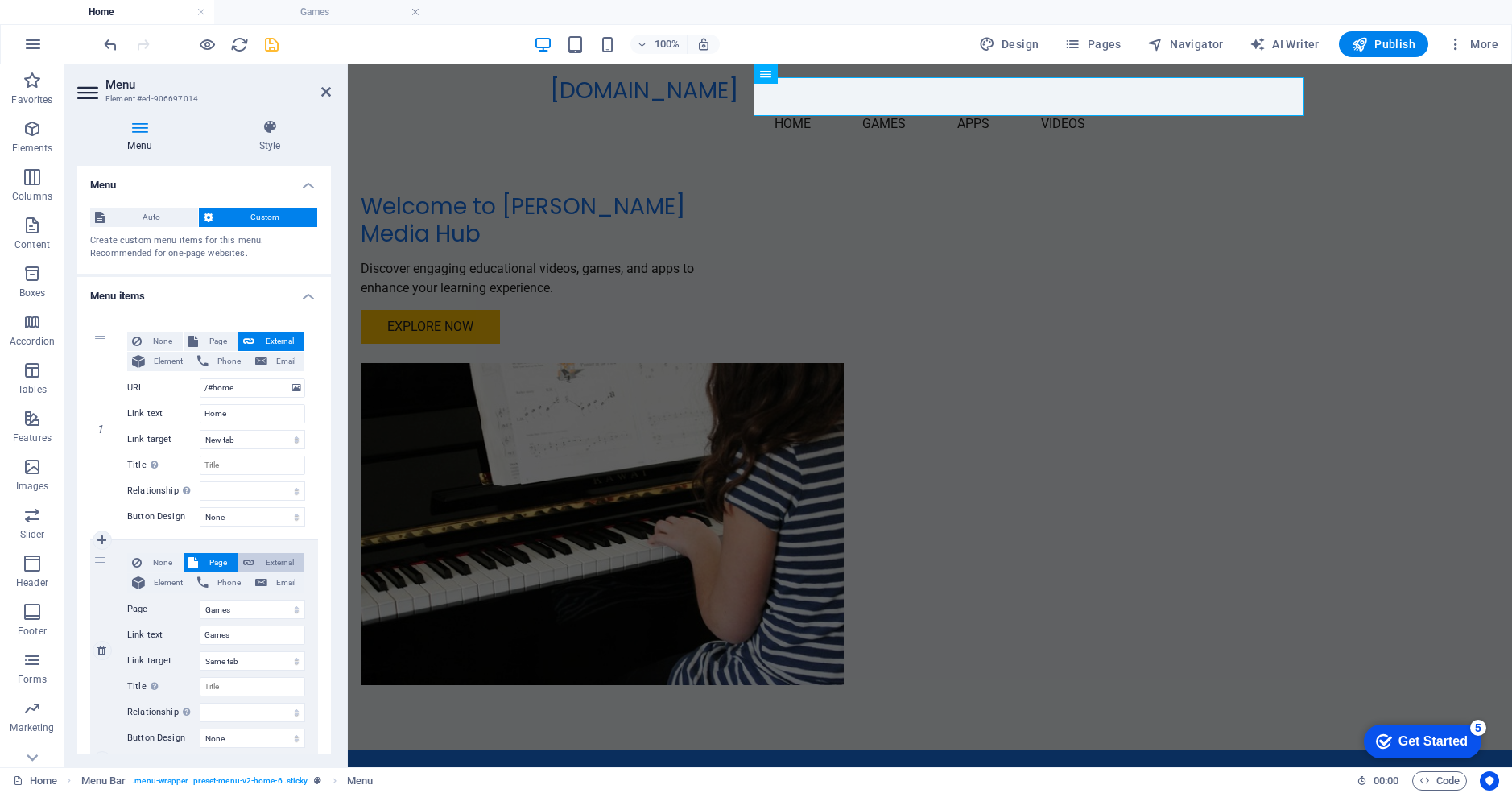
select select
click at [207, 606] on input "/games" at bounding box center [252, 610] width 105 height 20
type input "/#games"
select select
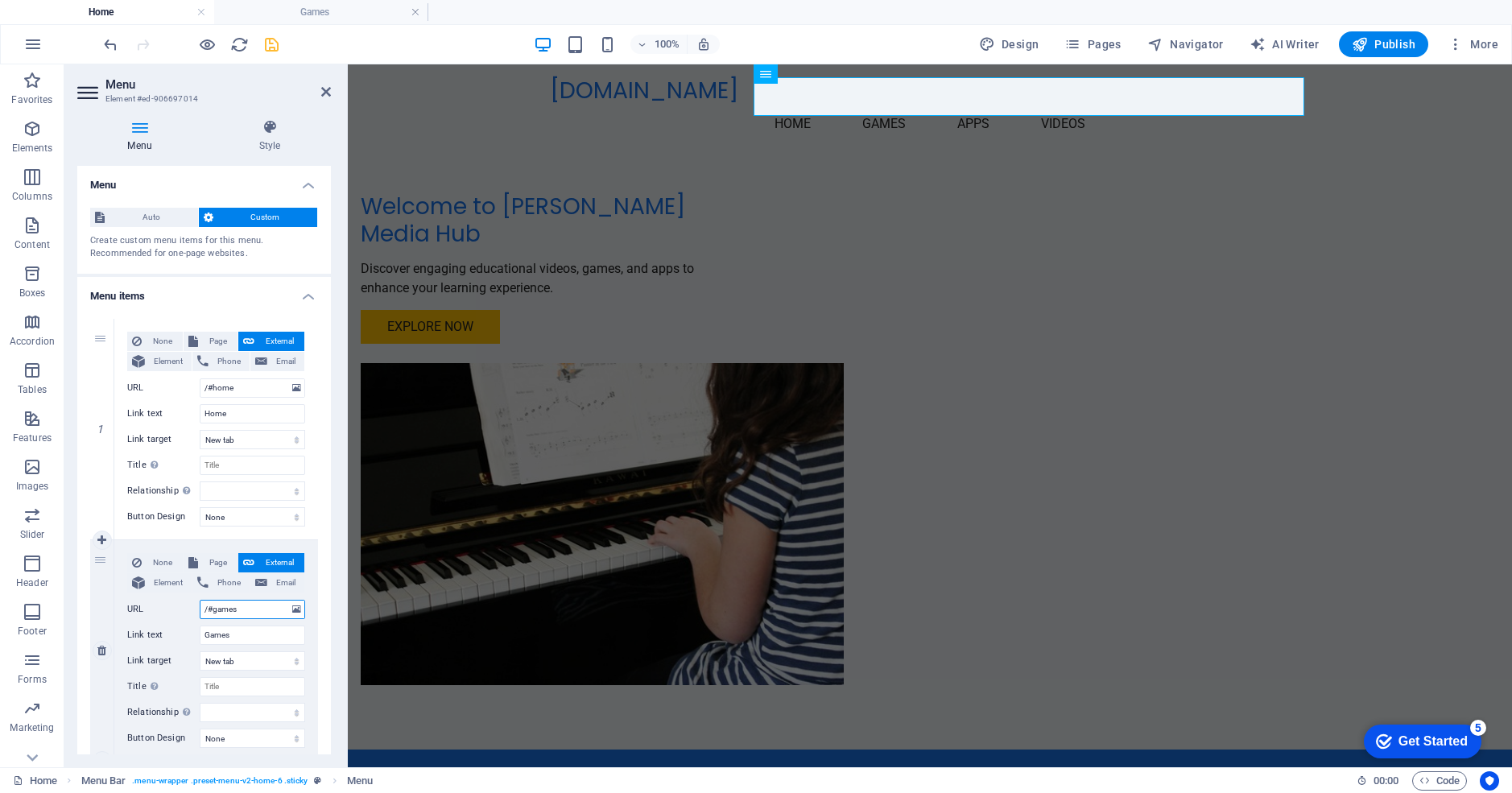
select select
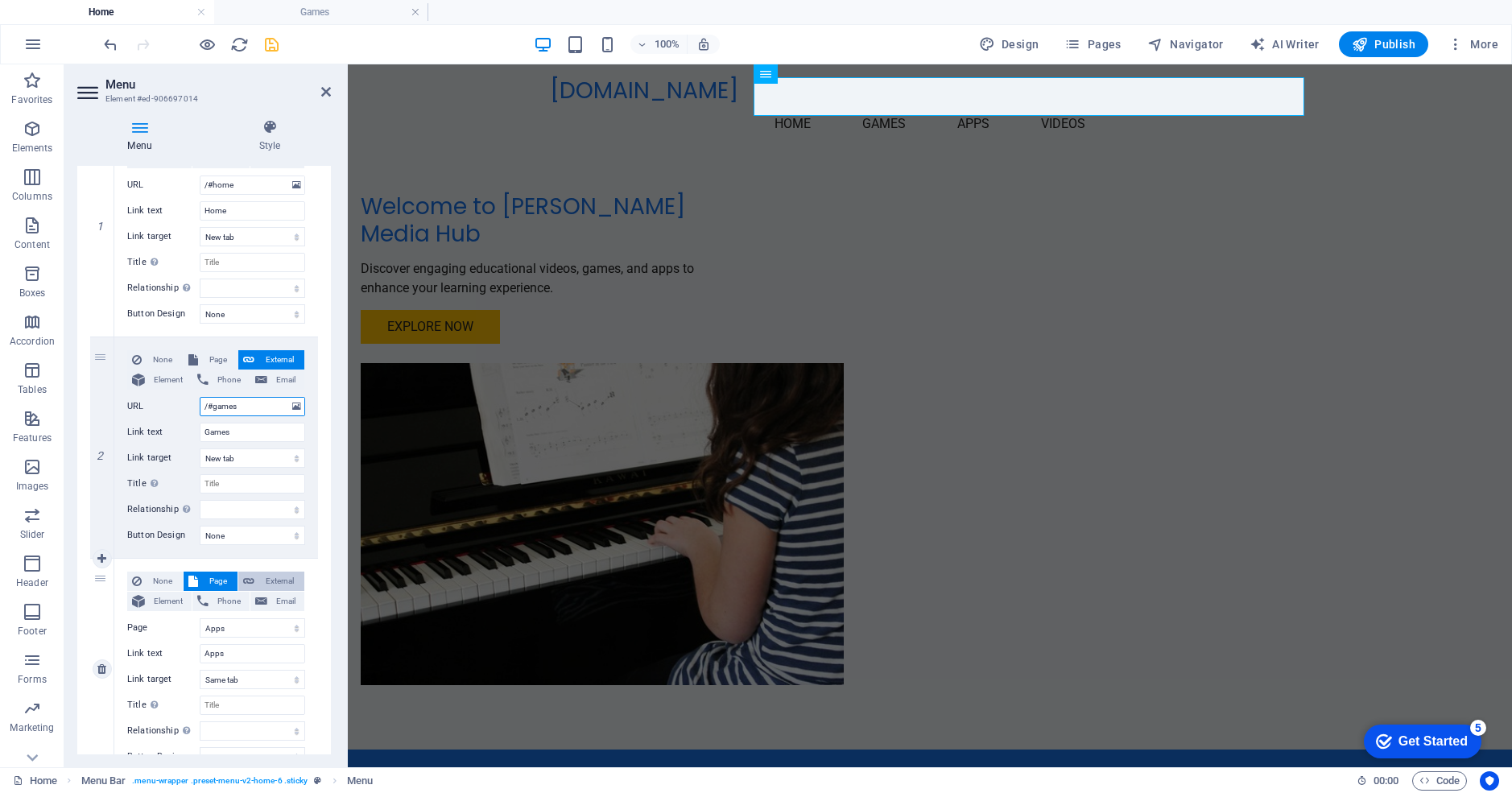
scroll to position [221, 0]
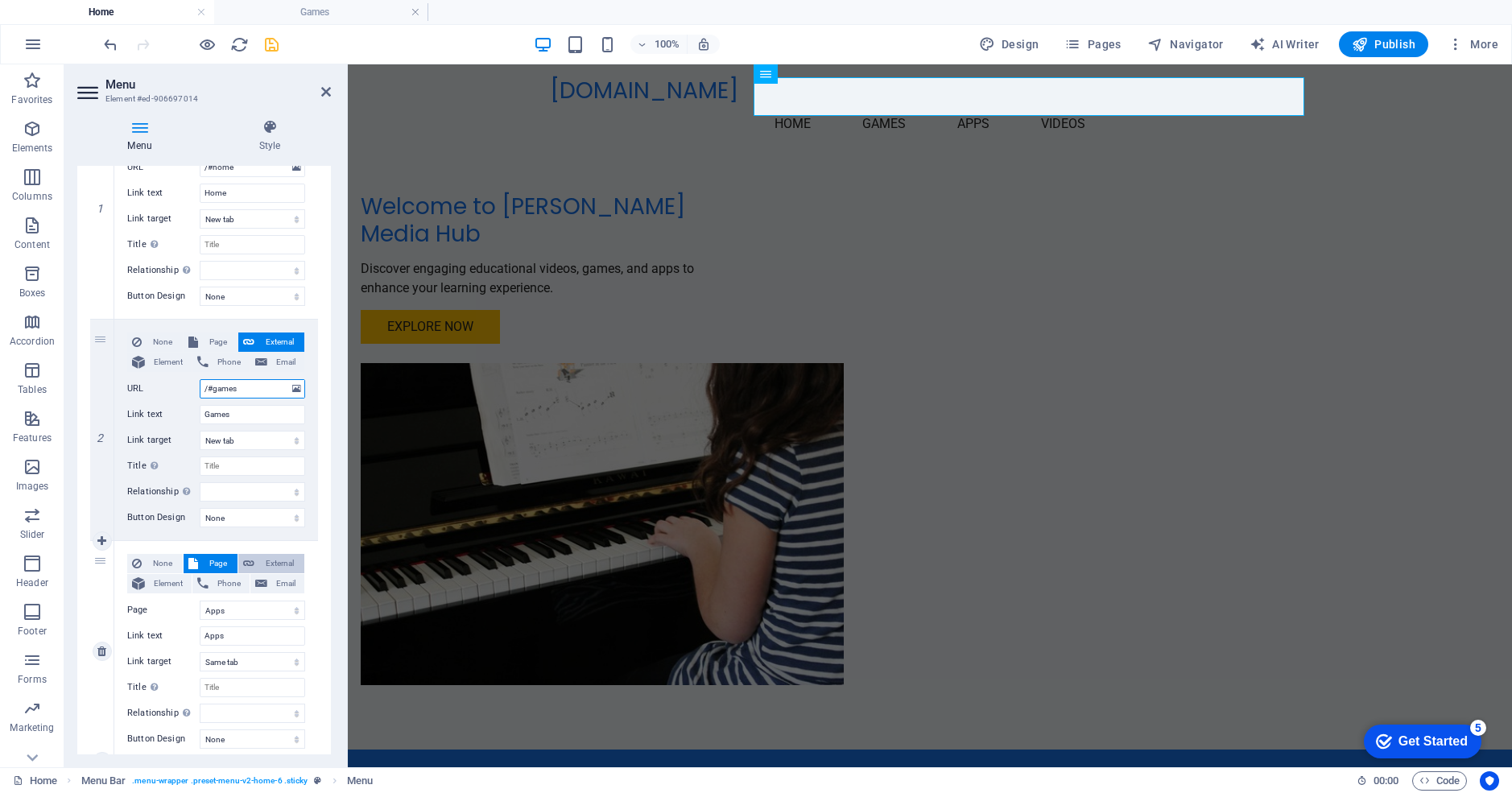
type input "/#games"
click at [273, 562] on span "External" at bounding box center [279, 563] width 40 height 20
select select
select select "blank"
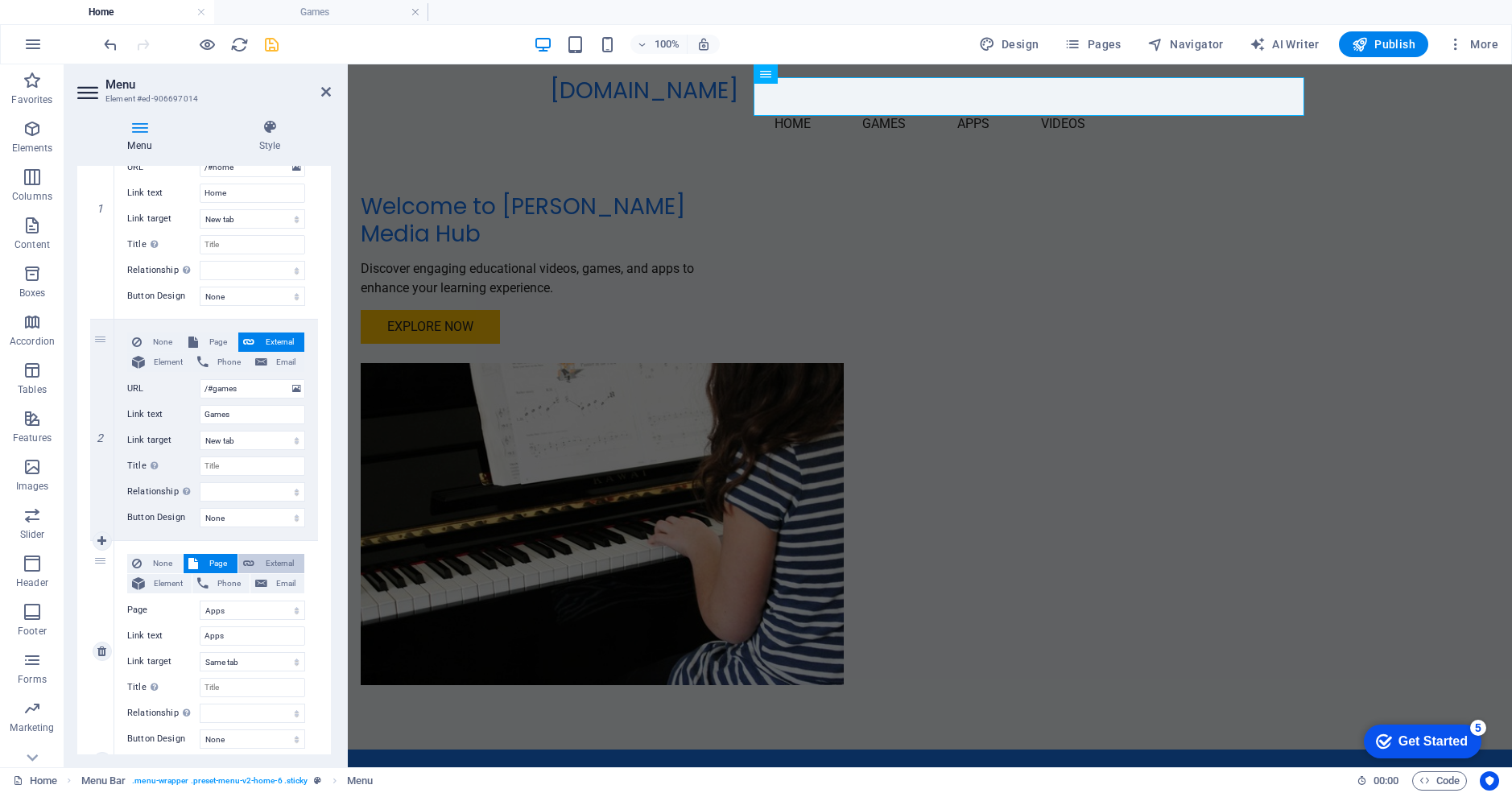
select select
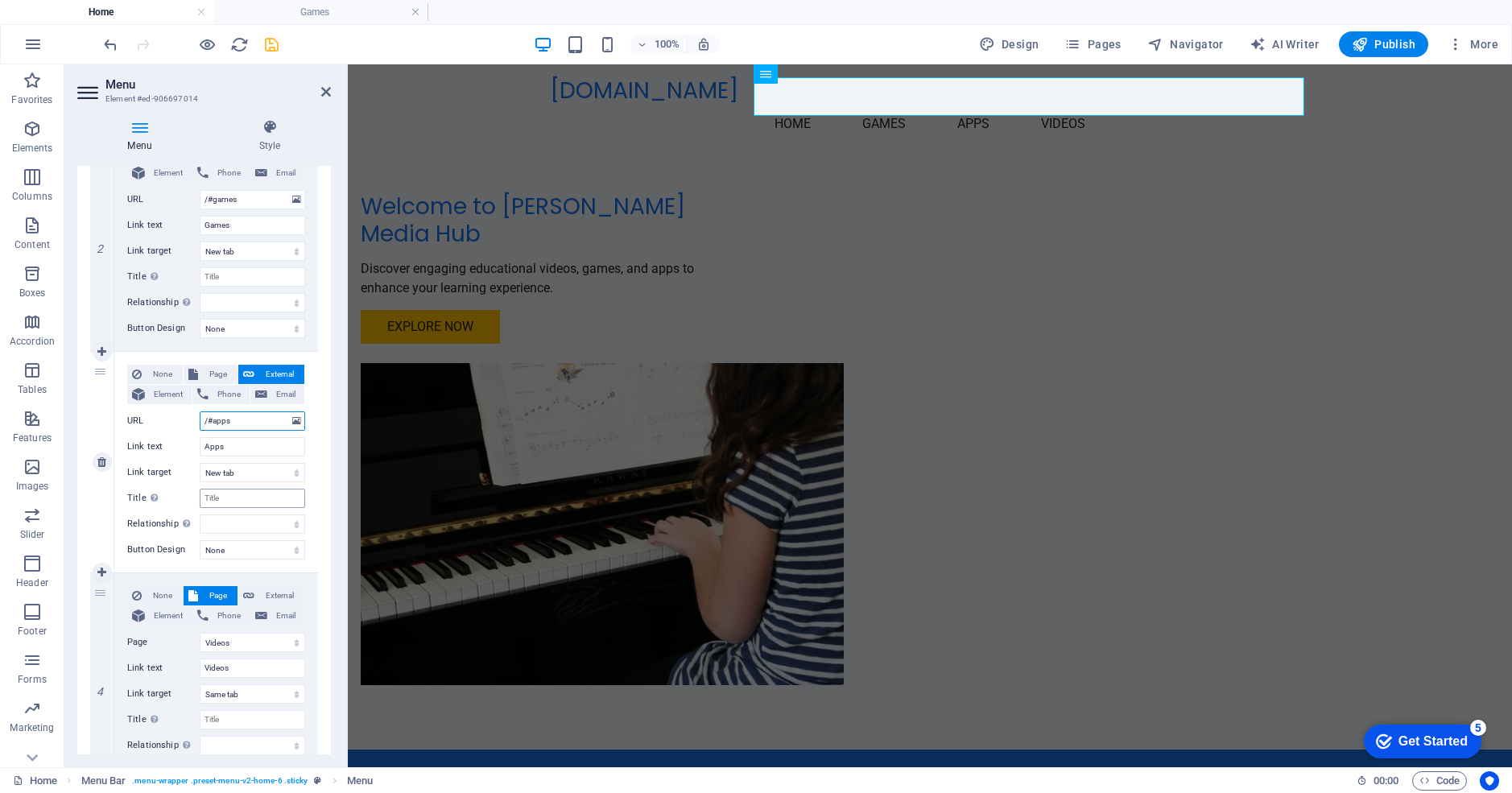
scroll to position [485, 0]
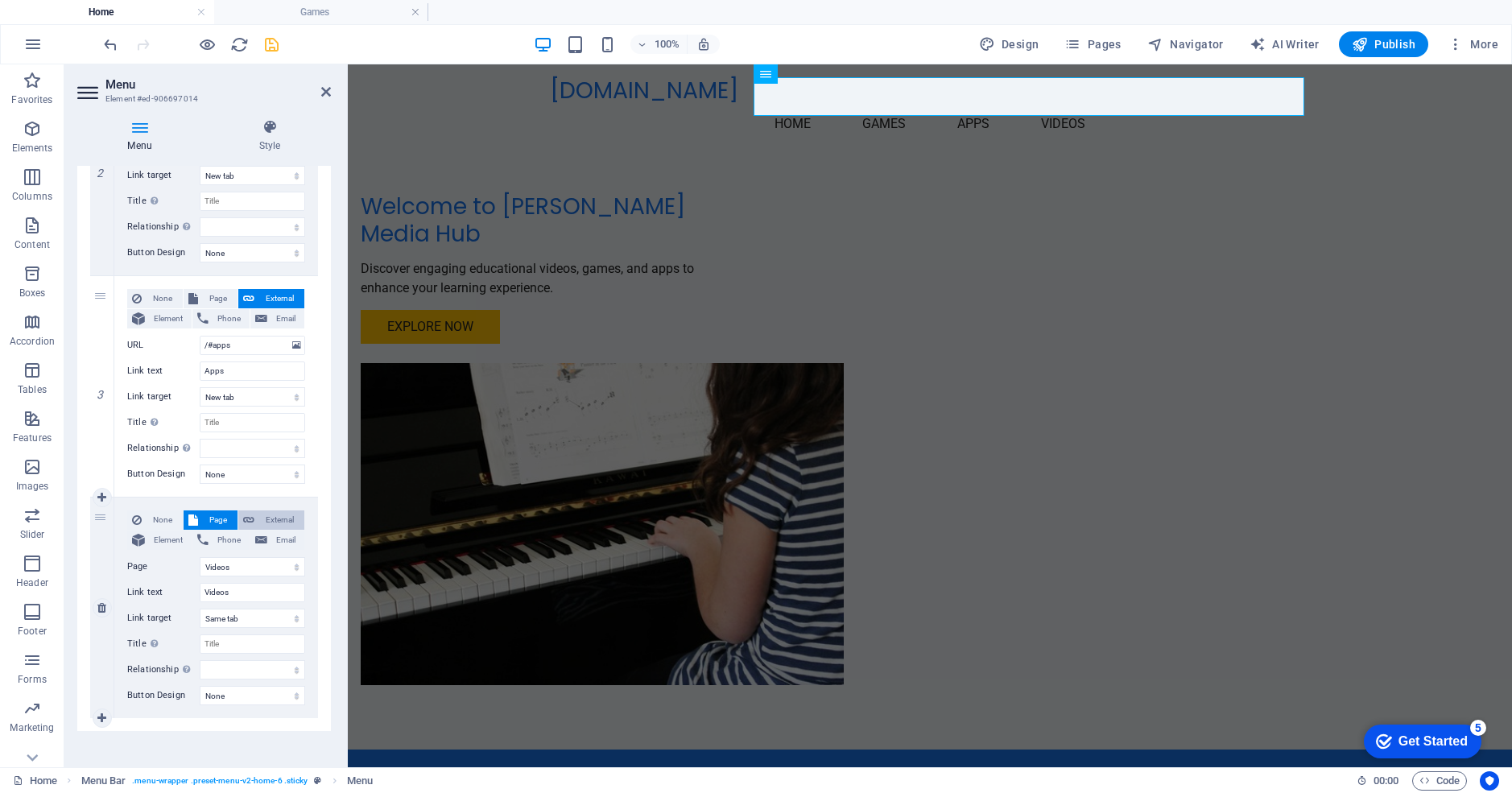
click at [271, 517] on span "External" at bounding box center [279, 520] width 40 height 20
select select
select select "blank"
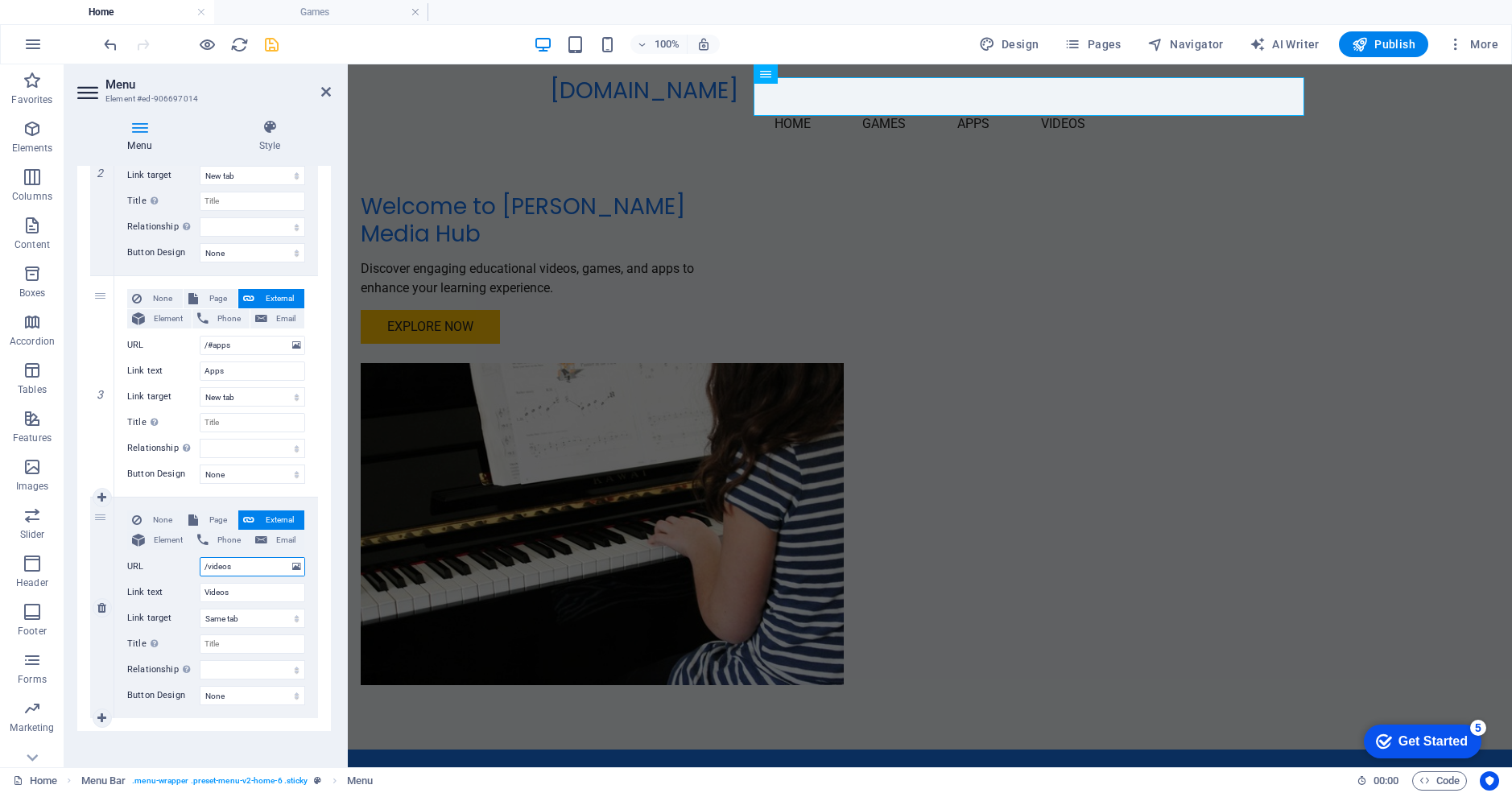
select select
click at [208, 567] on input "/videos" at bounding box center [252, 567] width 105 height 20
type input "/#videos"
select select
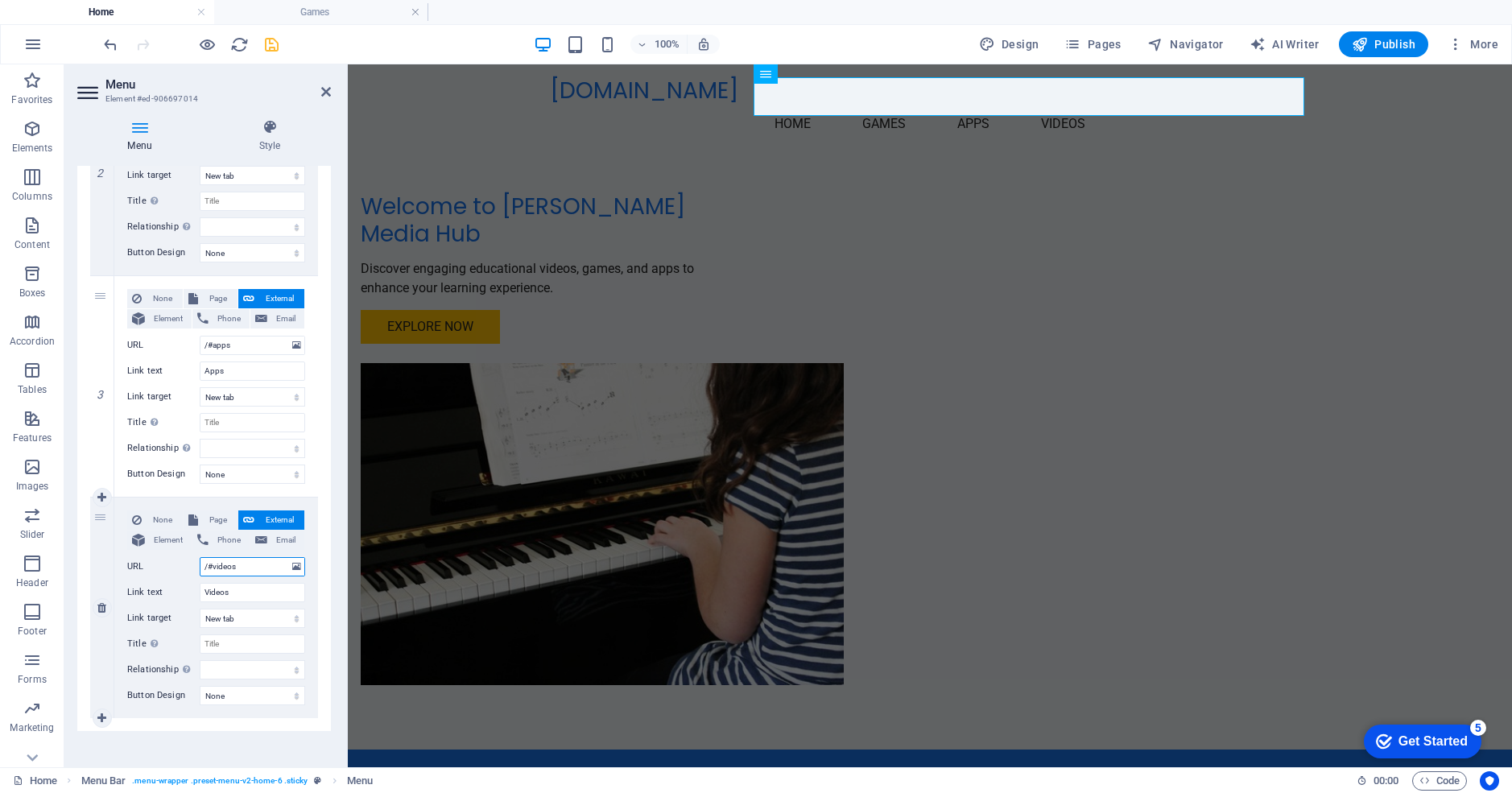
select select
type input "/#videos"
click at [269, 46] on icon "save" at bounding box center [272, 45] width 19 height 19
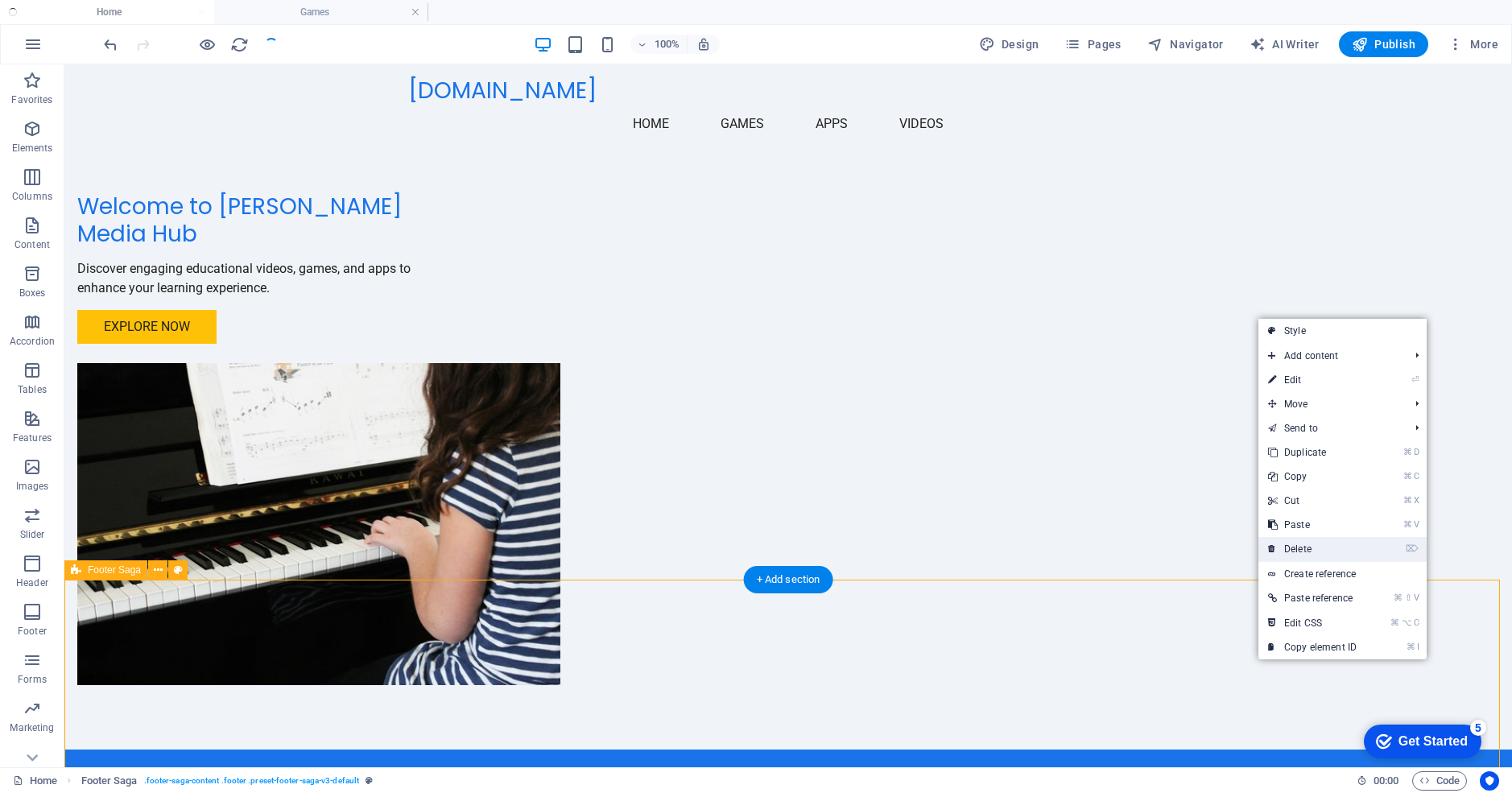
click at [1313, 545] on link "⌦ Delete" at bounding box center [1312, 548] width 108 height 24
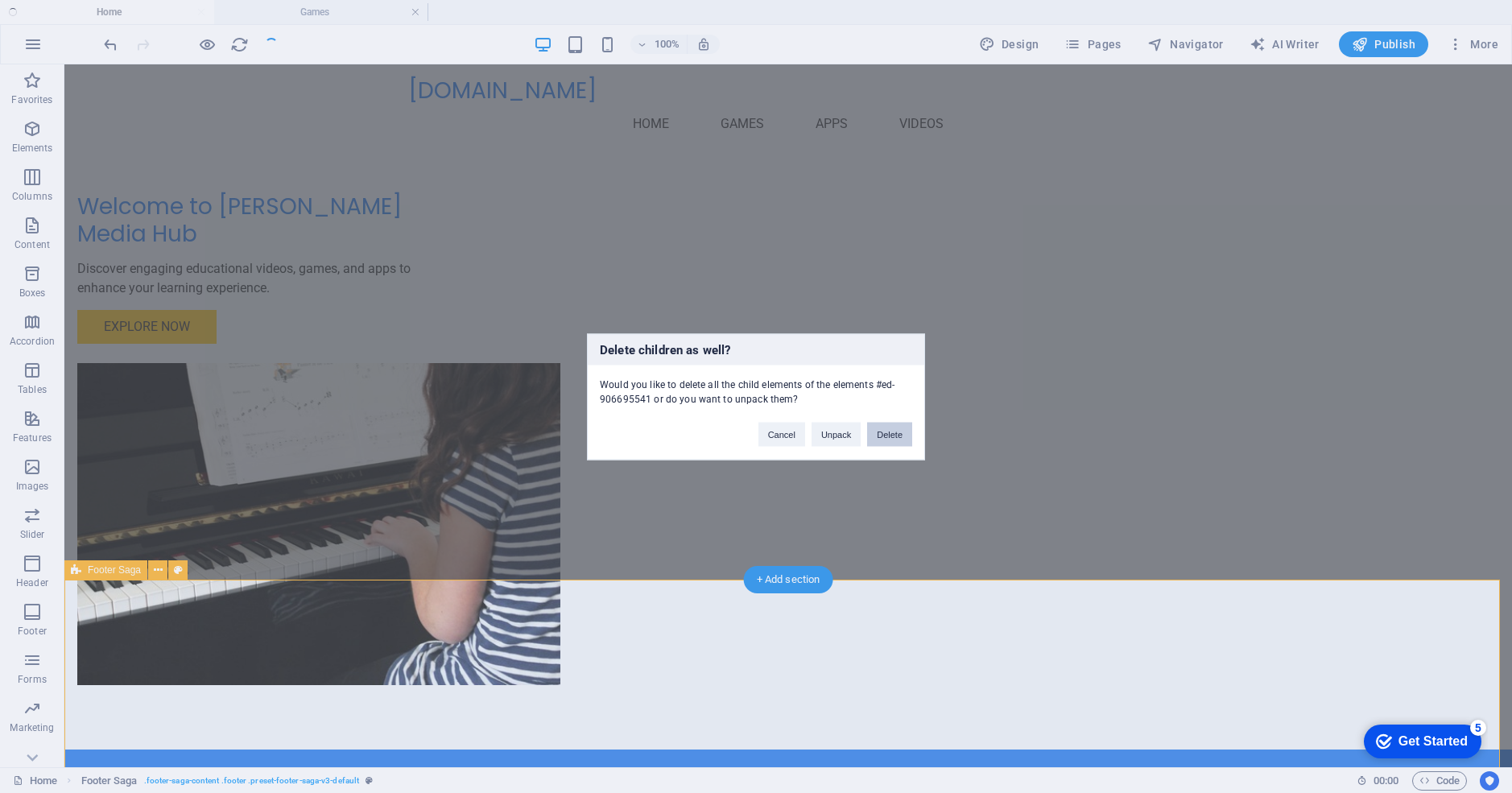
click at [887, 434] on button "Delete" at bounding box center [890, 433] width 45 height 24
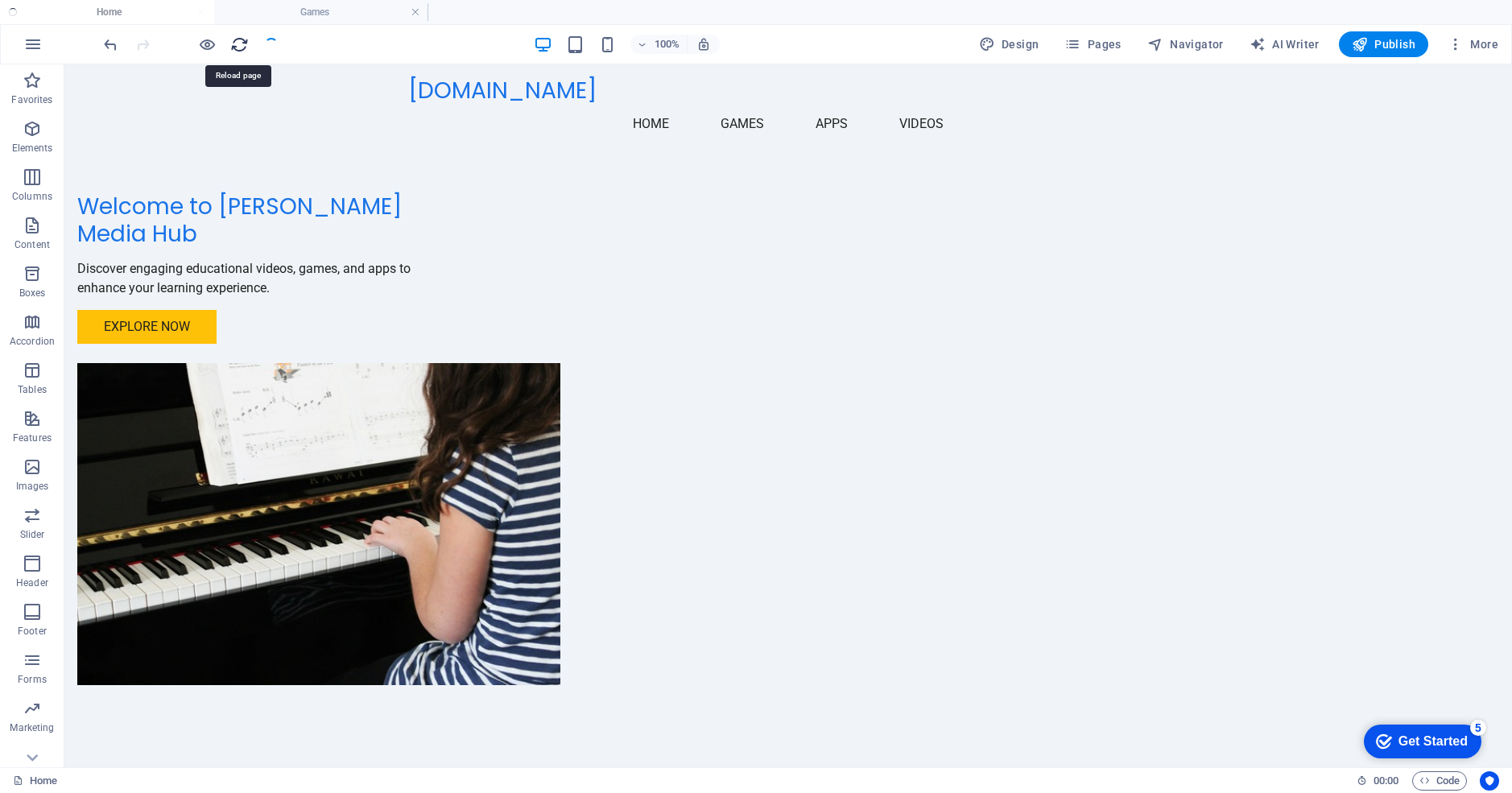
click at [235, 44] on icon "reload" at bounding box center [240, 45] width 19 height 19
click at [214, 89] on h6 "Preview Ctrl+P" at bounding box center [220, 86] width 108 height 20
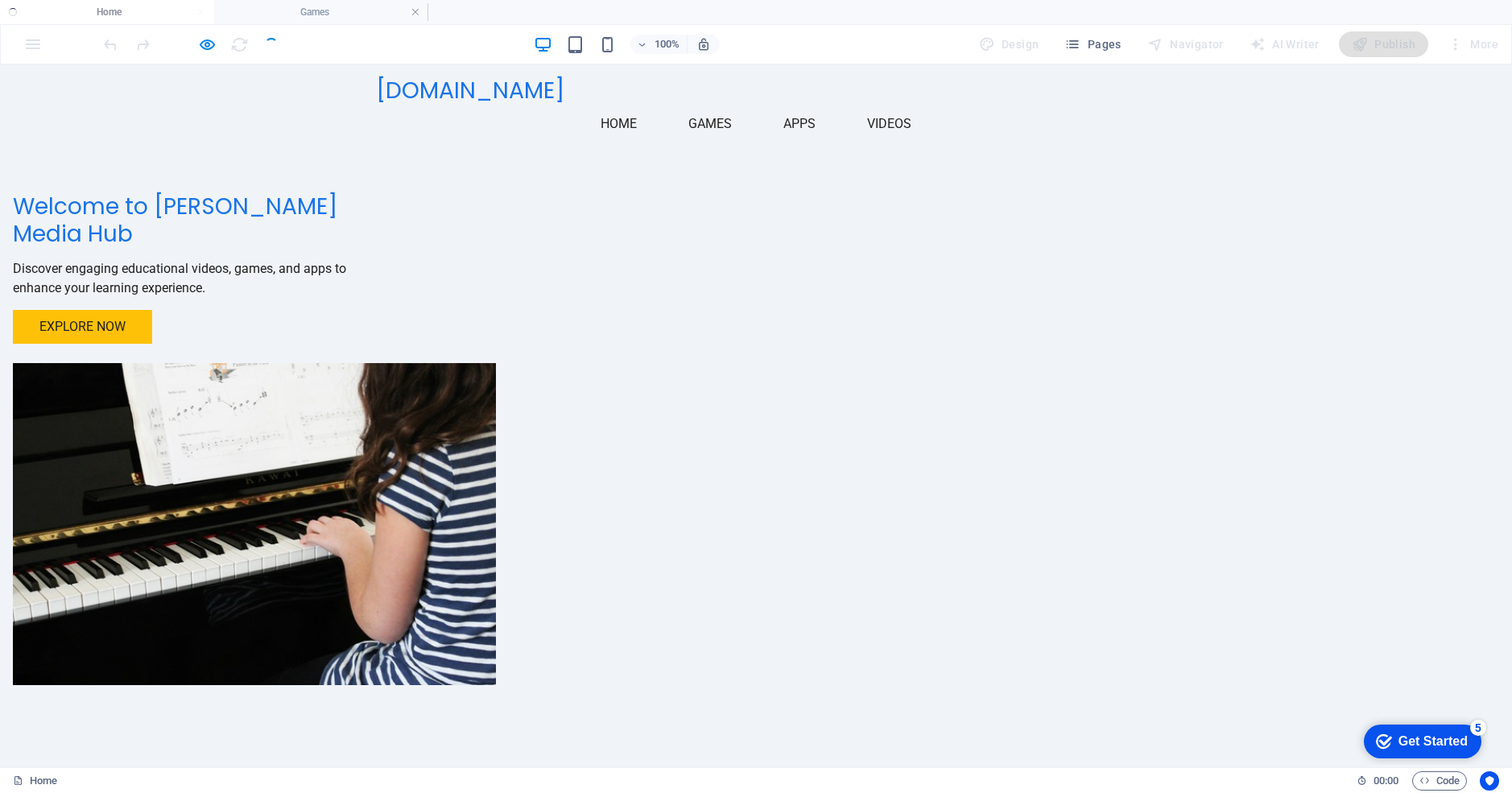
click at [744, 105] on link "Games" at bounding box center [711, 124] width 69 height 38
click at [828, 105] on link "Apps" at bounding box center [799, 124] width 58 height 38
click at [924, 105] on link "Videos" at bounding box center [889, 124] width 70 height 38
click at [212, 82] on h6 "Preview Ctrl+P" at bounding box center [220, 86] width 108 height 20
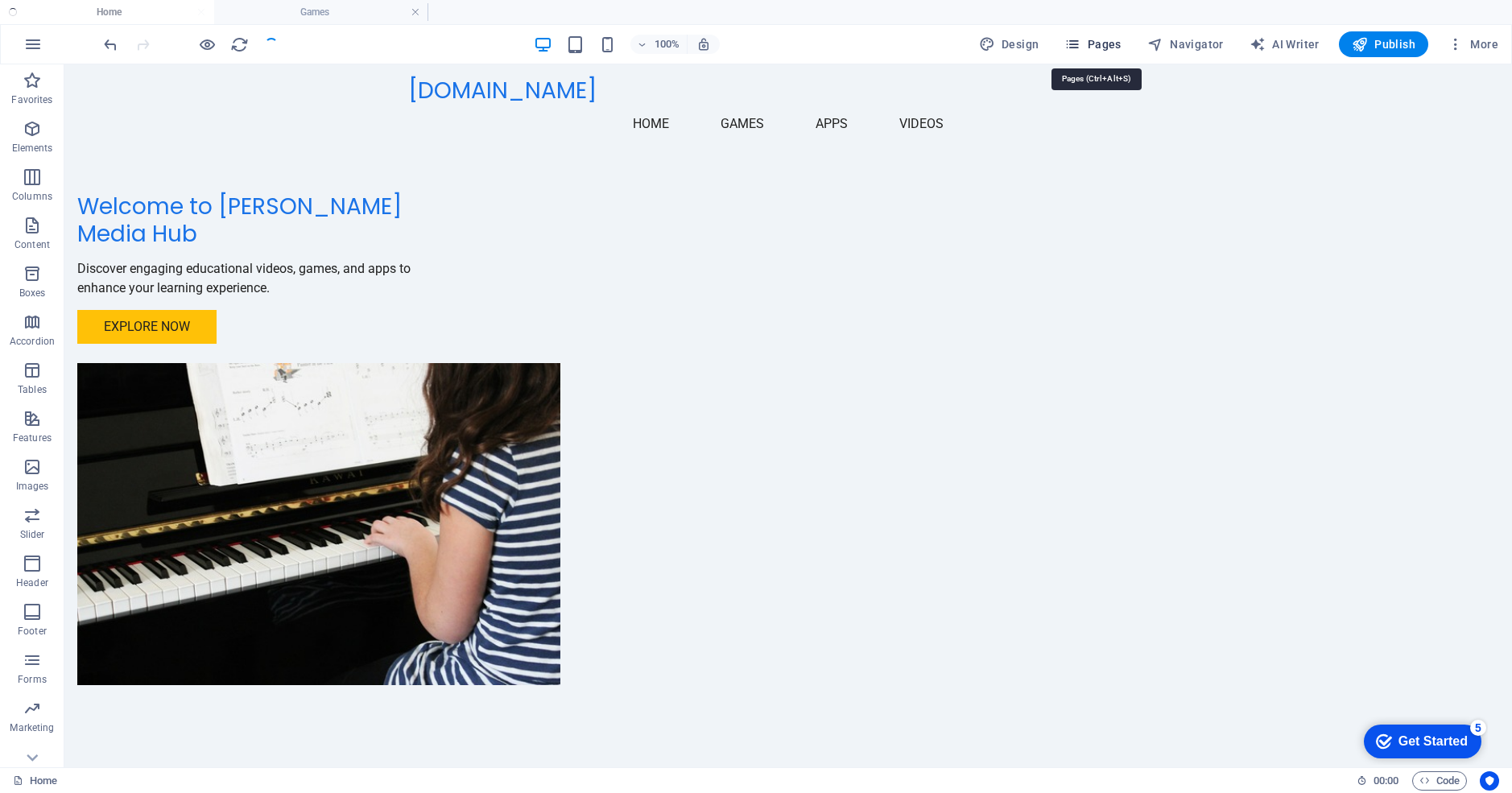
click at [1109, 46] on span "Pages" at bounding box center [1092, 45] width 56 height 16
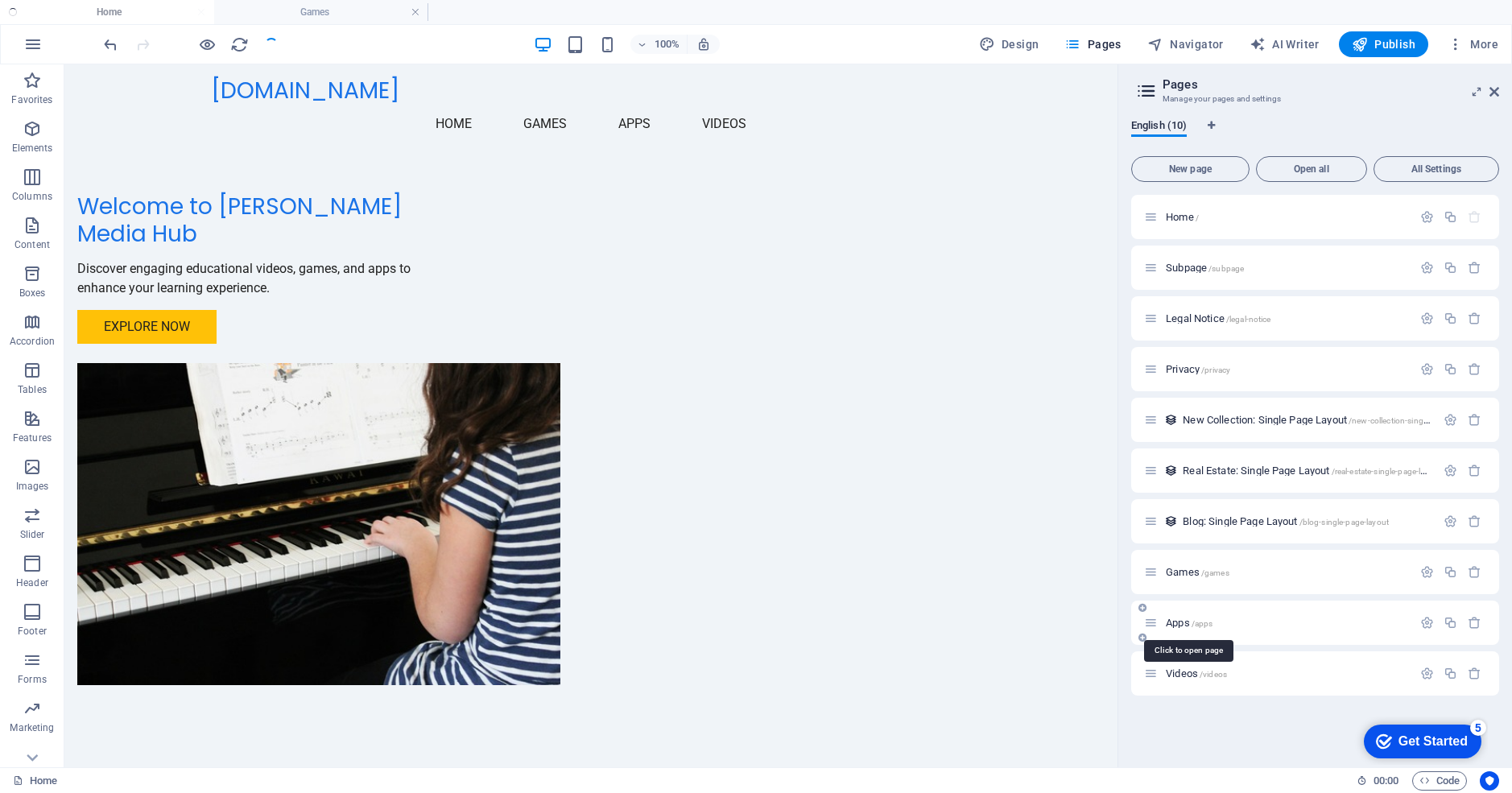
click at [1171, 622] on span "Apps /apps" at bounding box center [1189, 623] width 46 height 12
click at [1171, 651] on div "Videos /videos" at bounding box center [1314, 674] width 368 height 45
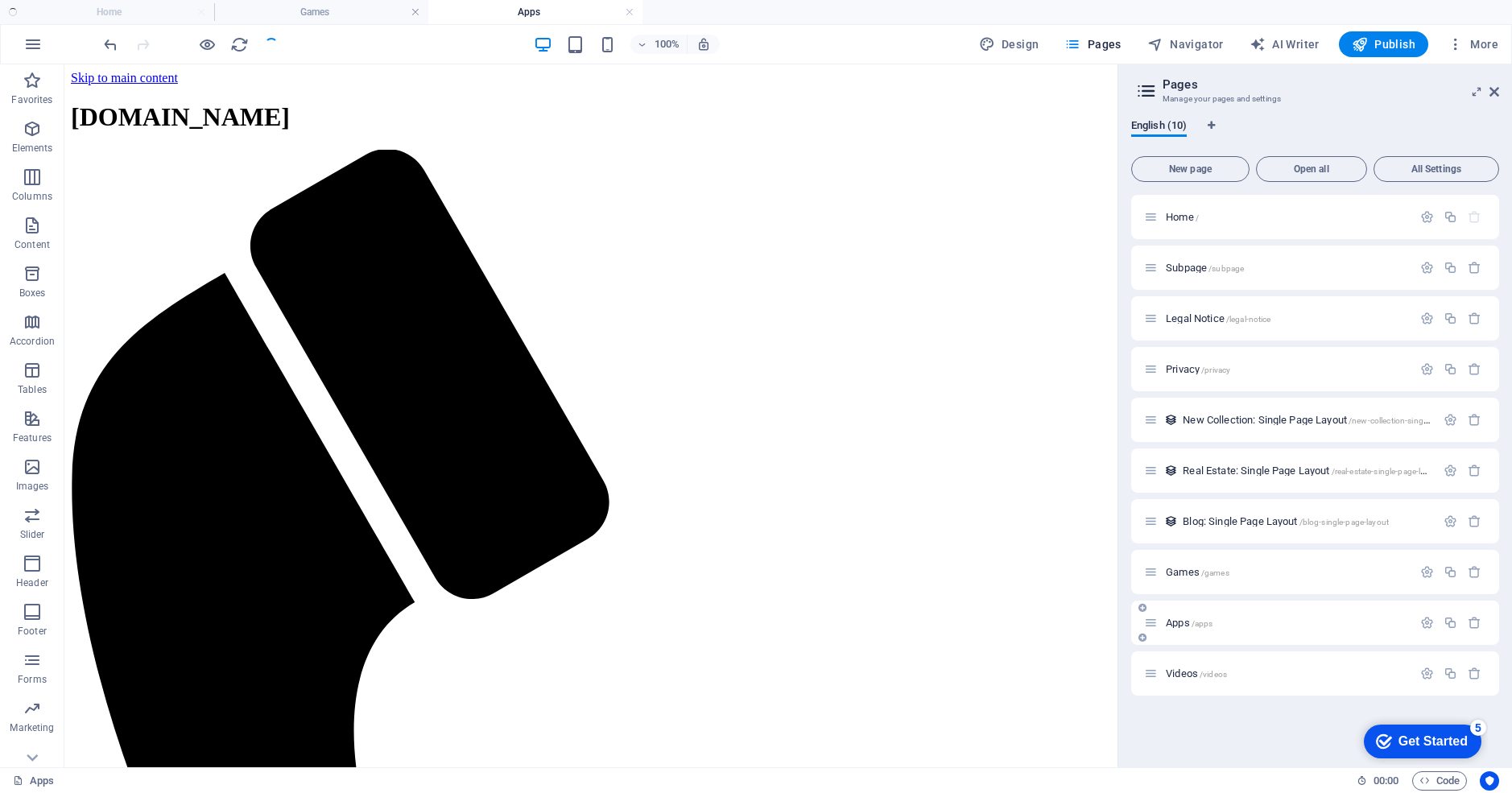
scroll to position [0, 0]
click at [1181, 673] on span "Videos /videos" at bounding box center [1196, 674] width 61 height 12
click at [1181, 673] on div "Home / Subpage /subpage Legal Notice /legal-notice Privacy /privacy New Collect…" at bounding box center [1314, 474] width 368 height 559
click at [1428, 569] on icon "button" at bounding box center [1427, 571] width 13 height 13
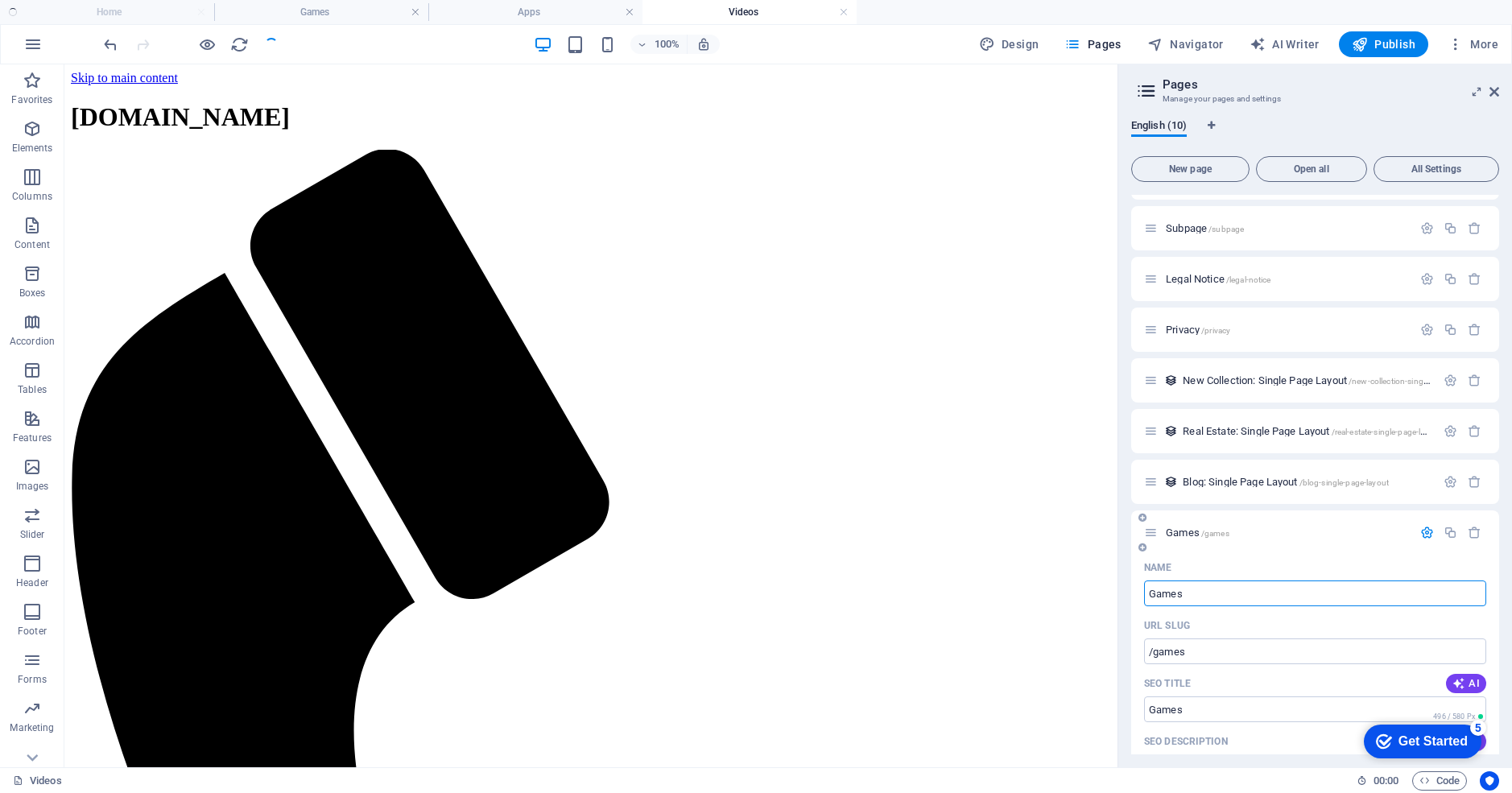
scroll to position [131, 0]
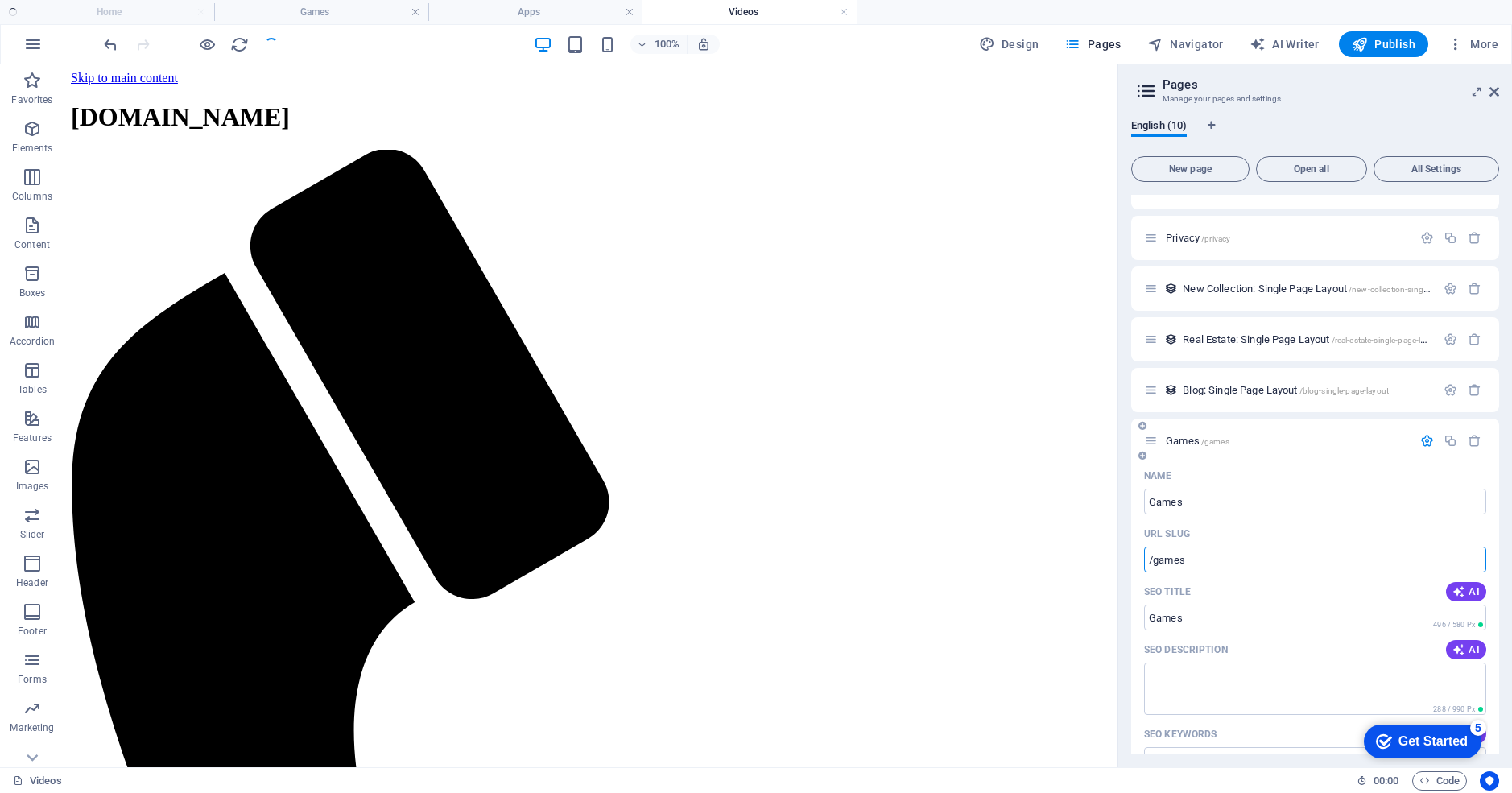
click at [1157, 560] on input "/games" at bounding box center [1315, 559] width 342 height 26
click at [1154, 564] on input "/games" at bounding box center [1315, 559] width 342 height 26
click at [1154, 563] on input "/games" at bounding box center [1315, 559] width 342 height 26
type input "/games"
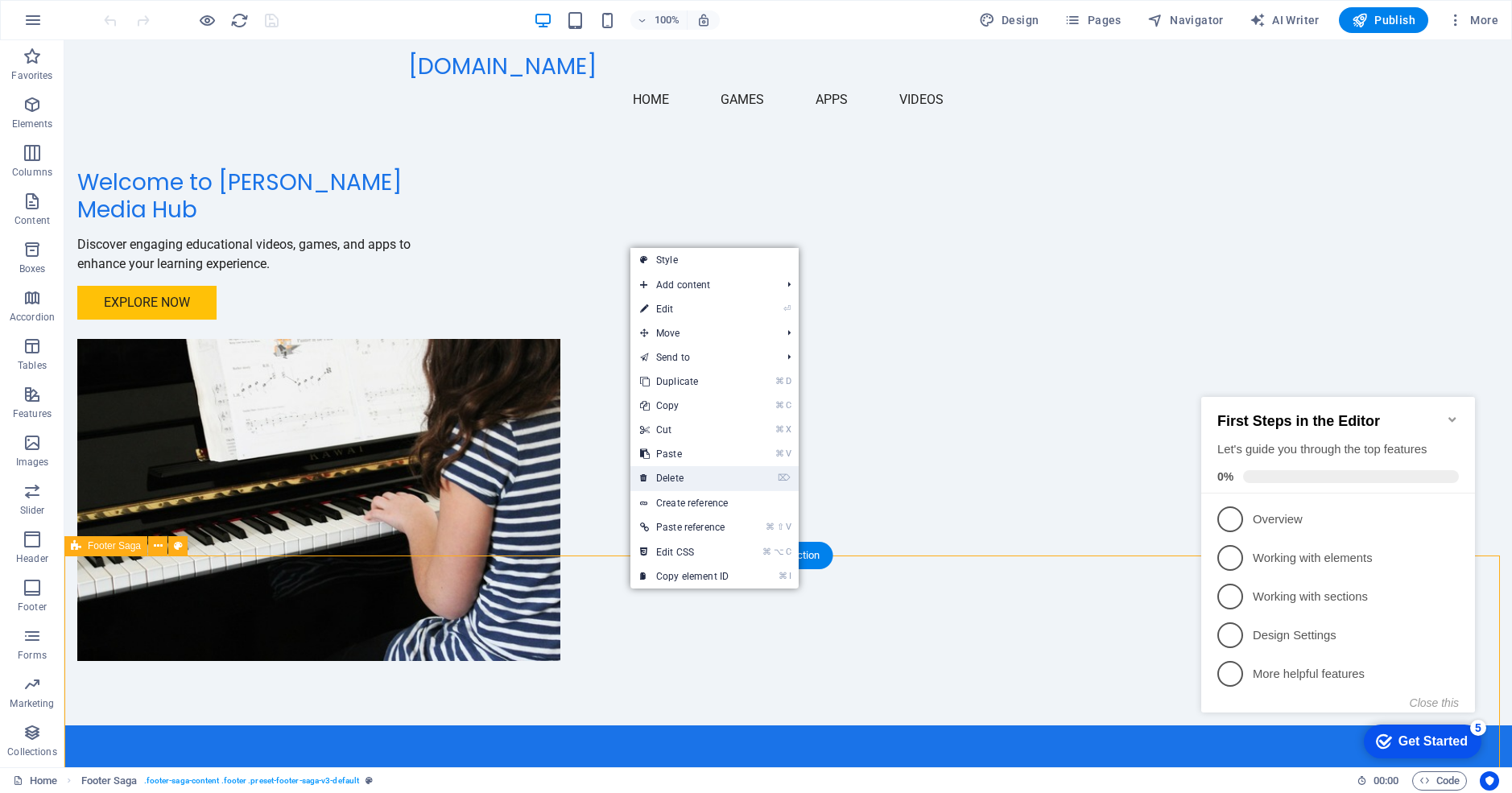
click at [670, 481] on link "⌦ Delete" at bounding box center [684, 478] width 108 height 24
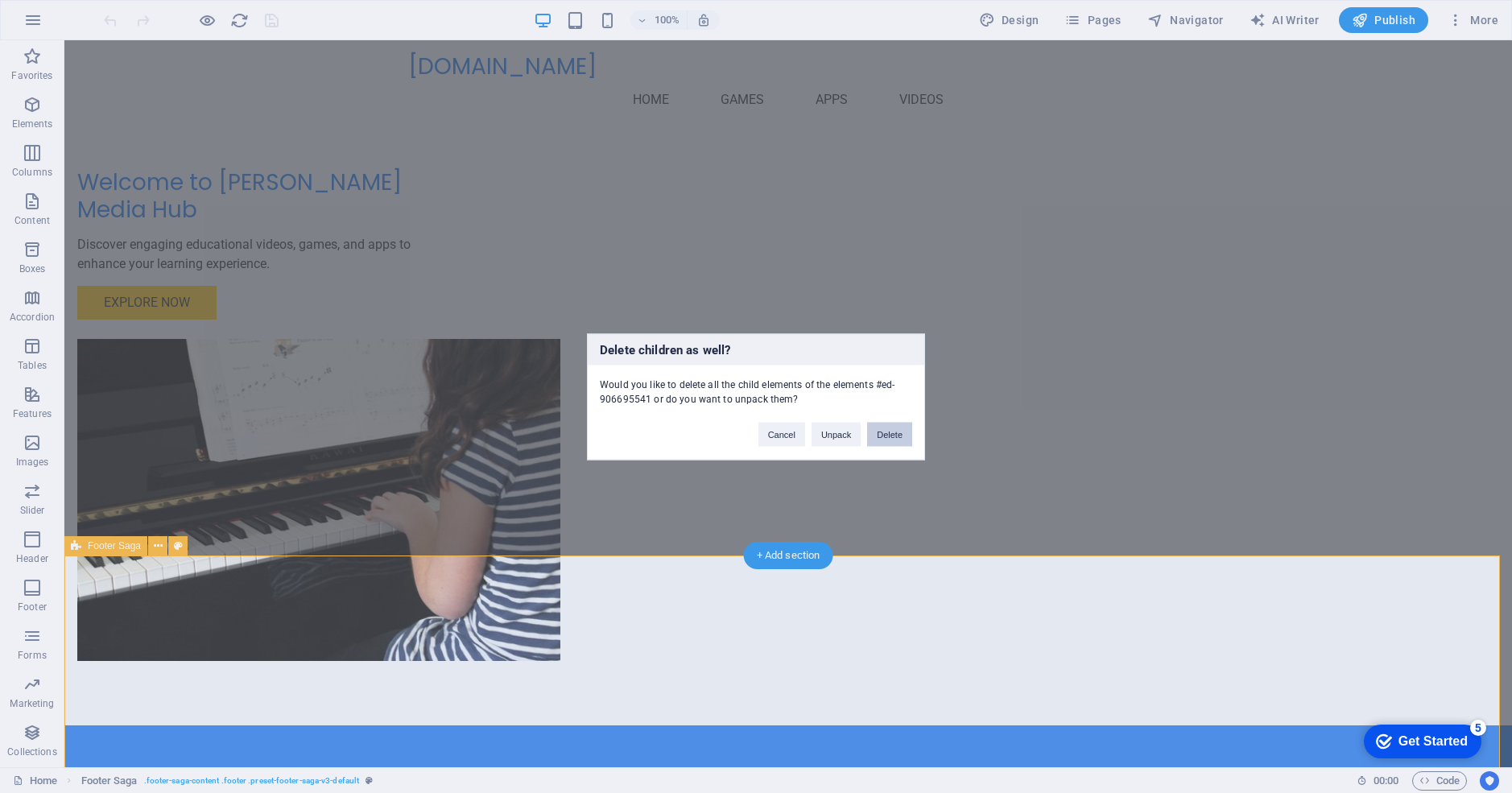
click at [896, 437] on button "Delete" at bounding box center [890, 433] width 45 height 24
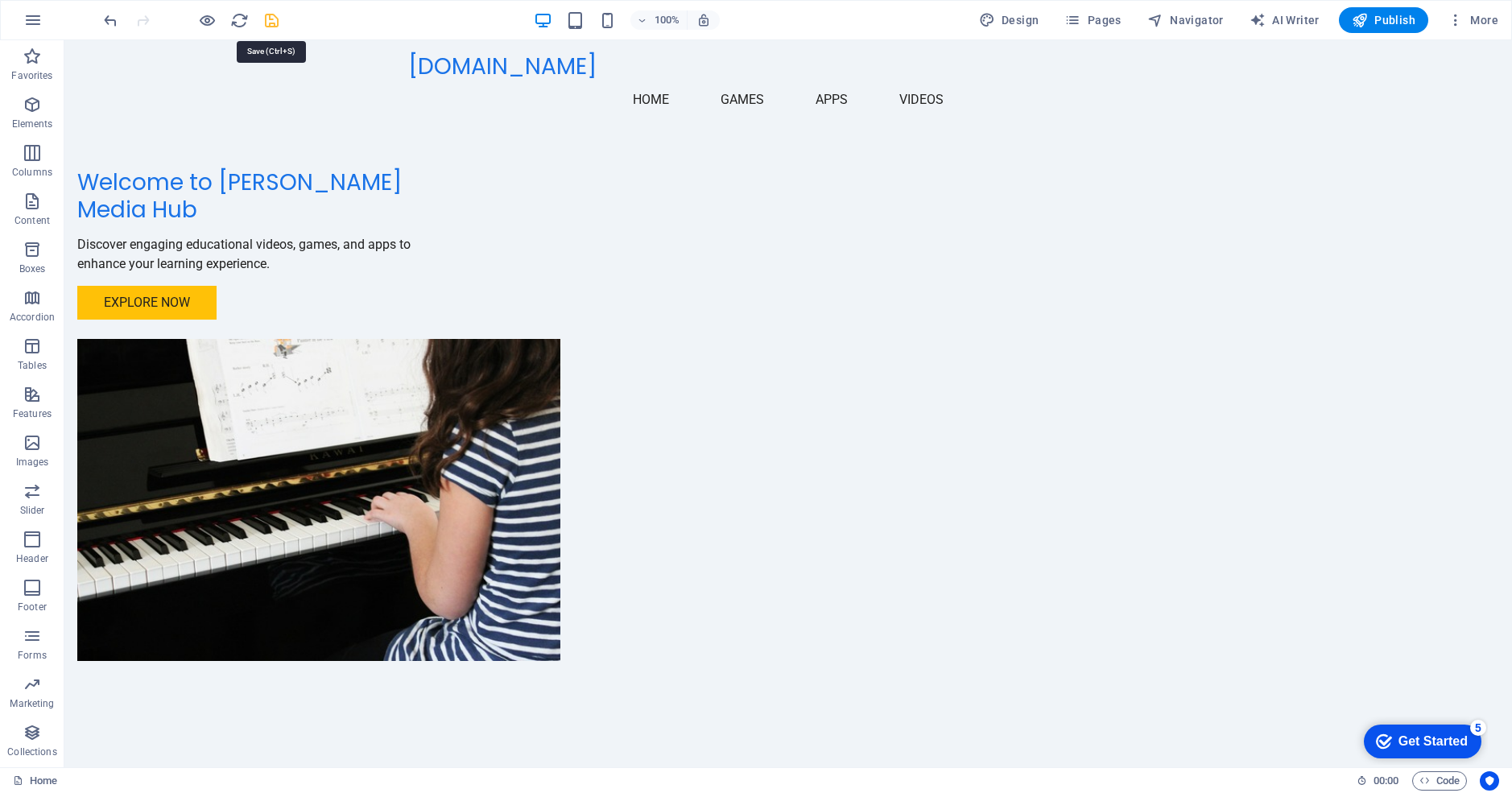
click at [270, 21] on icon "save" at bounding box center [272, 20] width 19 height 19
click at [1092, 16] on span "Pages" at bounding box center [1092, 20] width 56 height 16
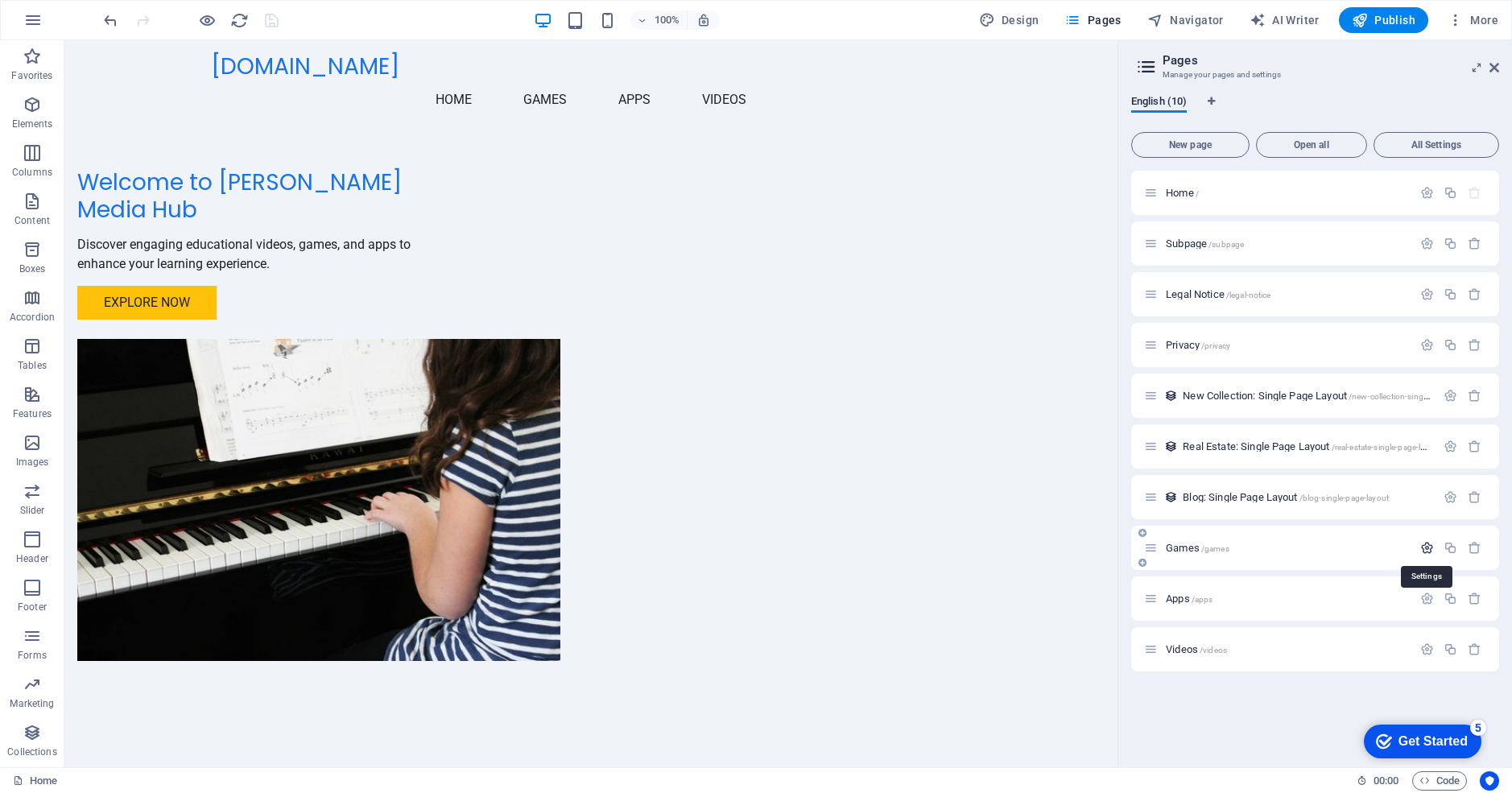
click at [1430, 553] on icon "button" at bounding box center [1427, 547] width 13 height 13
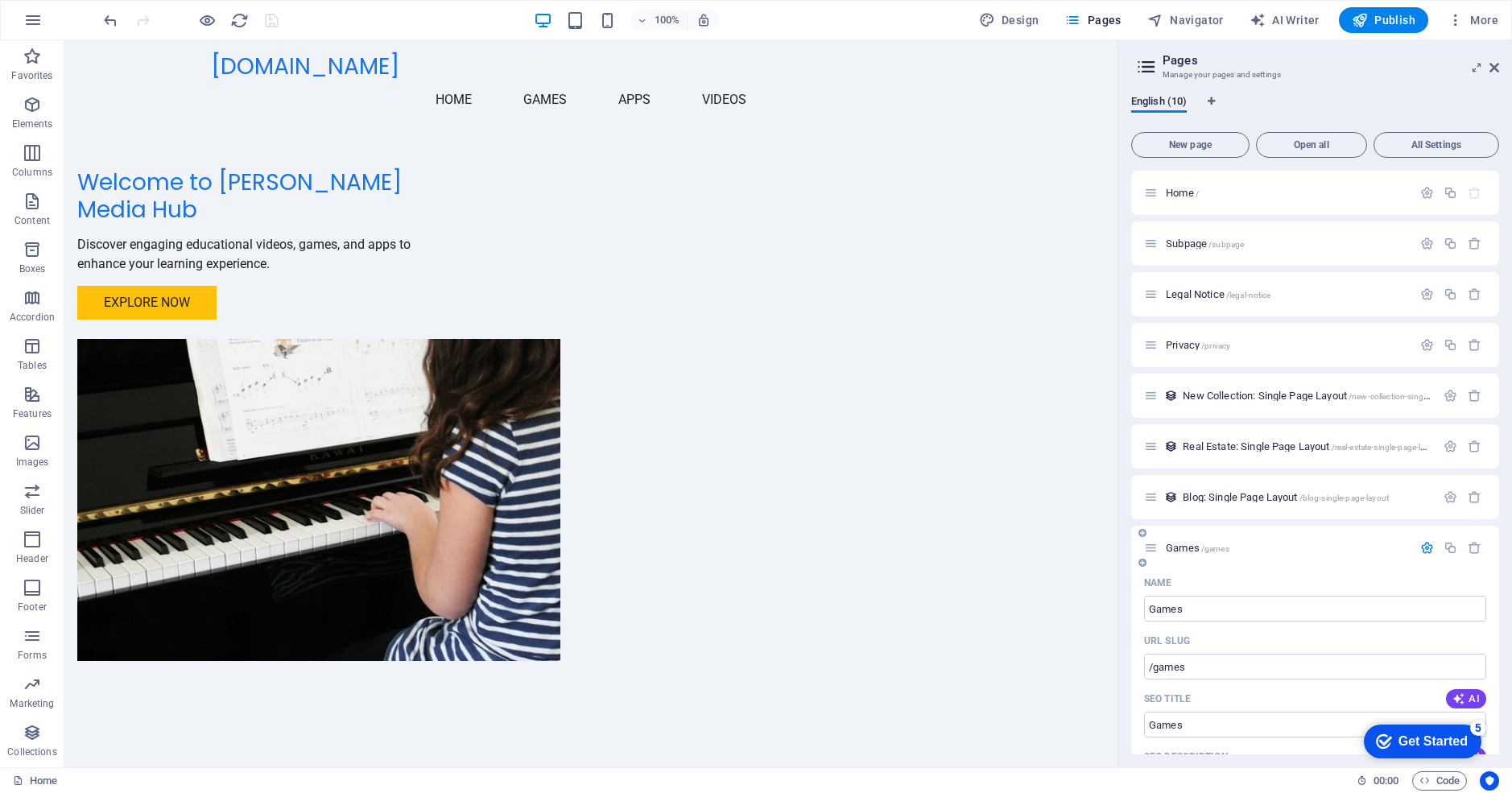
click at [1186, 552] on span "Games /games" at bounding box center [1197, 548] width 63 height 12
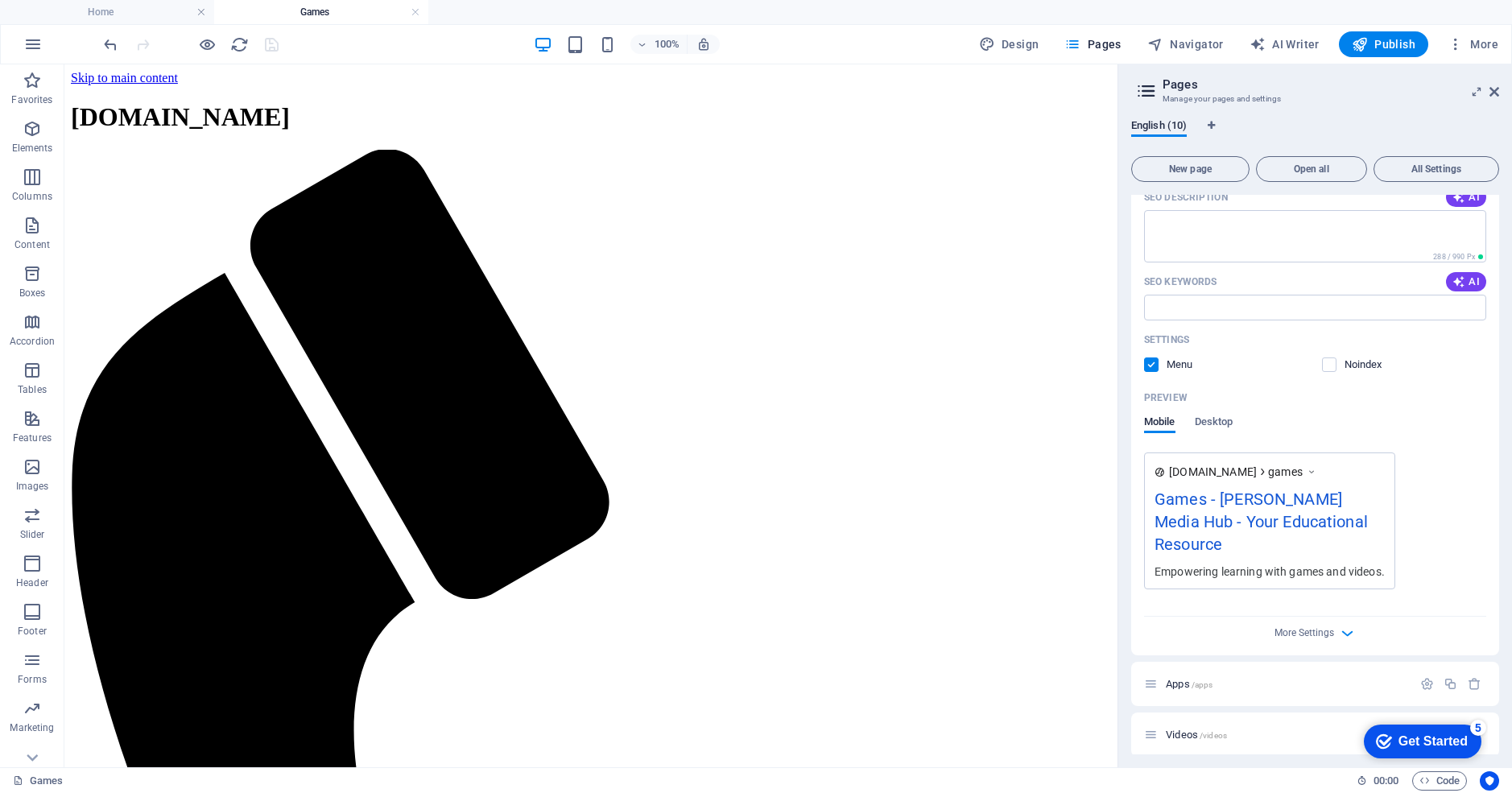
scroll to position [586, 0]
click at [1178, 676] on span "Apps /apps" at bounding box center [1189, 682] width 46 height 12
click at [1186, 726] on span "Videos /videos" at bounding box center [1196, 732] width 61 height 12
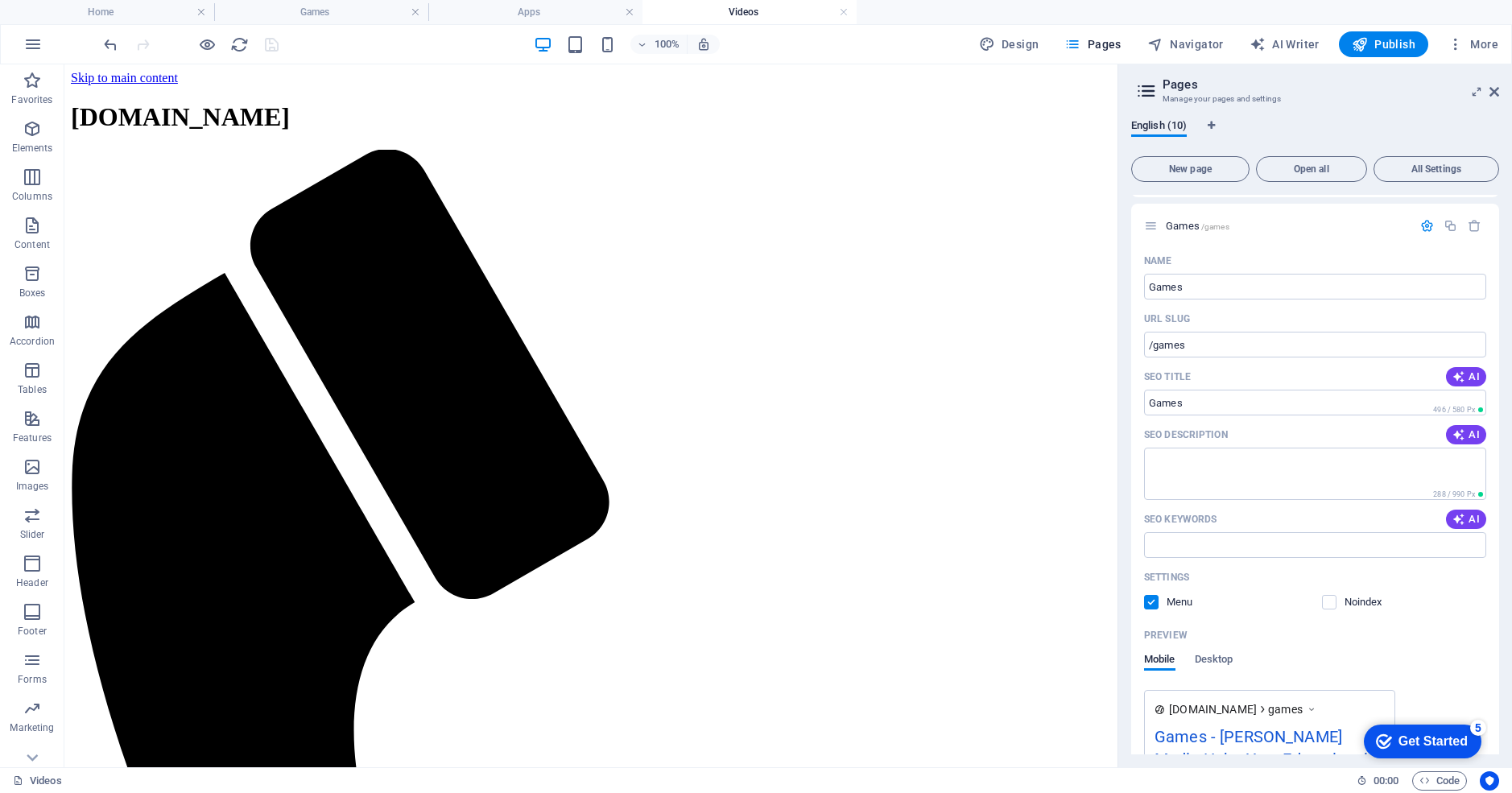
scroll to position [0, 0]
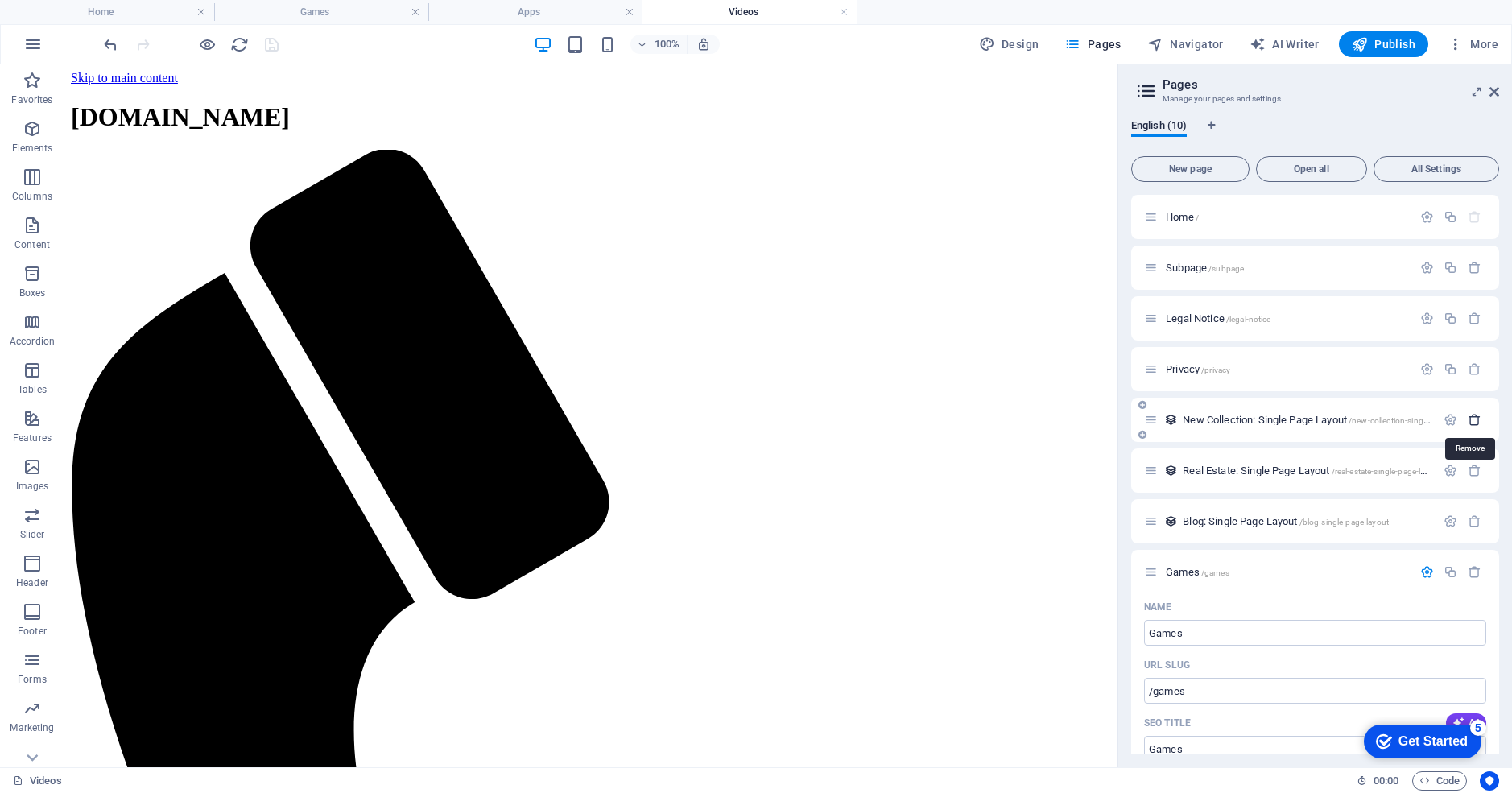
click at [1471, 415] on icon "button" at bounding box center [1474, 419] width 13 height 13
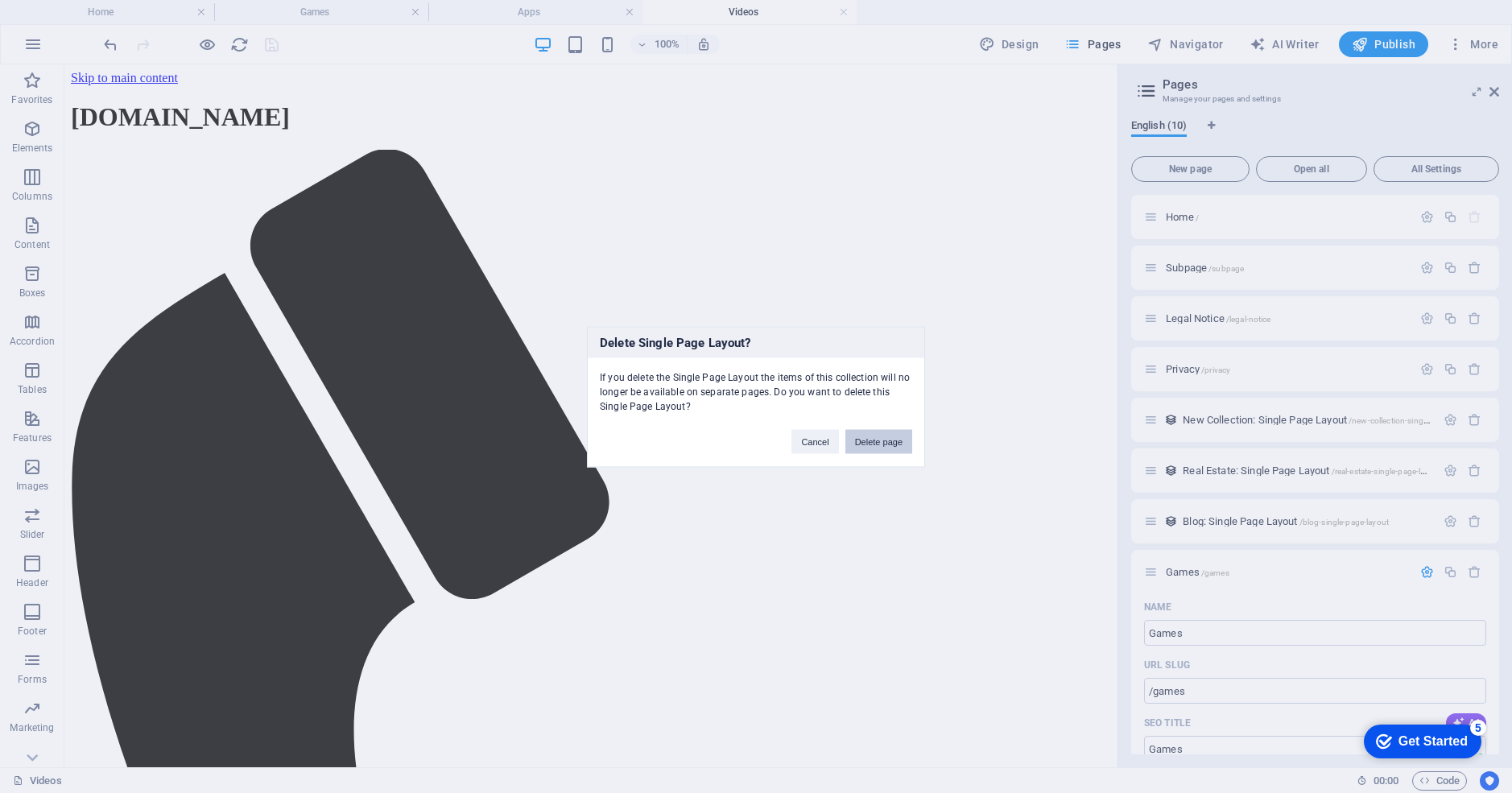
click at [862, 439] on button "Delete page" at bounding box center [878, 441] width 67 height 24
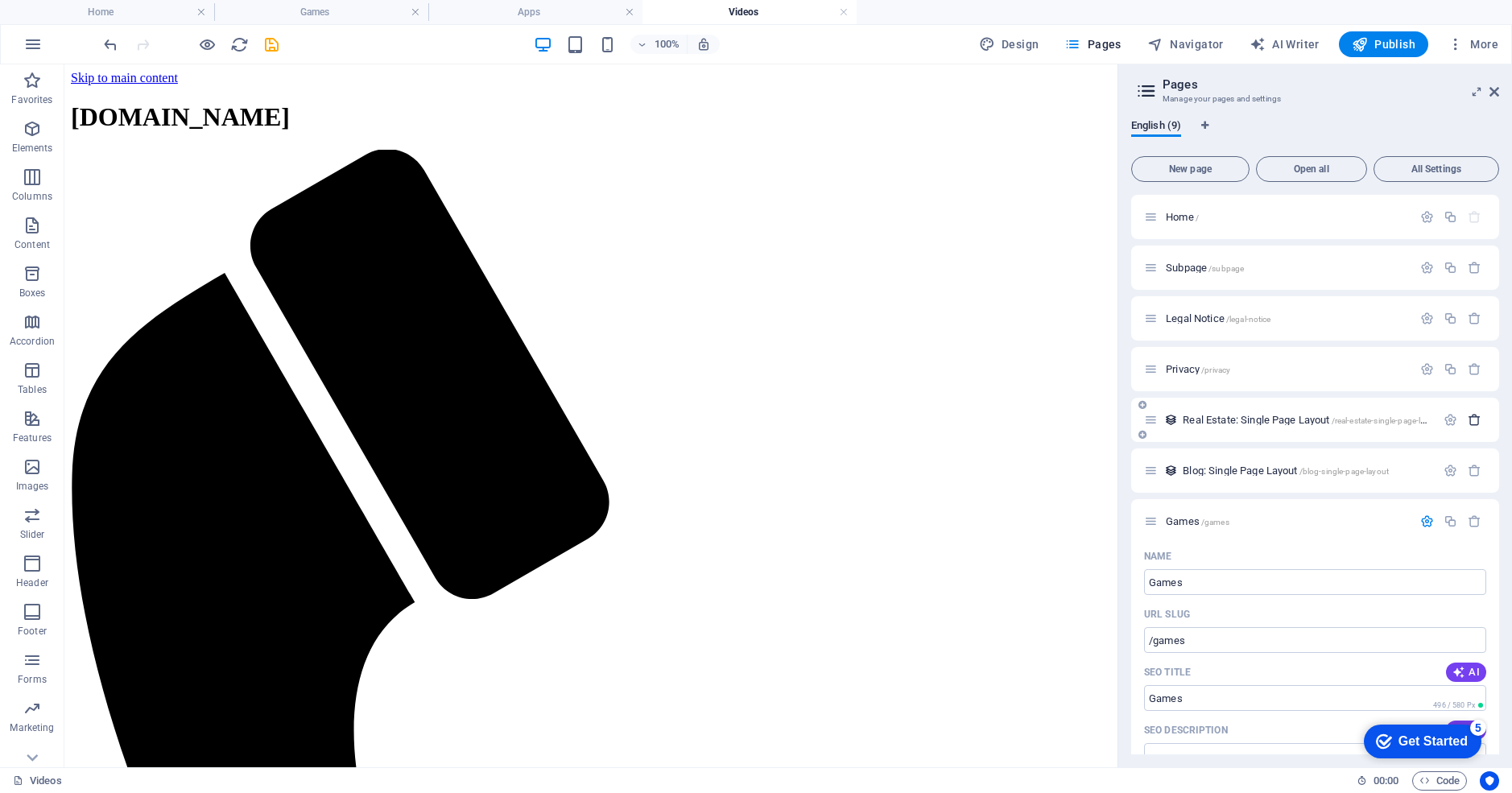
click at [1471, 417] on icon "button" at bounding box center [1474, 419] width 13 height 13
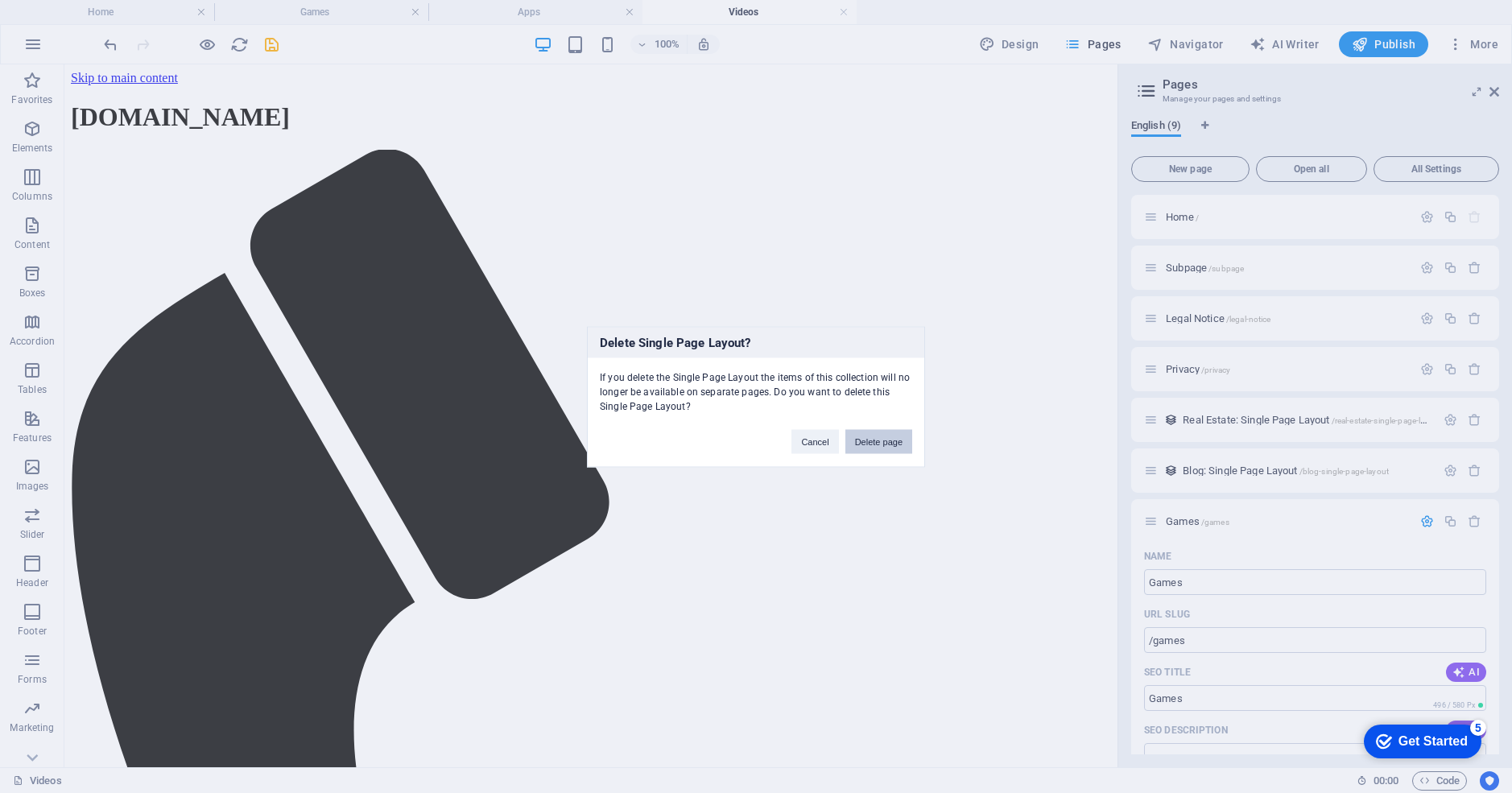
click at [896, 441] on button "Delete page" at bounding box center [878, 441] width 67 height 24
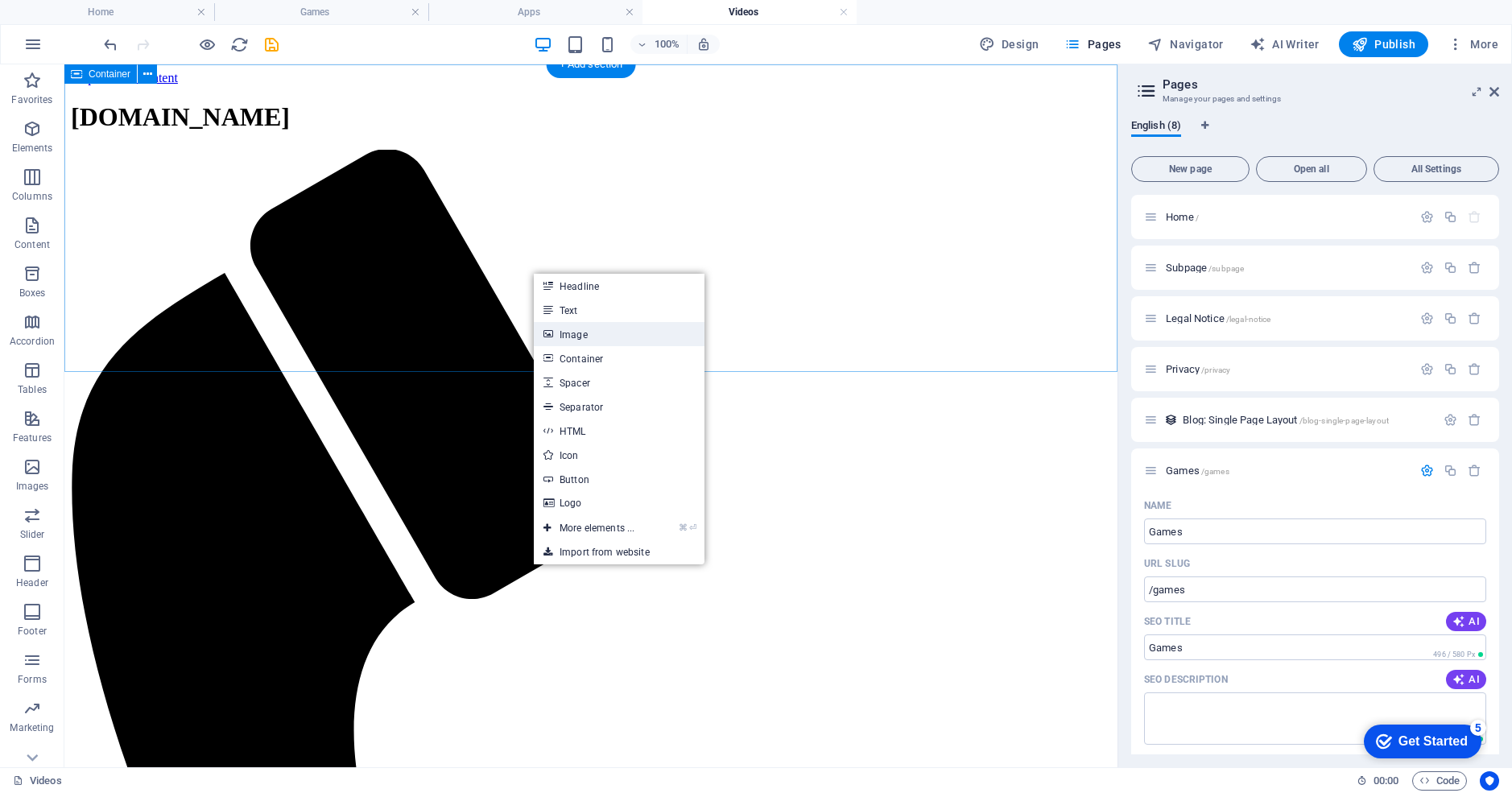
click at [579, 338] on link "Image" at bounding box center [620, 334] width 171 height 24
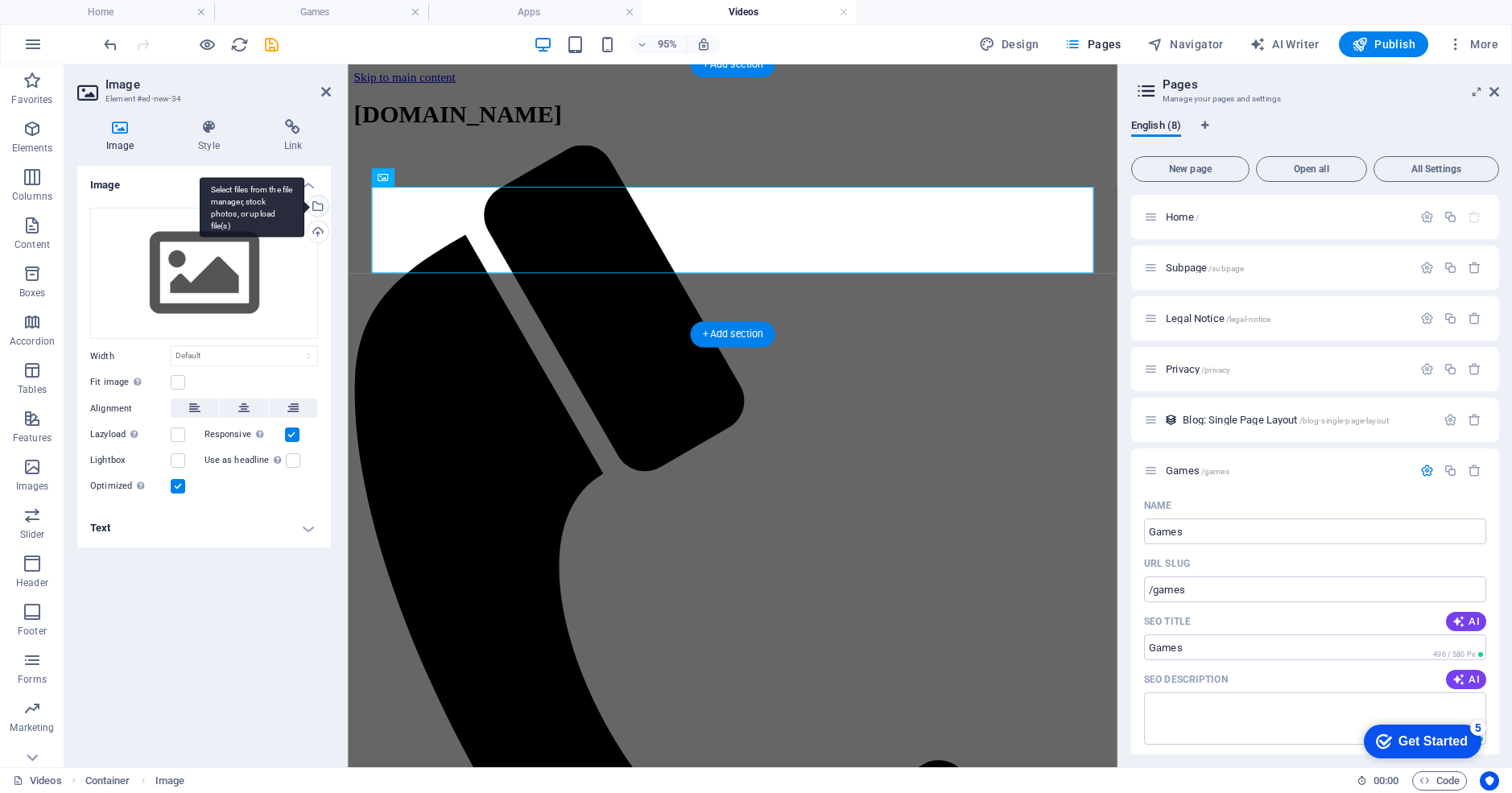
click at [320, 206] on div "Select files from the file manager, stock photos, or upload file(s)" at bounding box center [316, 207] width 24 height 24
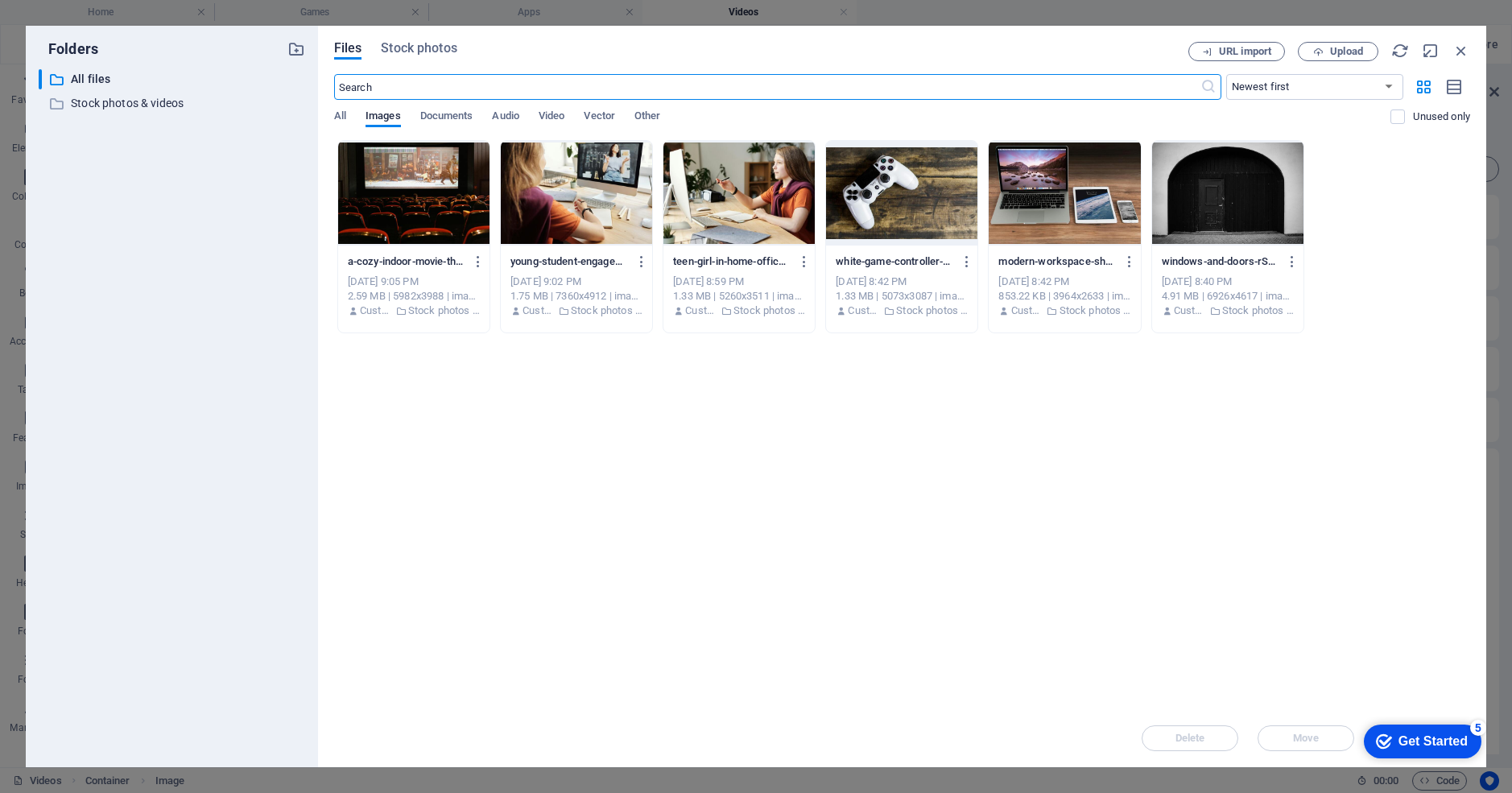
click at [386, 194] on div at bounding box center [414, 193] width 151 height 105
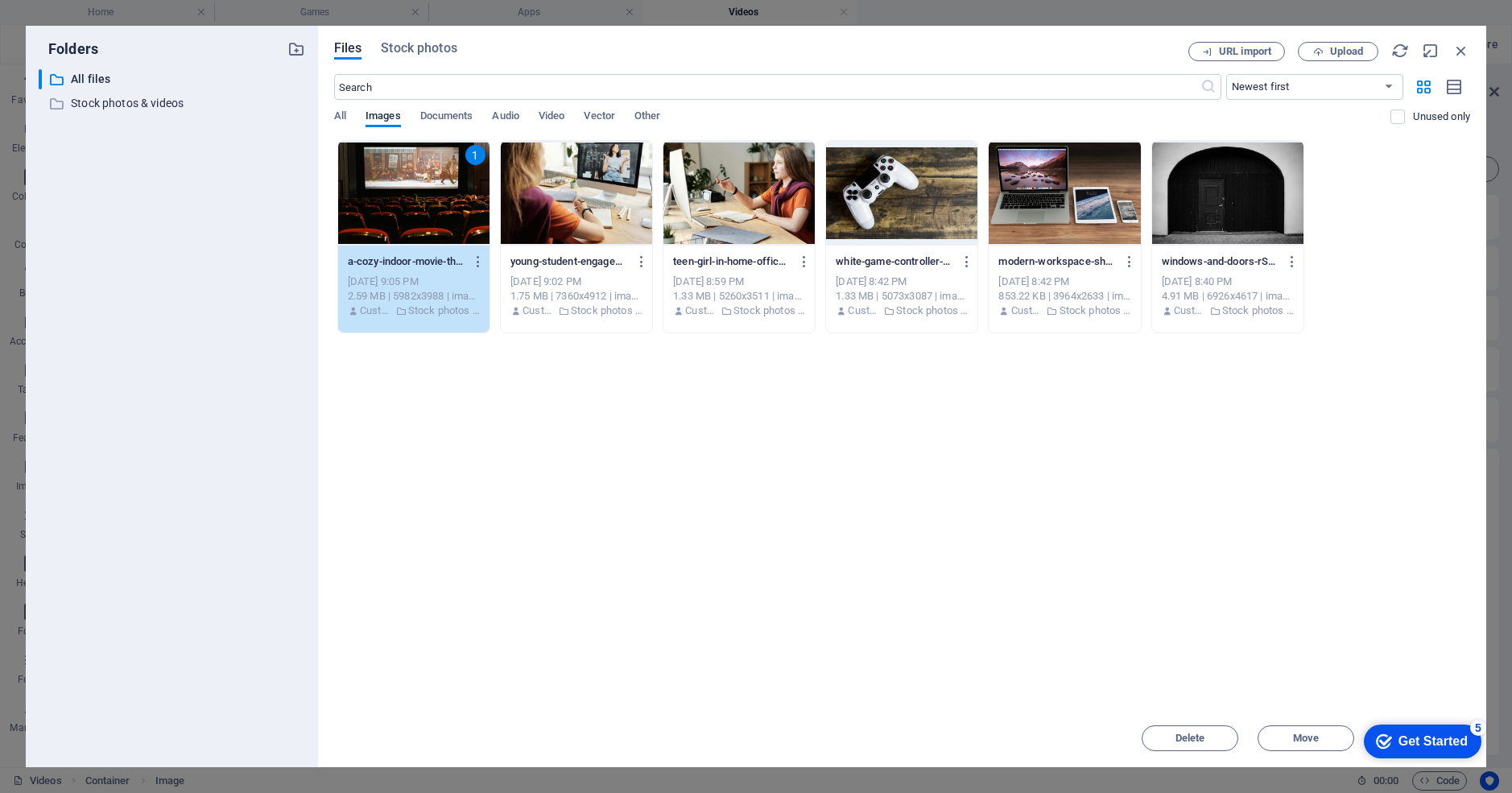
click at [401, 196] on div "1" at bounding box center [414, 193] width 151 height 105
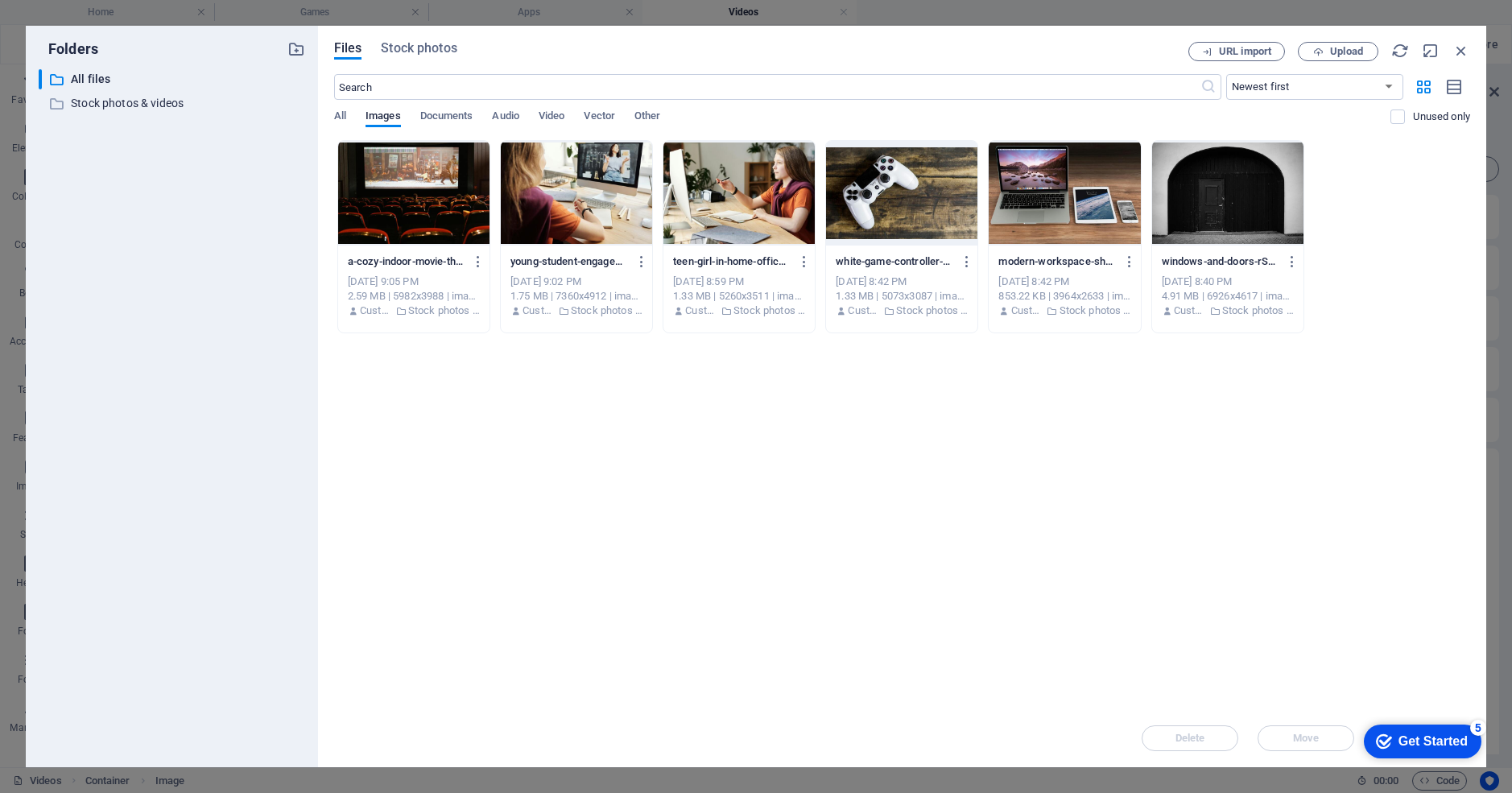
click at [401, 196] on div at bounding box center [414, 193] width 151 height 105
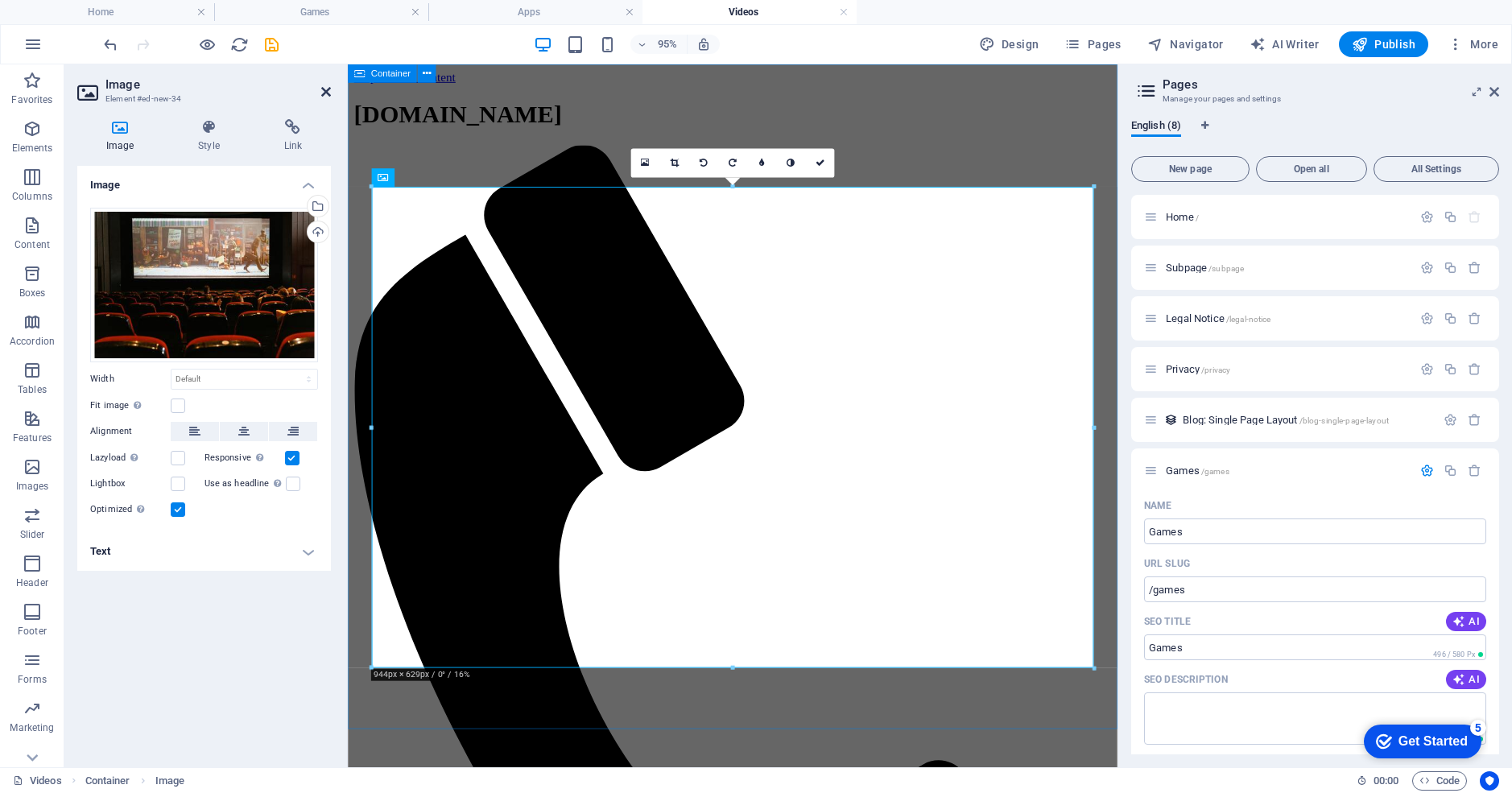
click at [326, 93] on icon at bounding box center [326, 92] width 10 height 12
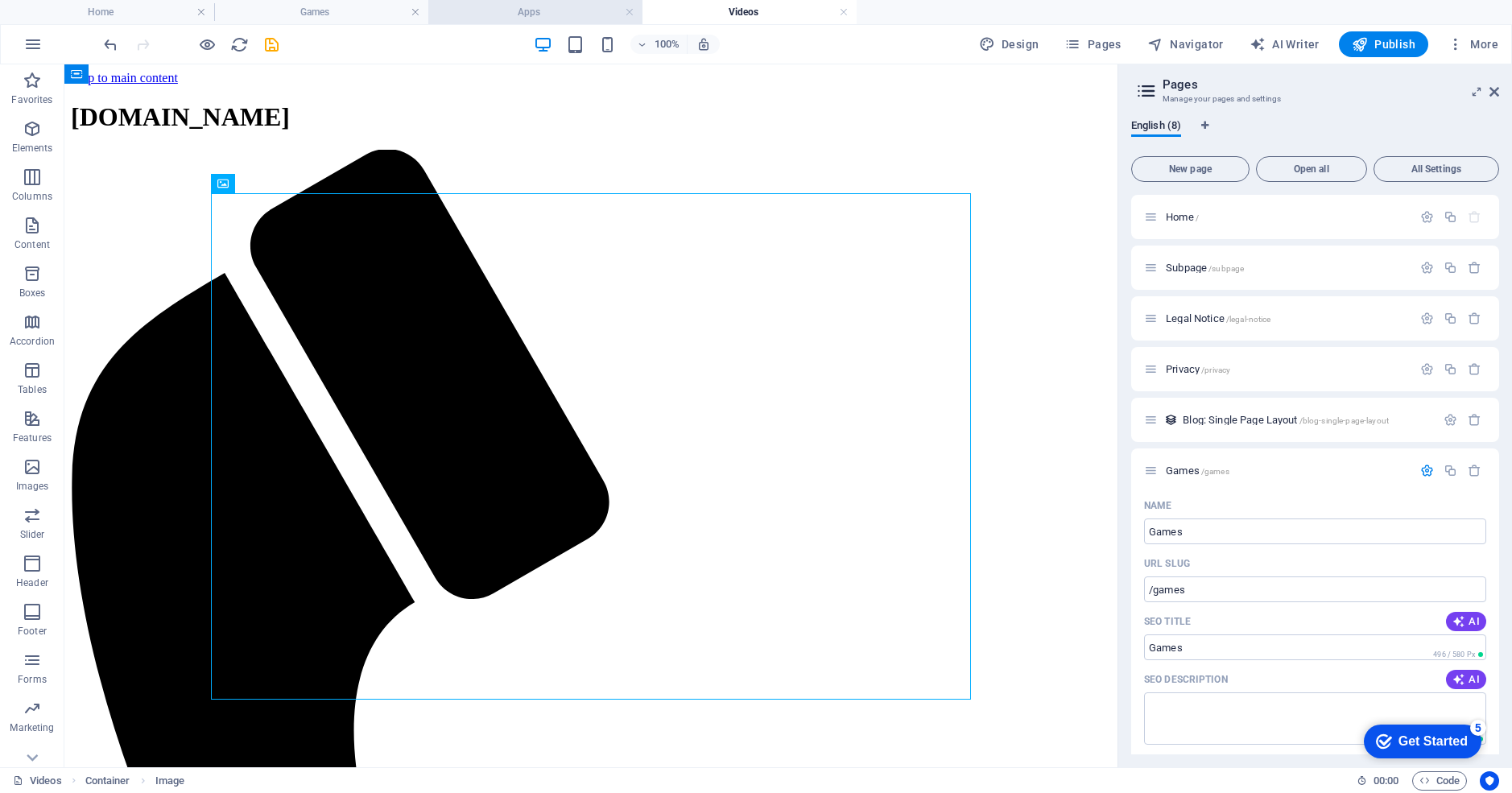
click at [528, 16] on h4 "Apps" at bounding box center [535, 12] width 215 height 18
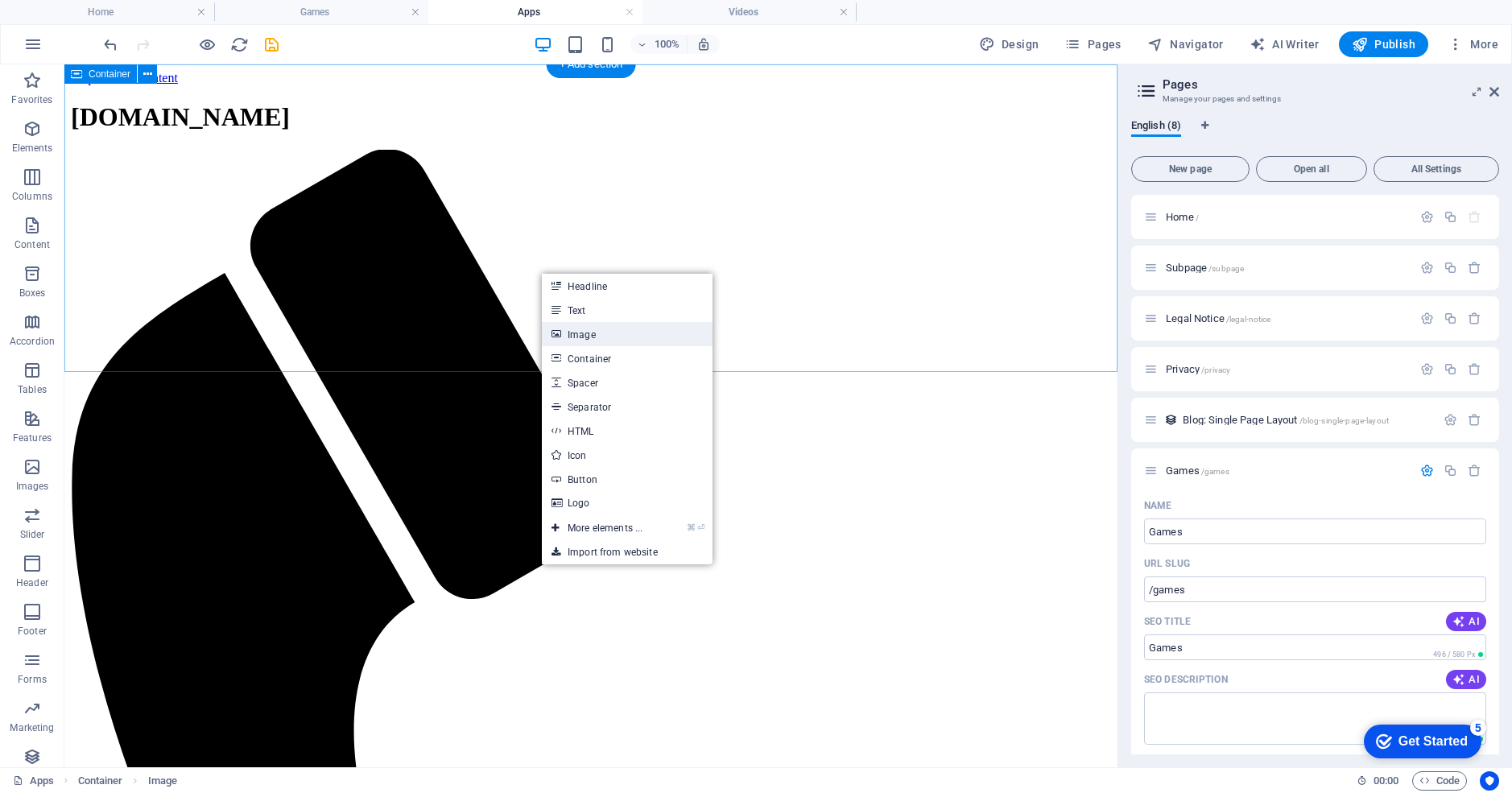
click at [584, 330] on link "Image" at bounding box center [628, 334] width 171 height 24
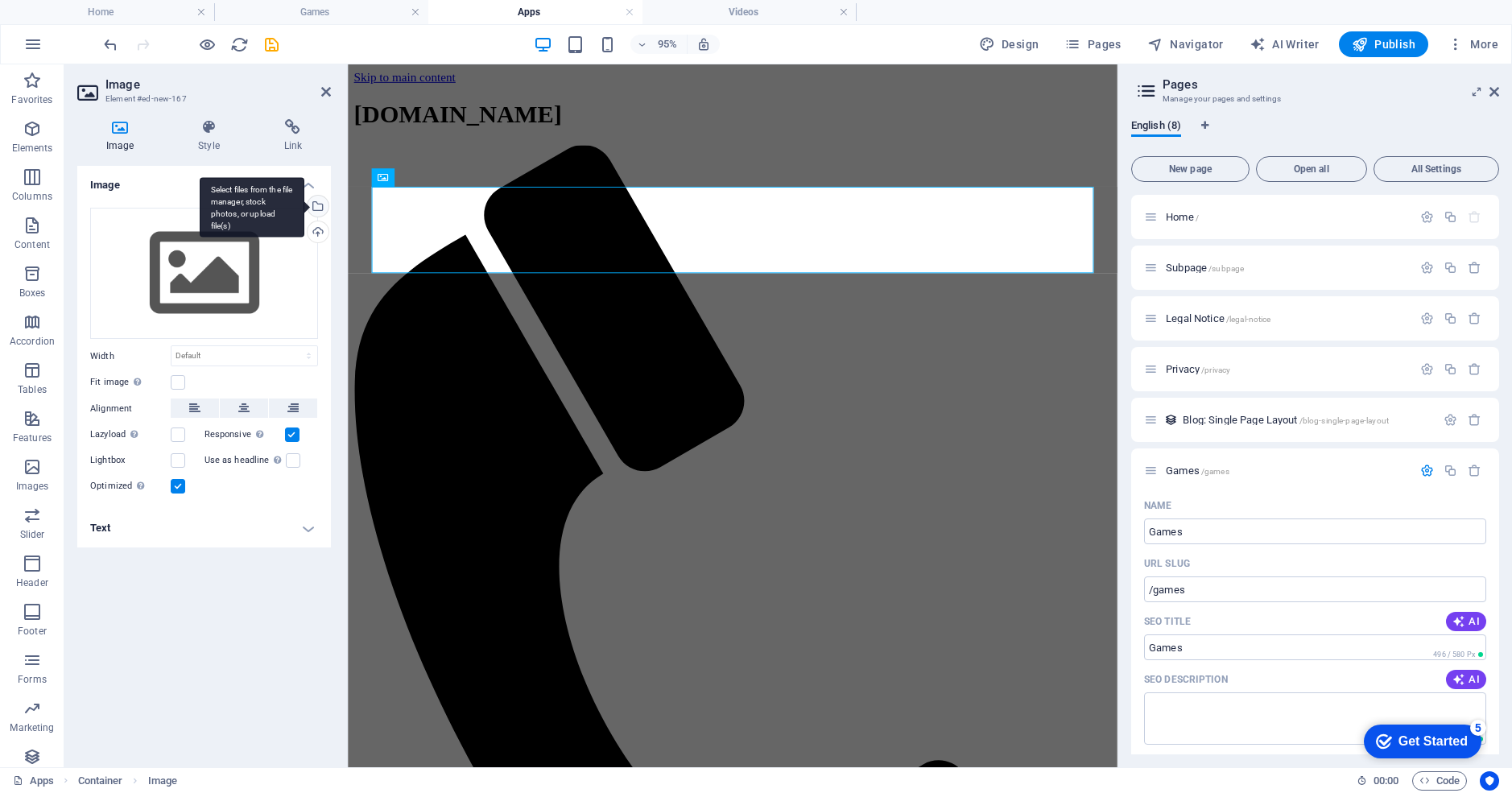
click at [319, 206] on div "Select files from the file manager, stock photos, or upload file(s)" at bounding box center [316, 207] width 24 height 24
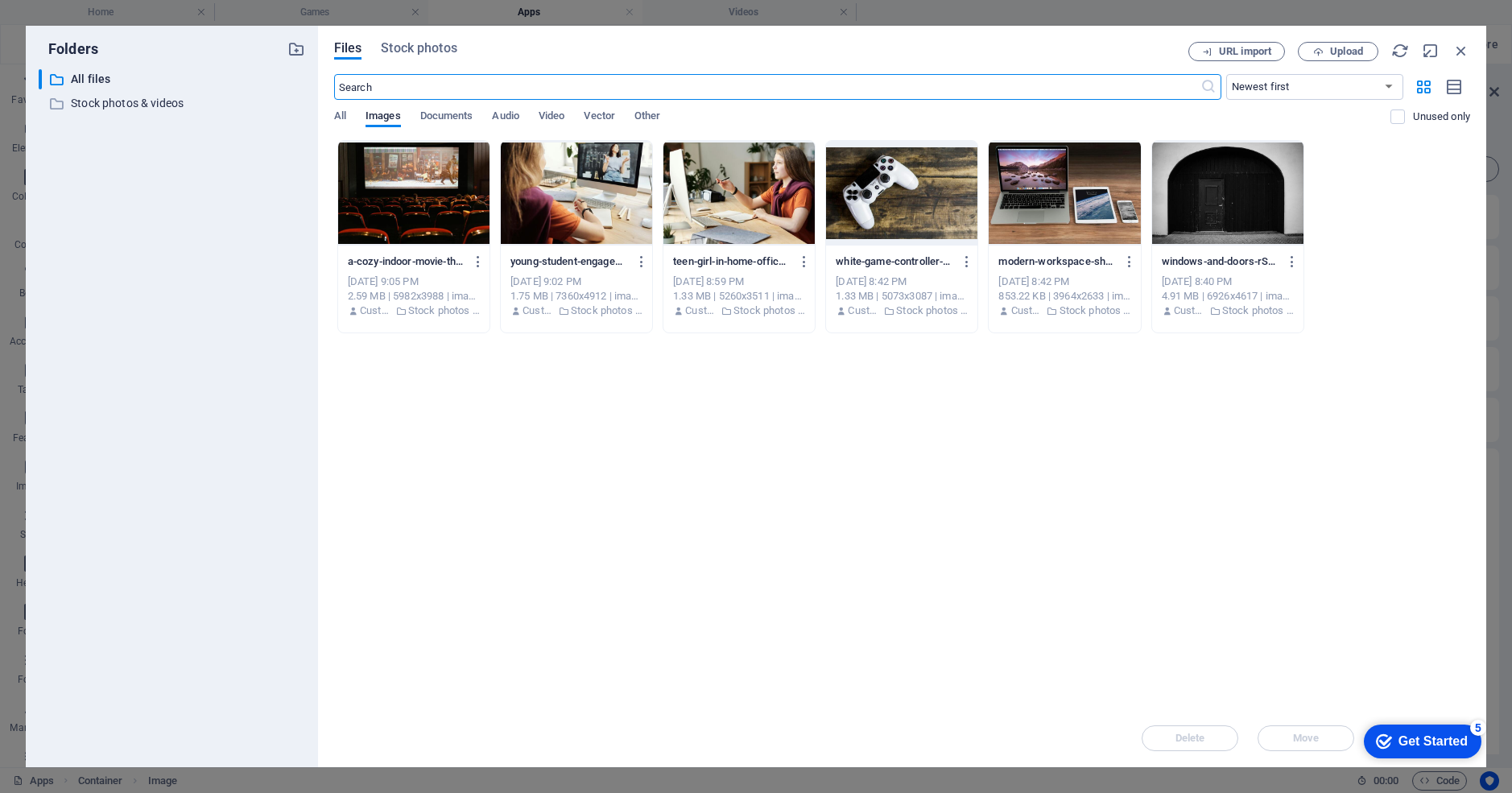
click at [736, 209] on div at bounding box center [739, 193] width 151 height 105
click at [736, 209] on div "1" at bounding box center [739, 193] width 151 height 105
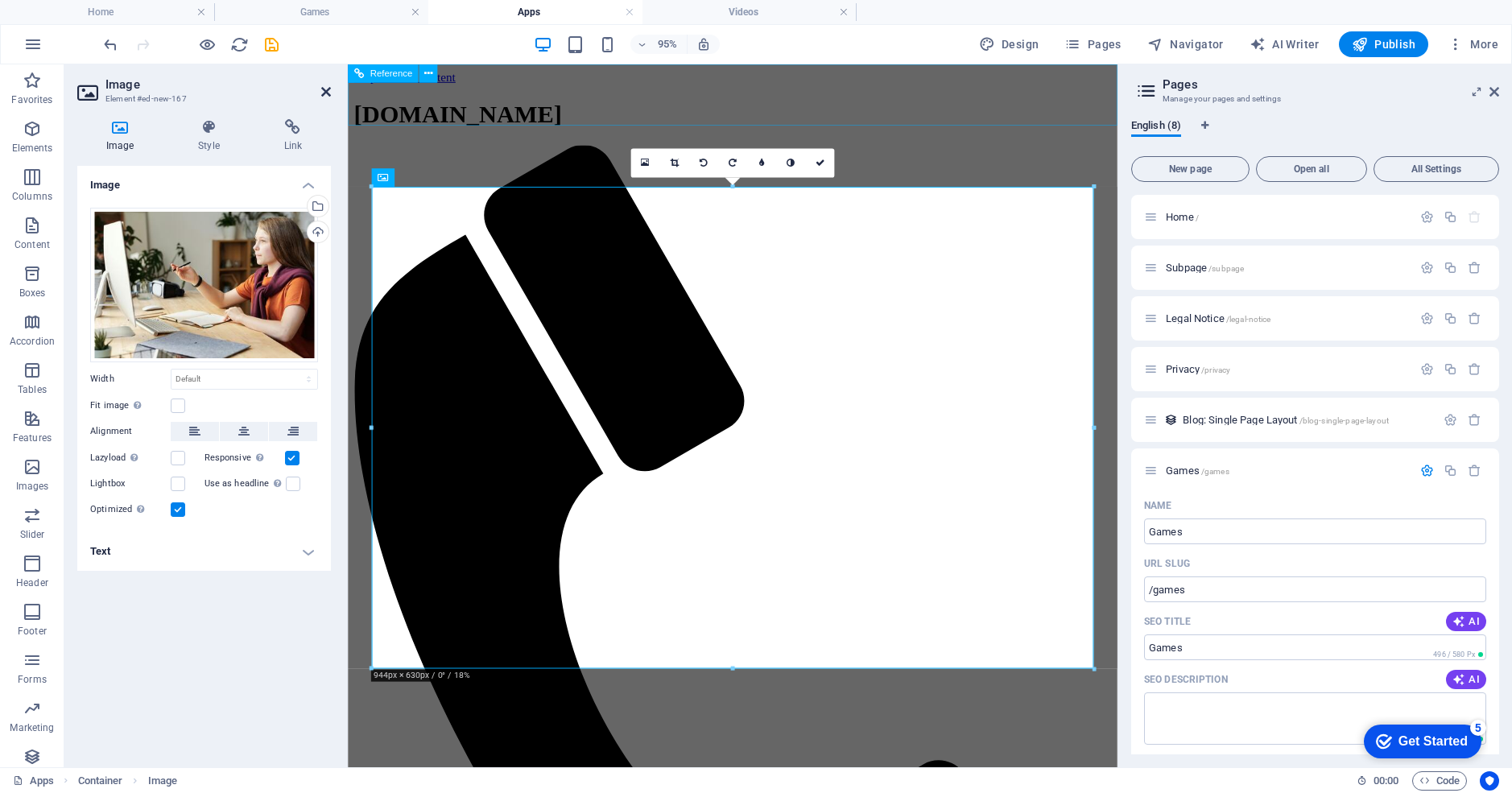
click at [329, 94] on icon at bounding box center [326, 92] width 10 height 12
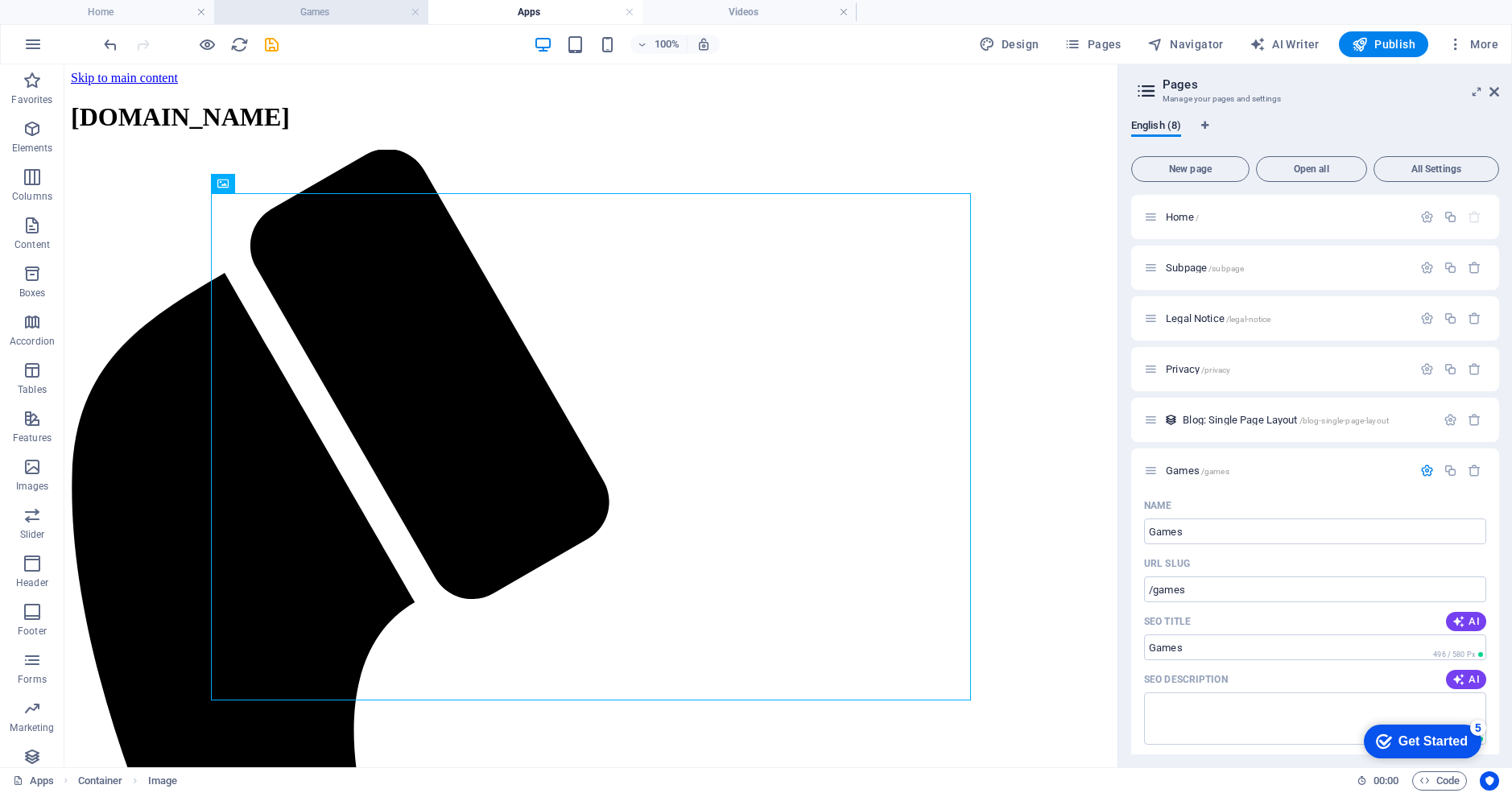
click at [331, 8] on h4 "Games" at bounding box center [321, 12] width 215 height 18
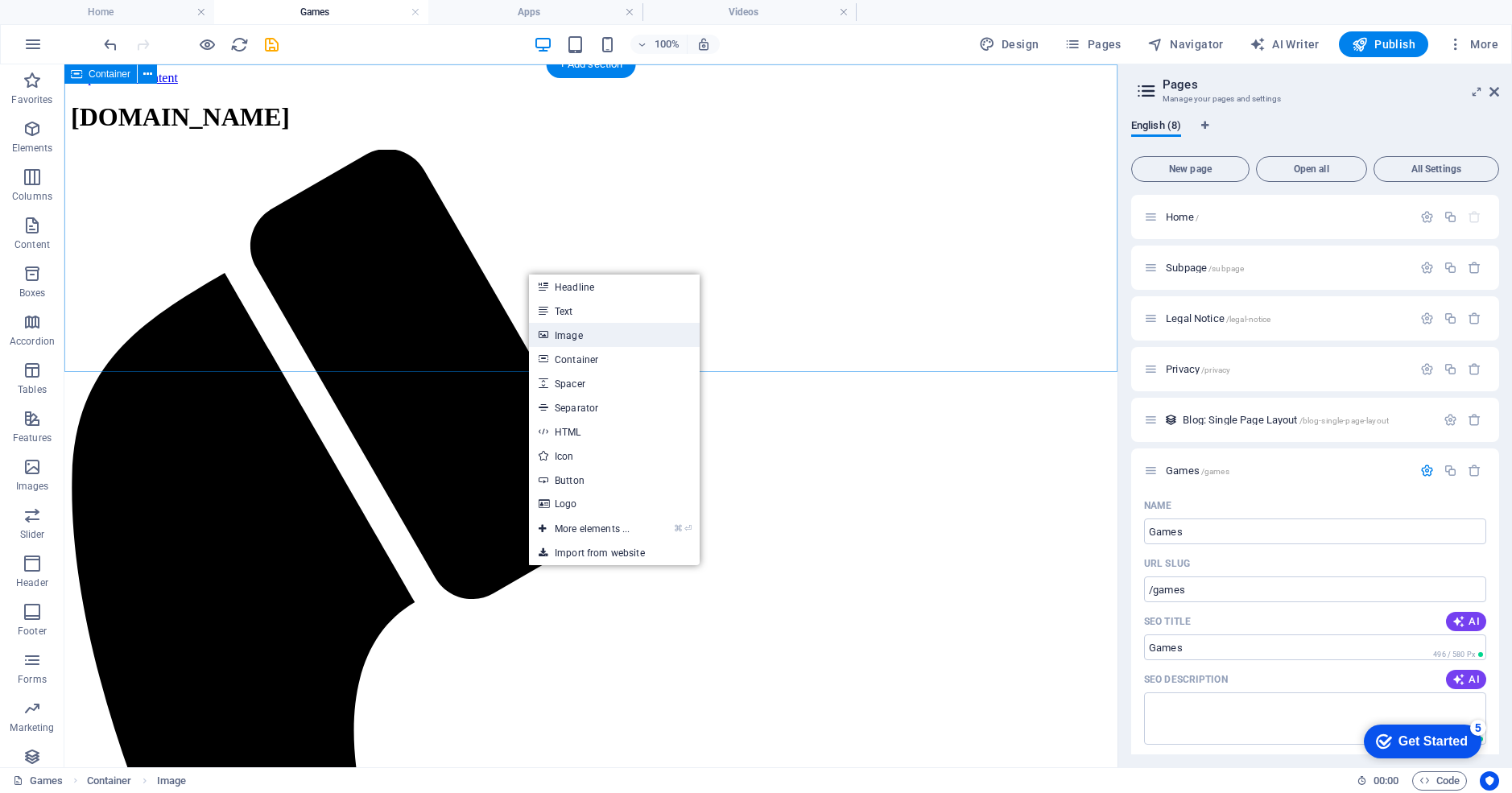
click at [565, 332] on link "Image" at bounding box center [614, 335] width 171 height 24
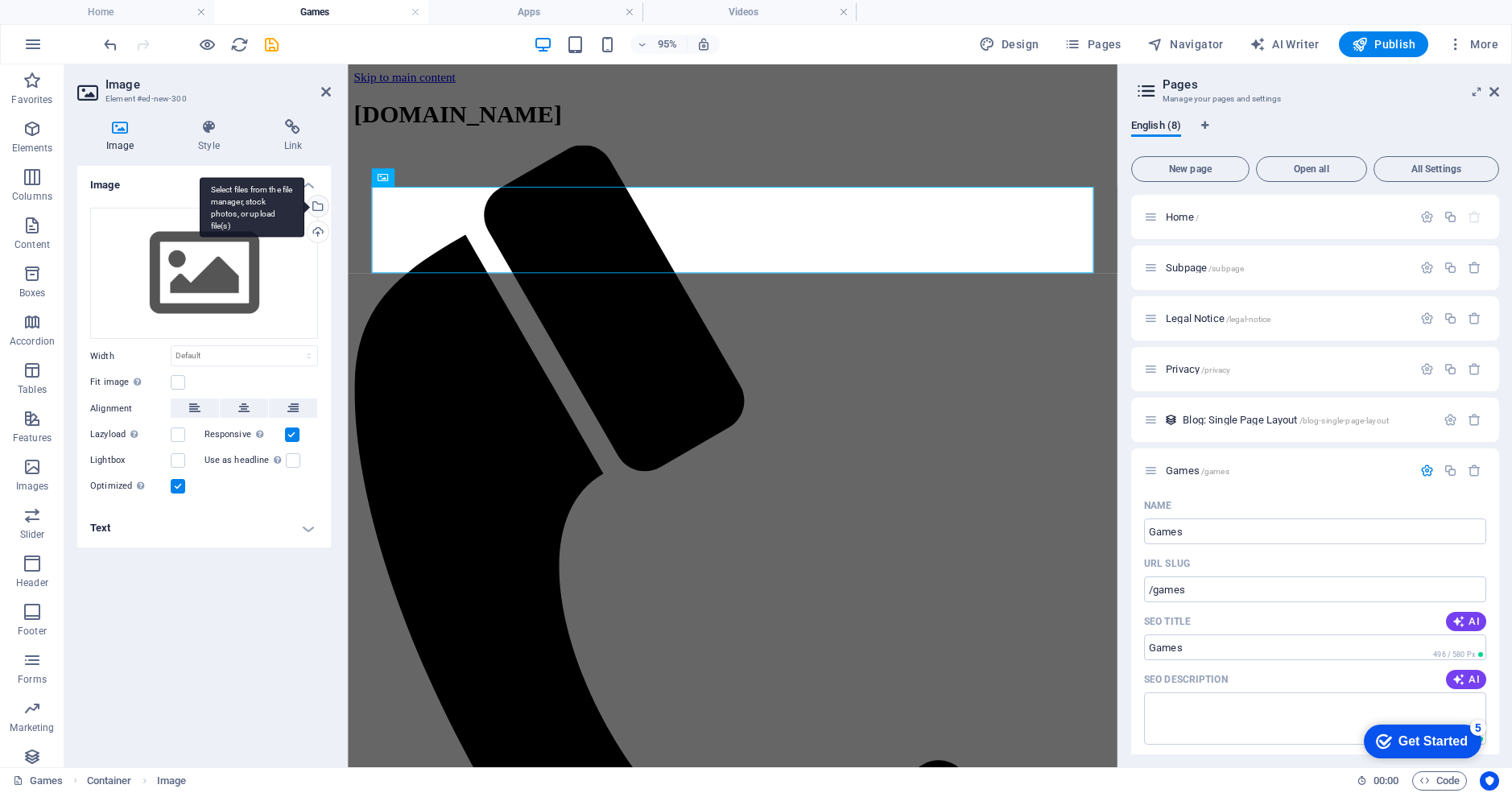
click at [323, 207] on div "Select files from the file manager, stock photos, or upload file(s)" at bounding box center [316, 207] width 24 height 24
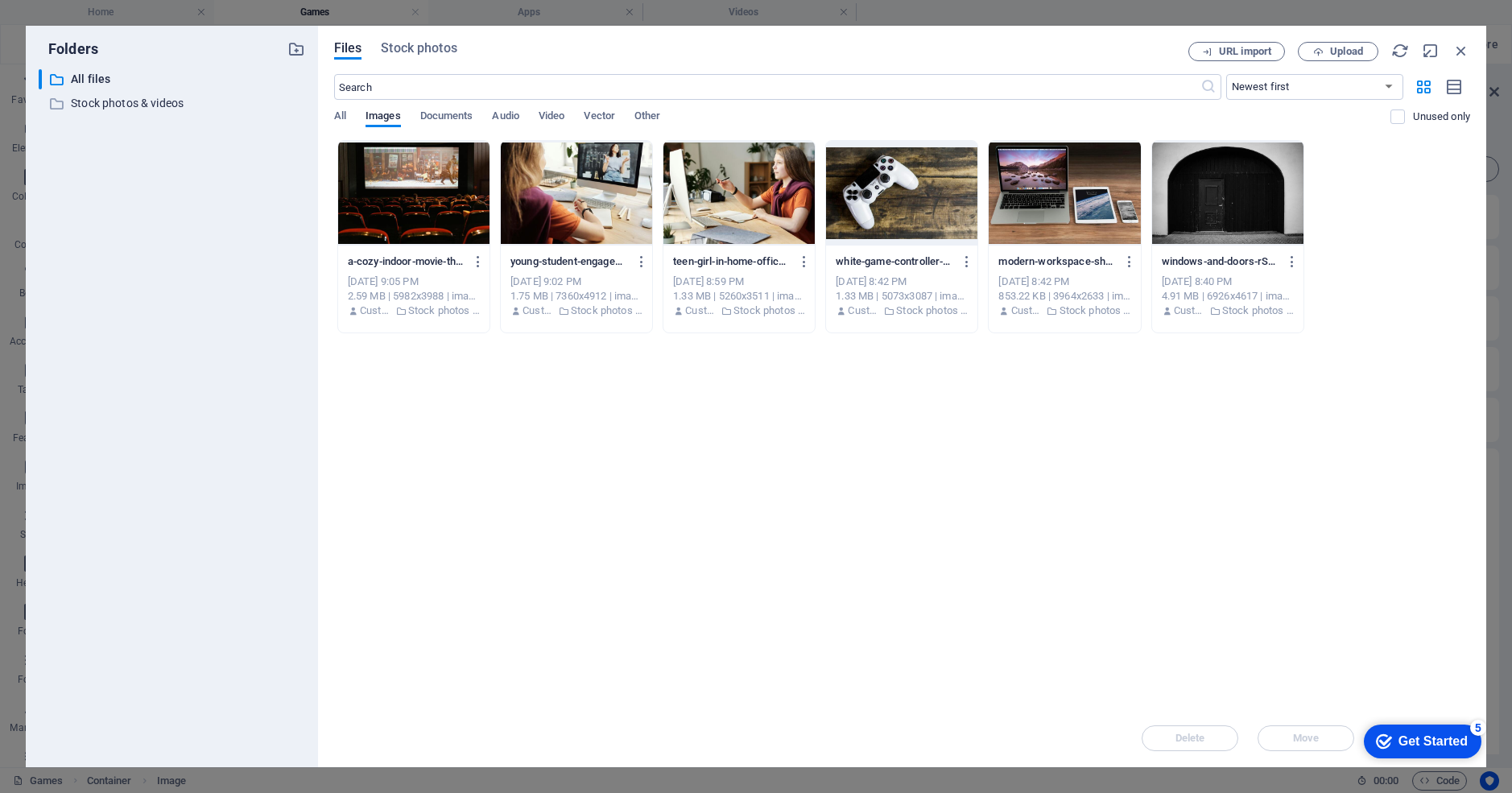
click at [913, 206] on div at bounding box center [902, 193] width 151 height 105
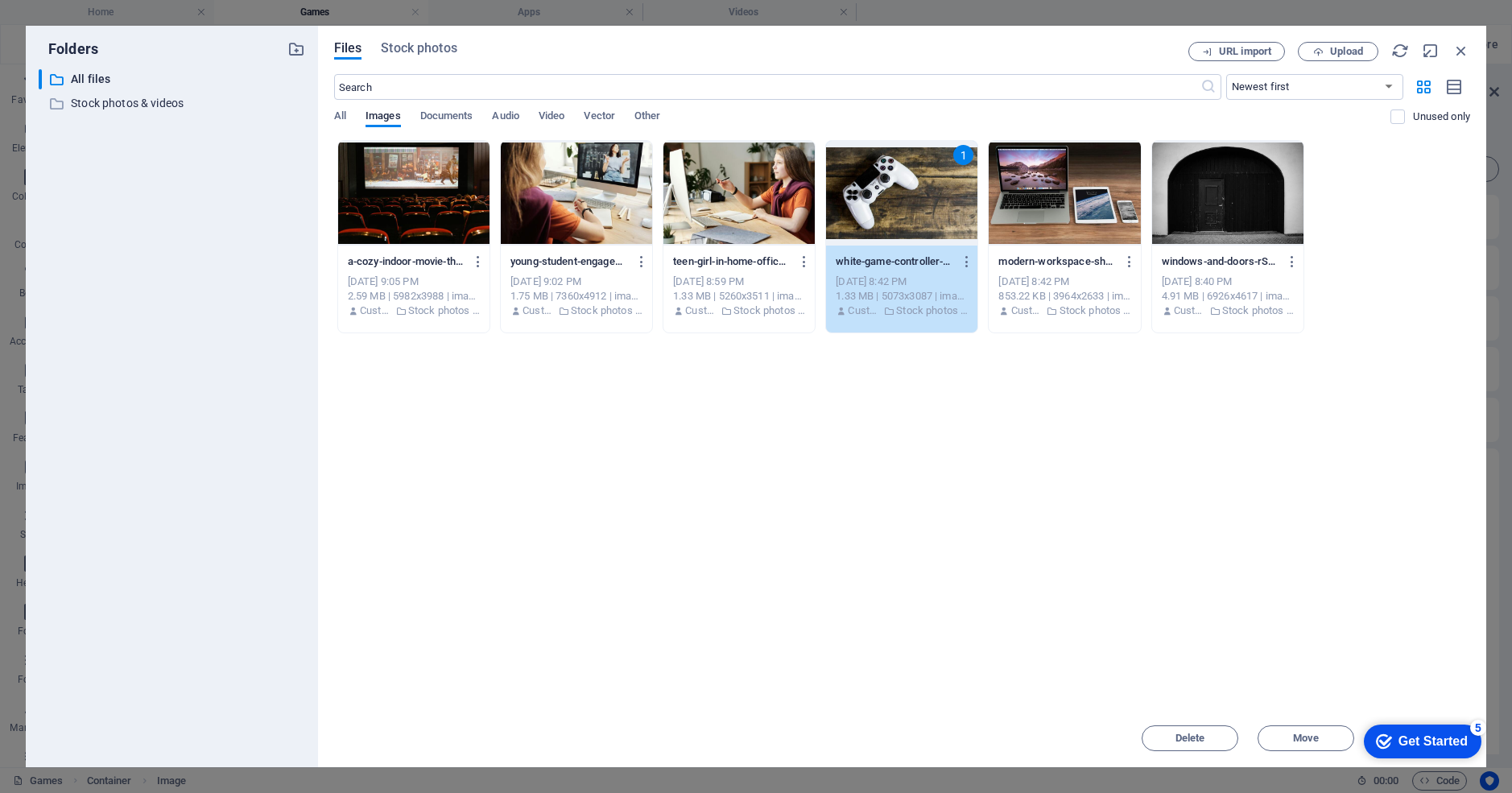
click at [913, 206] on div "1" at bounding box center [902, 193] width 151 height 105
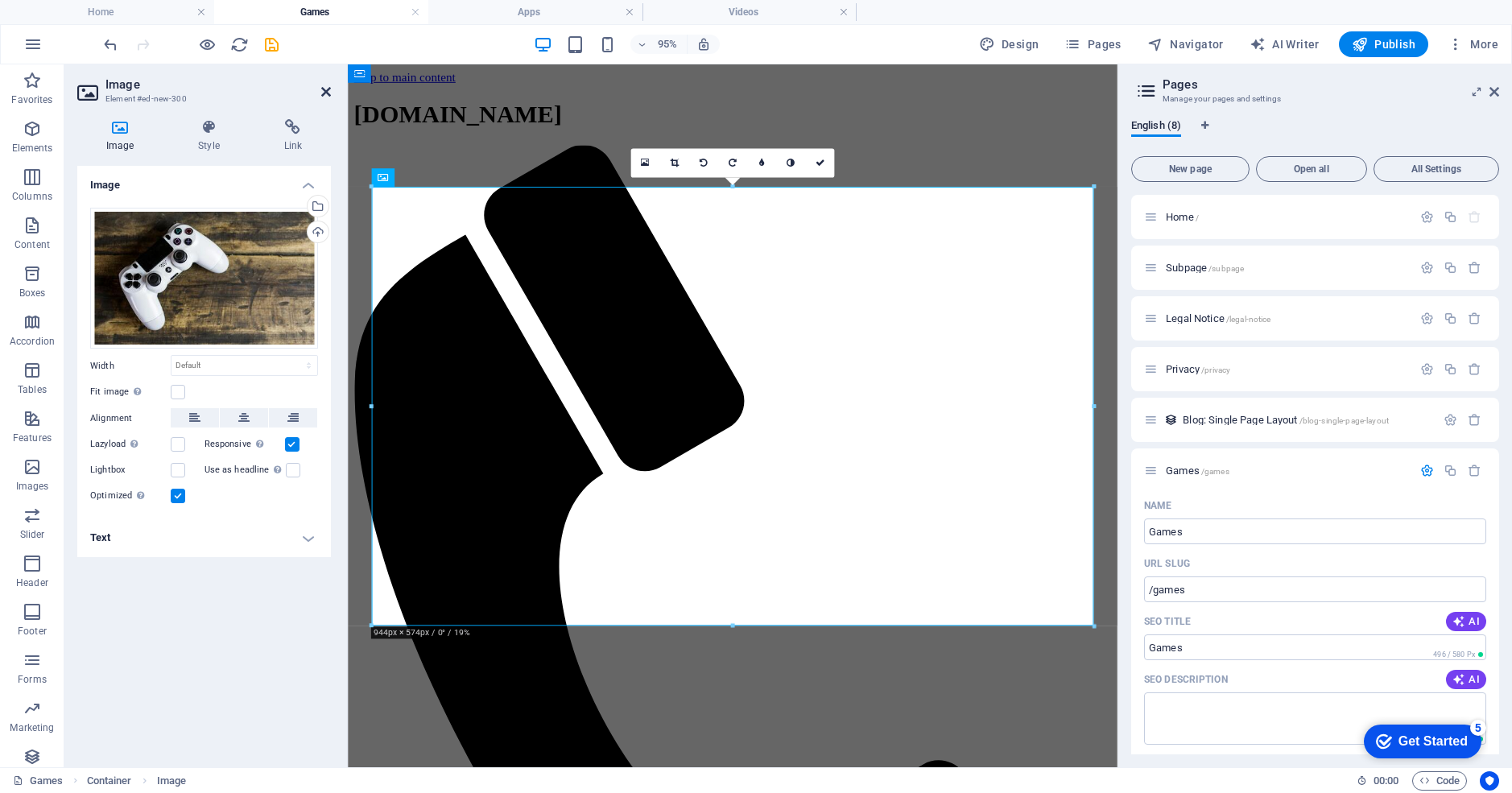
drag, startPoint x: 324, startPoint y: 88, endPoint x: 260, endPoint y: 24, distance: 90.5
click at [324, 88] on icon at bounding box center [326, 92] width 10 height 12
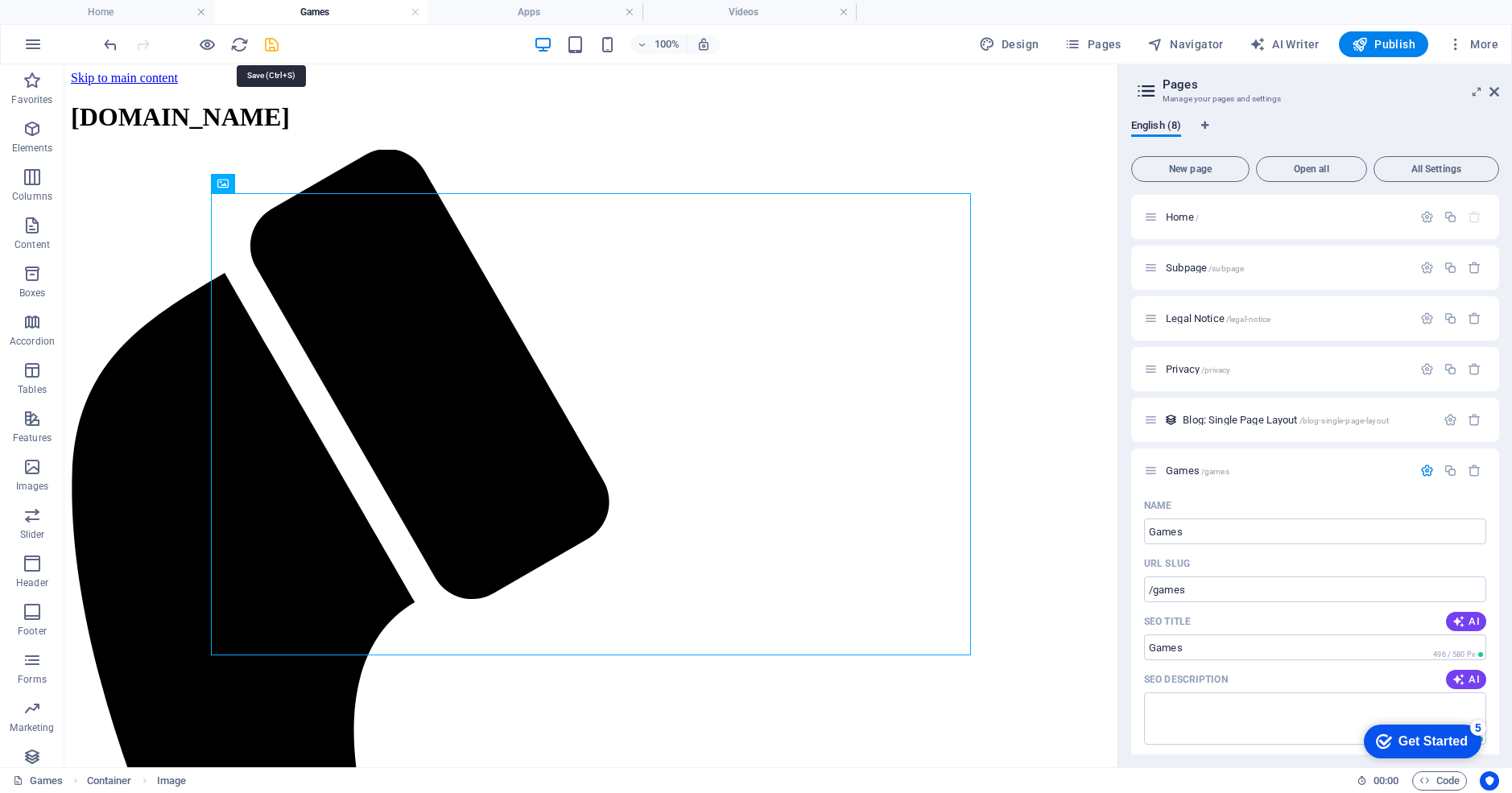
click at [273, 43] on icon "save" at bounding box center [272, 45] width 19 height 19
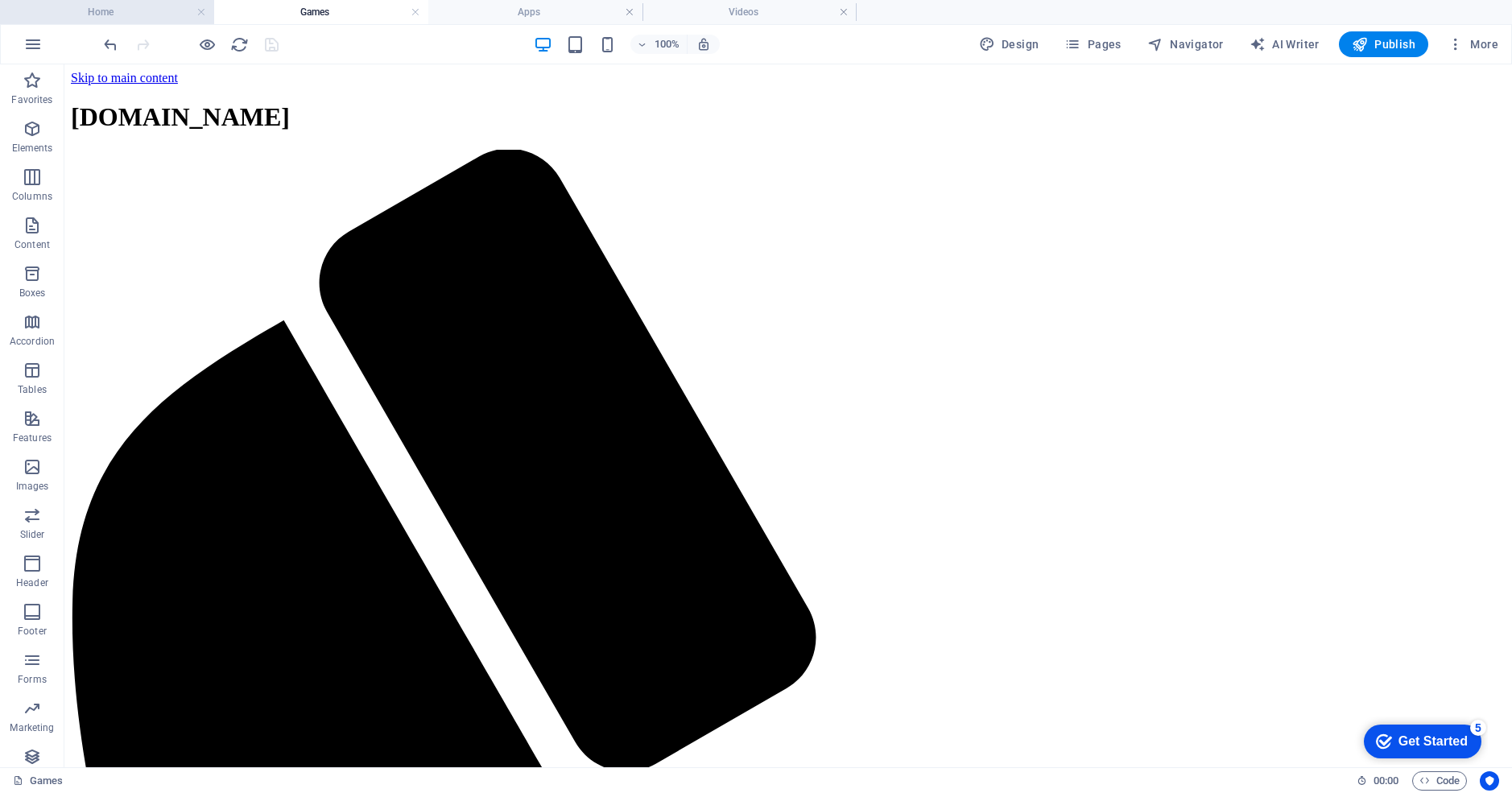
click at [156, 6] on h4 "Home" at bounding box center [107, 12] width 215 height 18
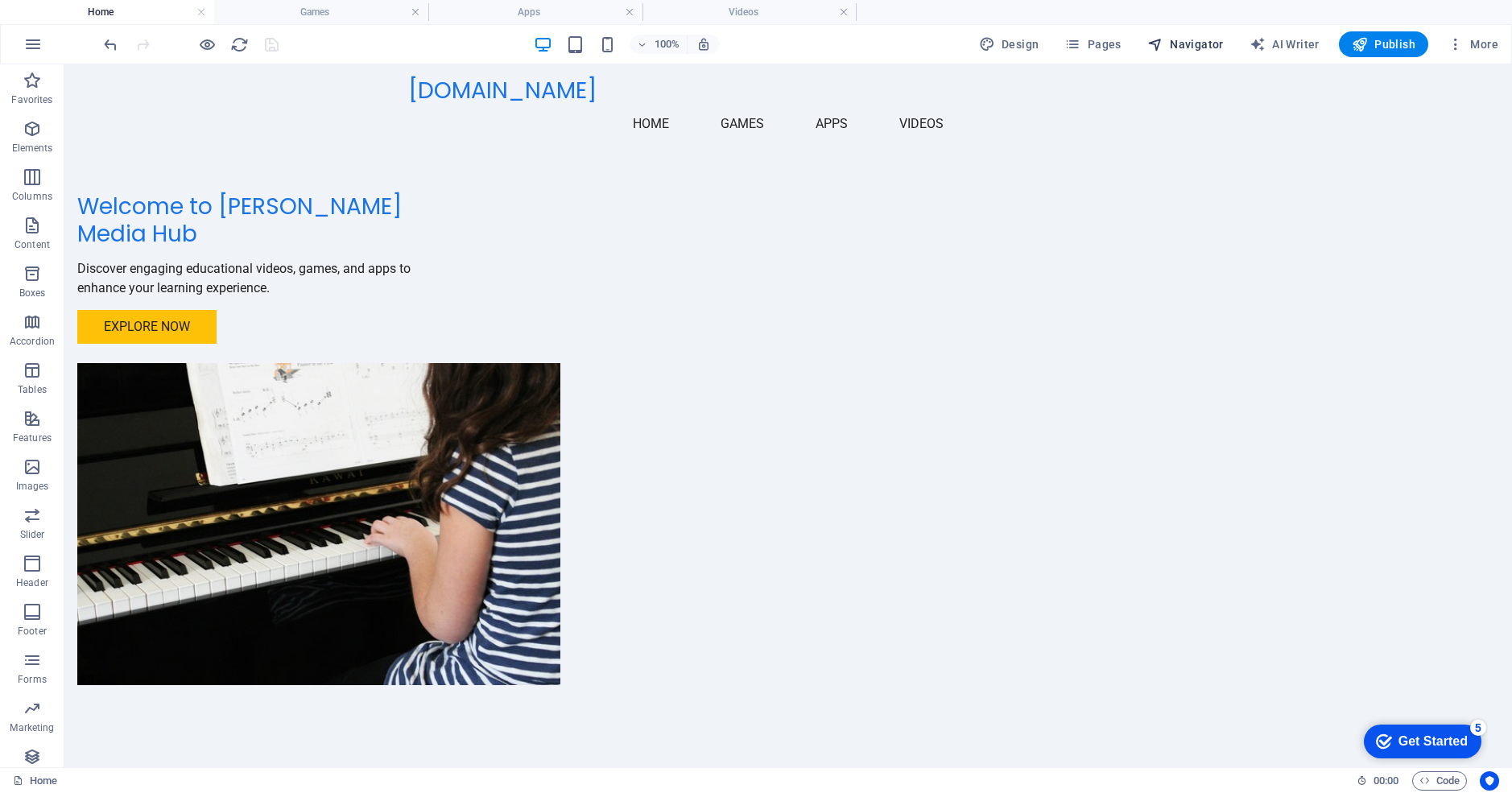
click at [1196, 39] on span "Navigator" at bounding box center [1186, 45] width 77 height 16
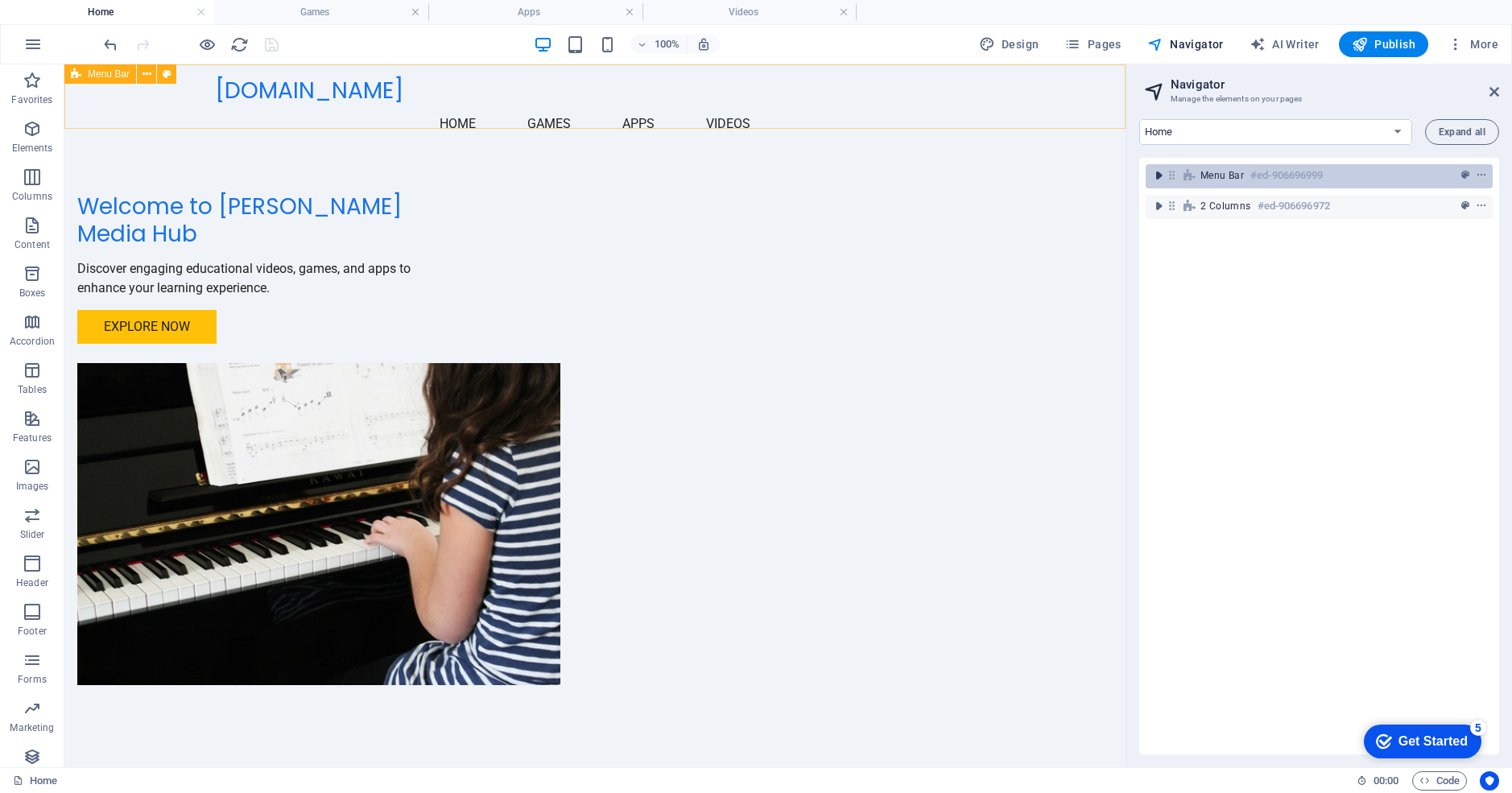
click at [1161, 171] on icon "toggle-expand" at bounding box center [1158, 175] width 16 height 16
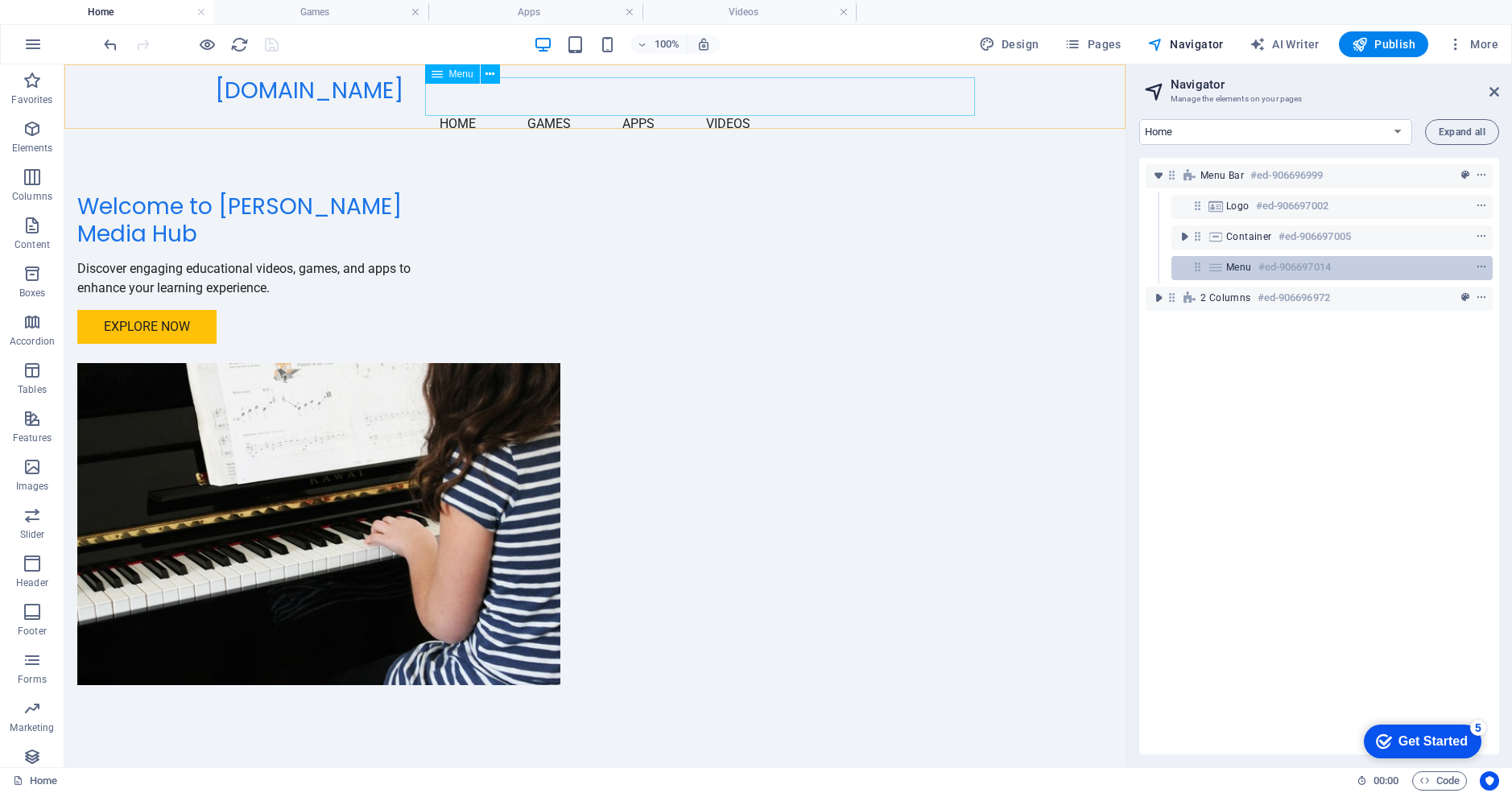
click at [1277, 270] on h6 "#ed-906697014" at bounding box center [1294, 267] width 72 height 20
click at [1480, 266] on icon "context-menu" at bounding box center [1481, 267] width 12 height 12
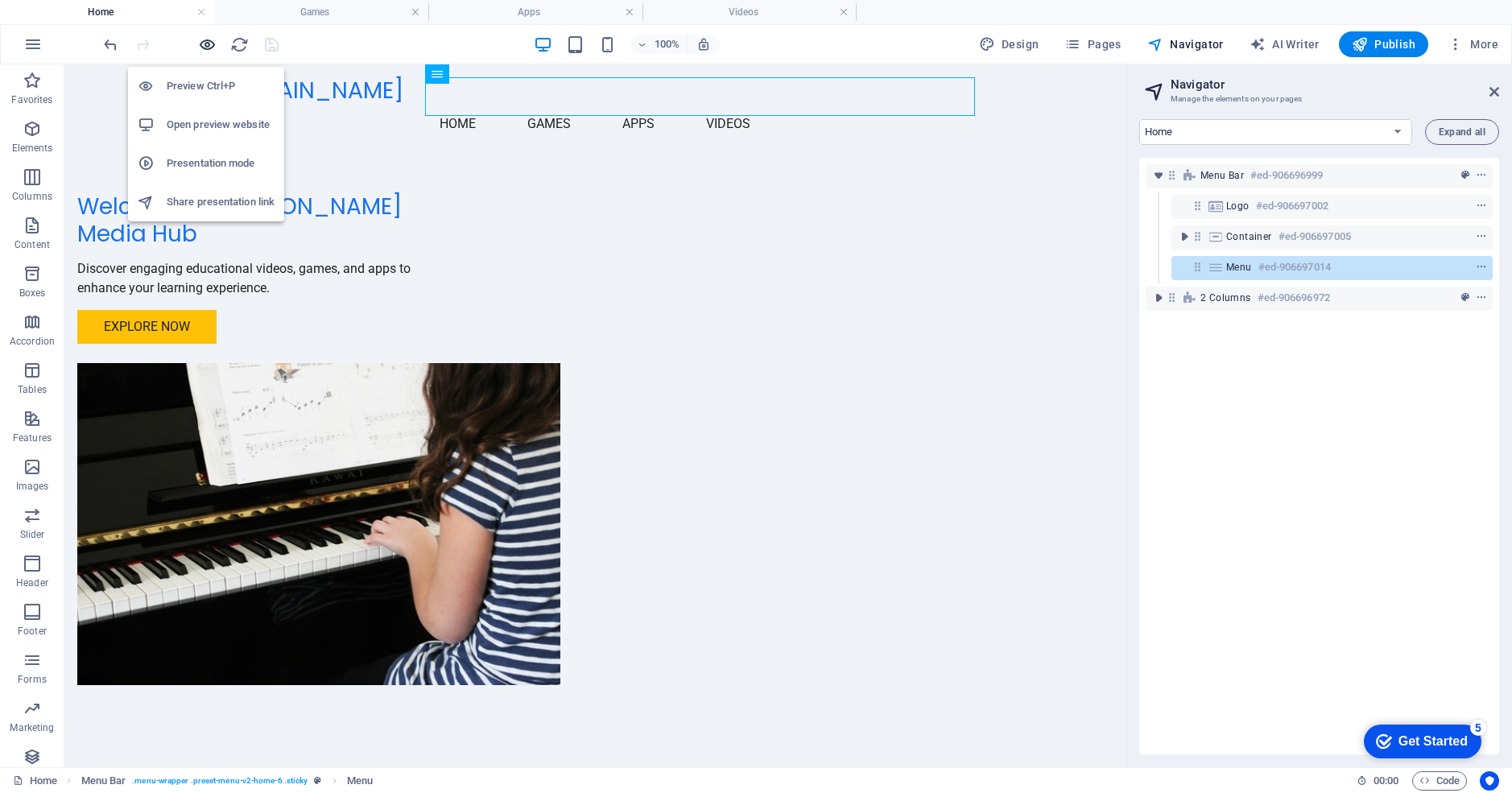
click at [204, 46] on icon "button" at bounding box center [207, 45] width 19 height 19
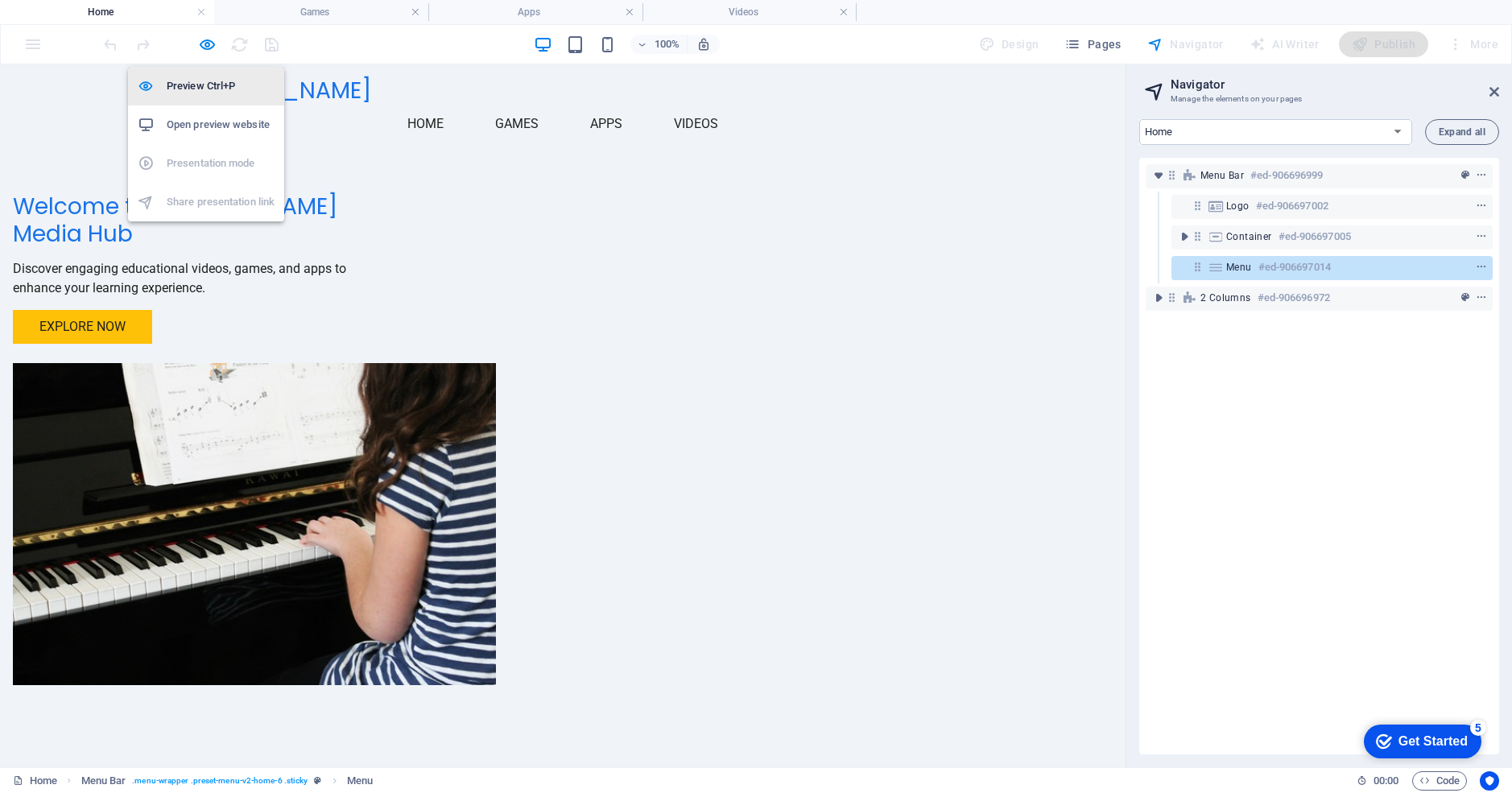
click at [207, 80] on h6 "Preview Ctrl+P" at bounding box center [220, 86] width 108 height 20
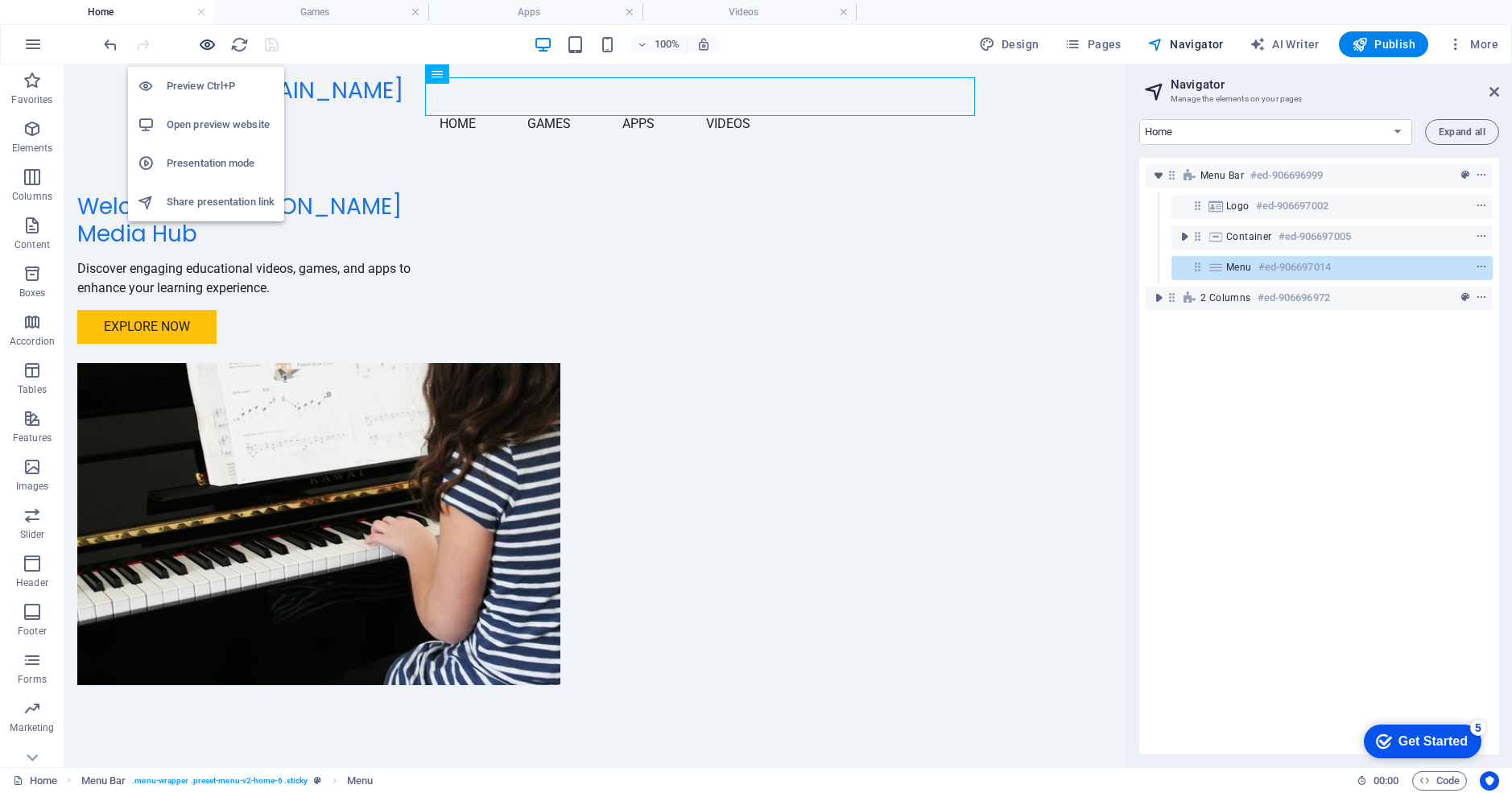
click at [200, 43] on icon "button" at bounding box center [207, 45] width 19 height 19
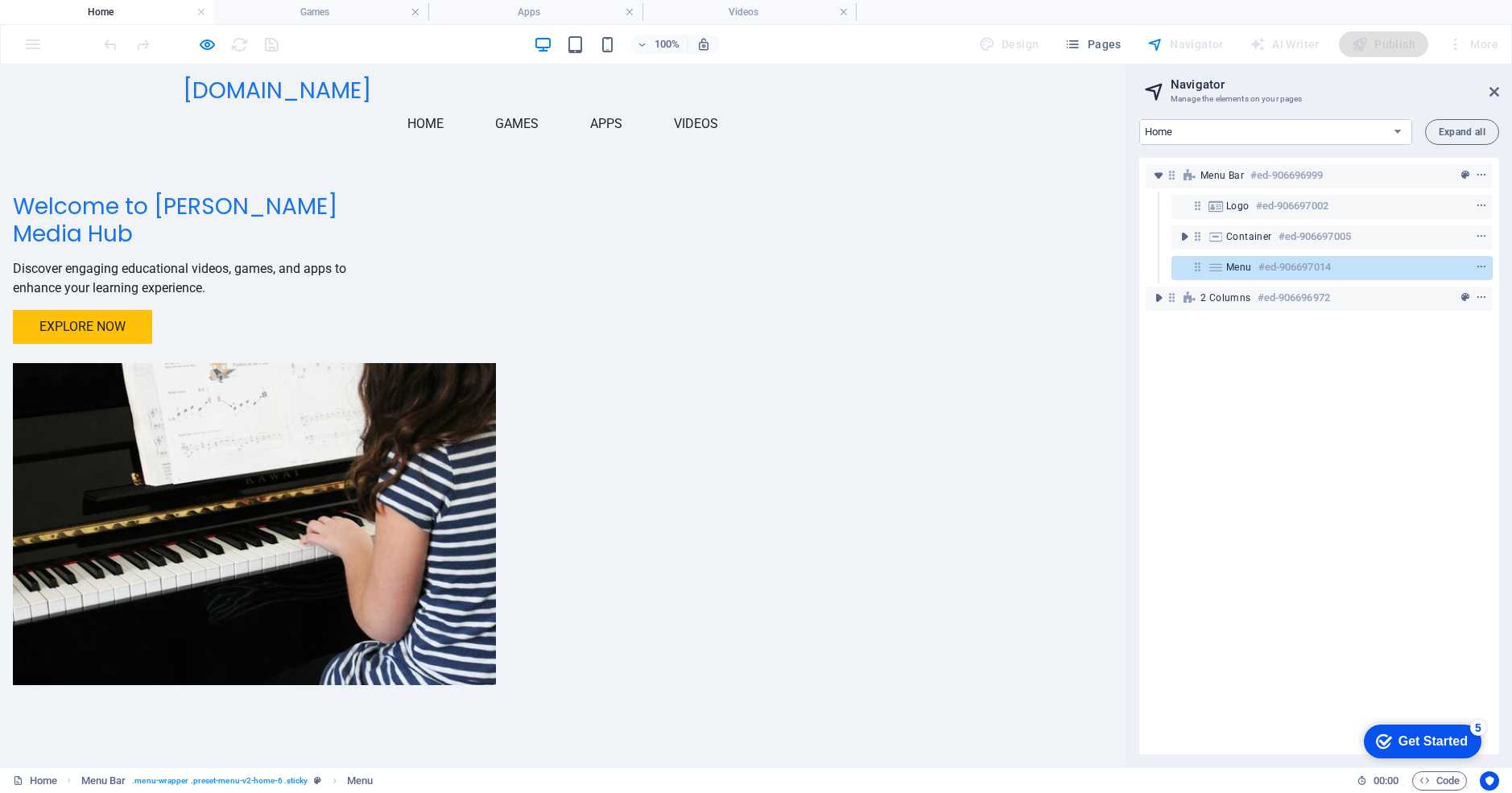
click at [551, 105] on link "Games" at bounding box center [517, 124] width 69 height 38
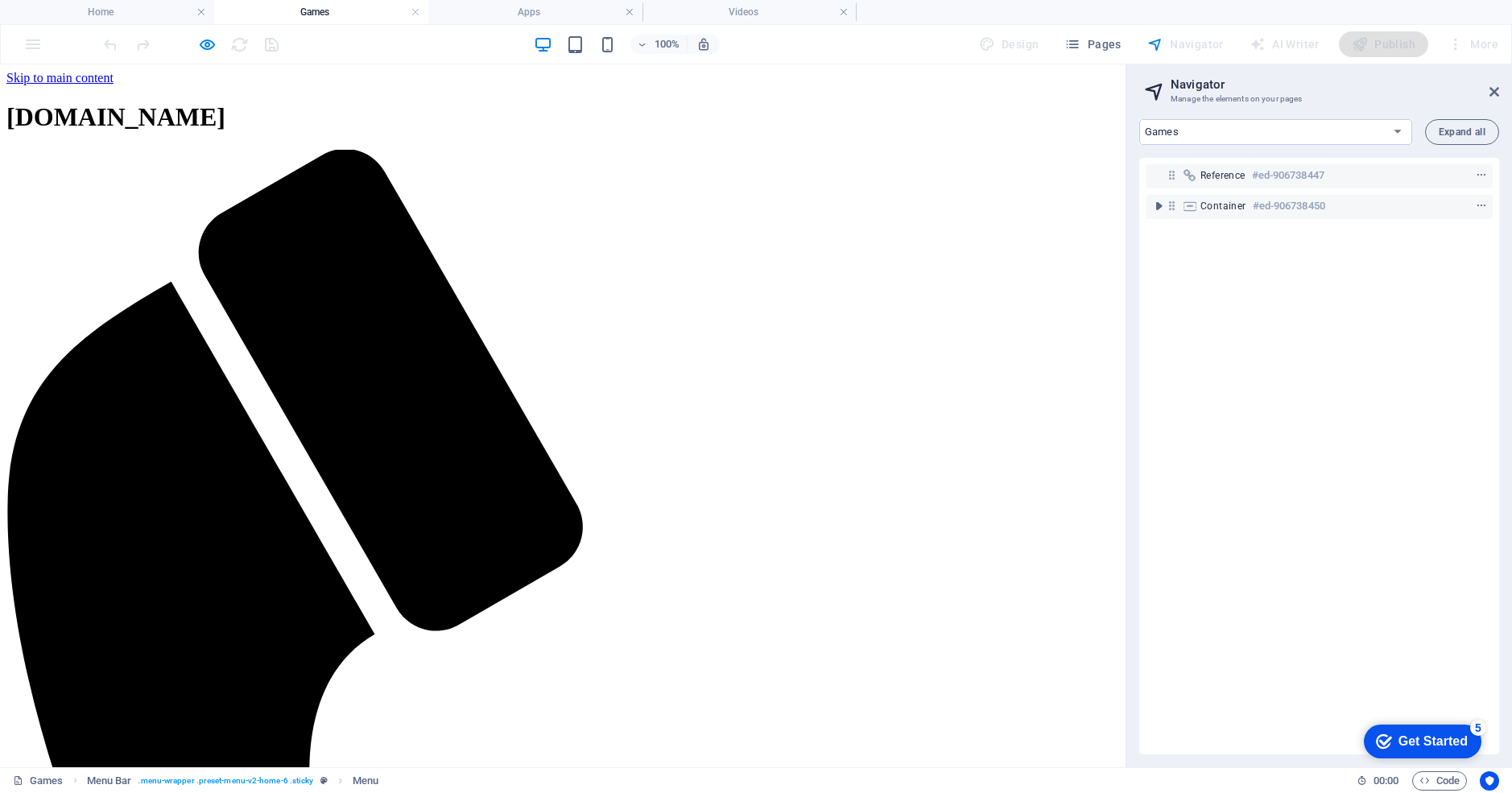
select select "17002116-en"
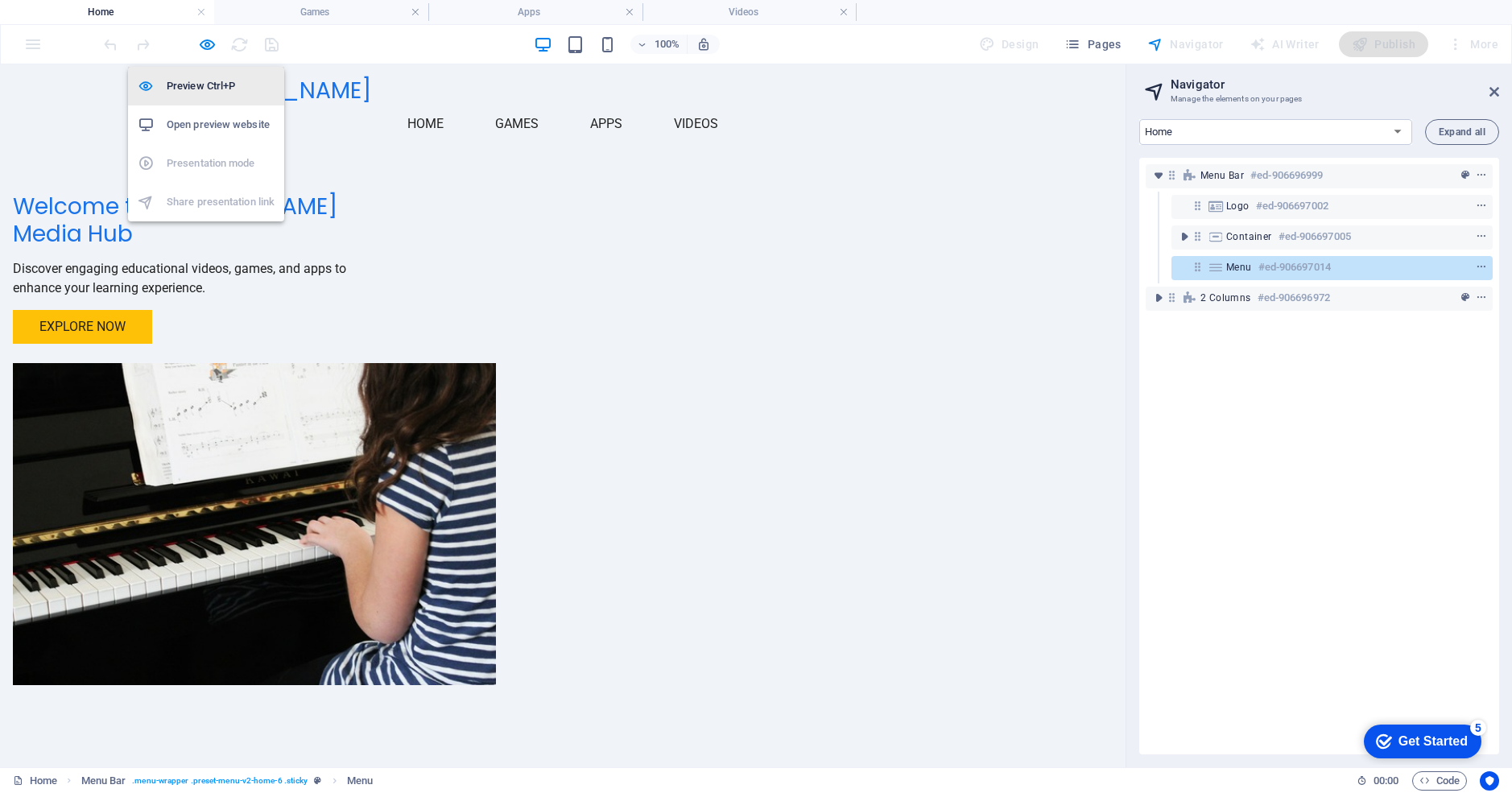
click at [211, 80] on h6 "Preview Ctrl+P" at bounding box center [220, 86] width 108 height 20
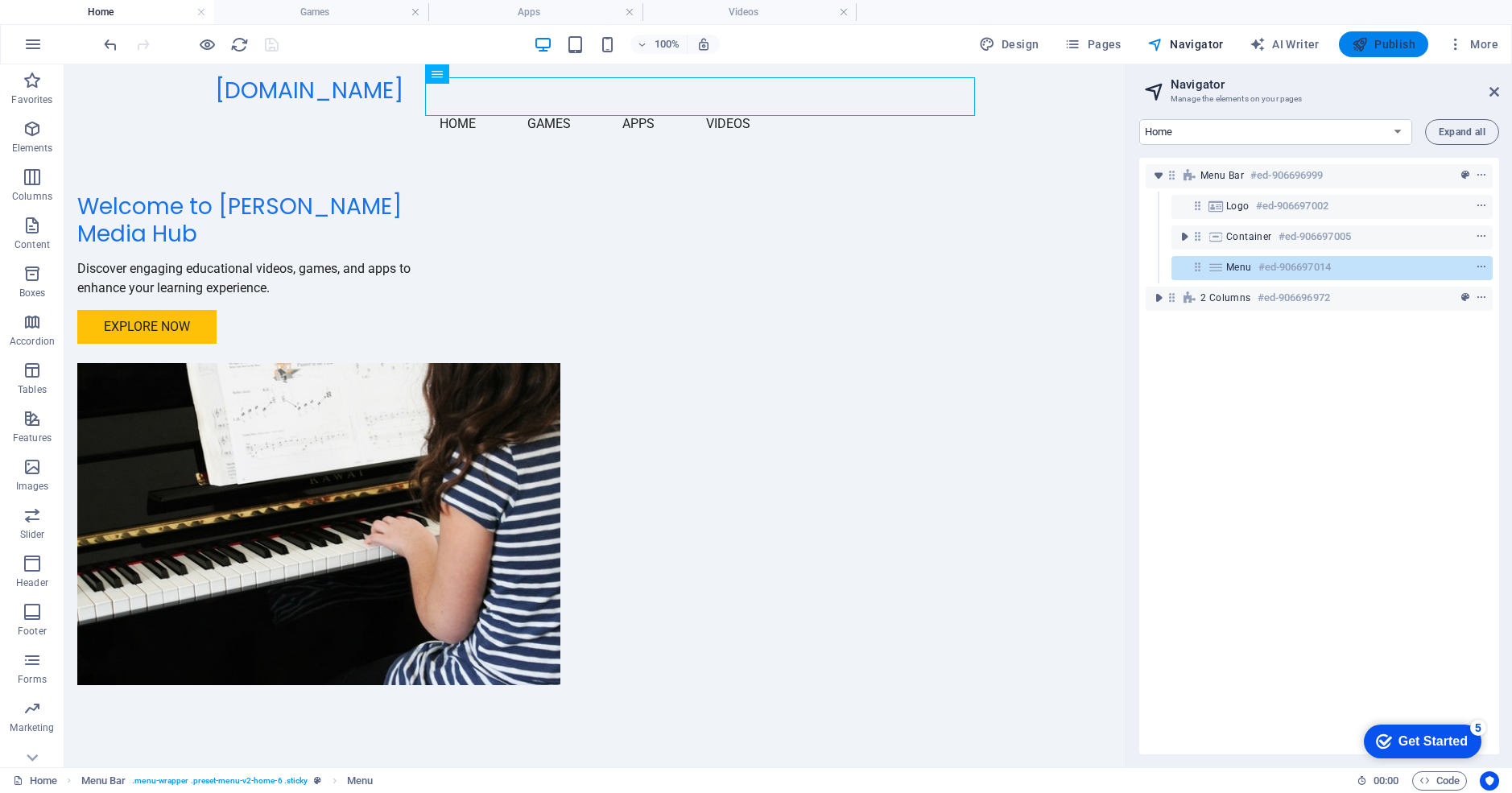
click at [1383, 39] on span "Publish" at bounding box center [1383, 45] width 63 height 16
